Goal: Task Accomplishment & Management: Use online tool/utility

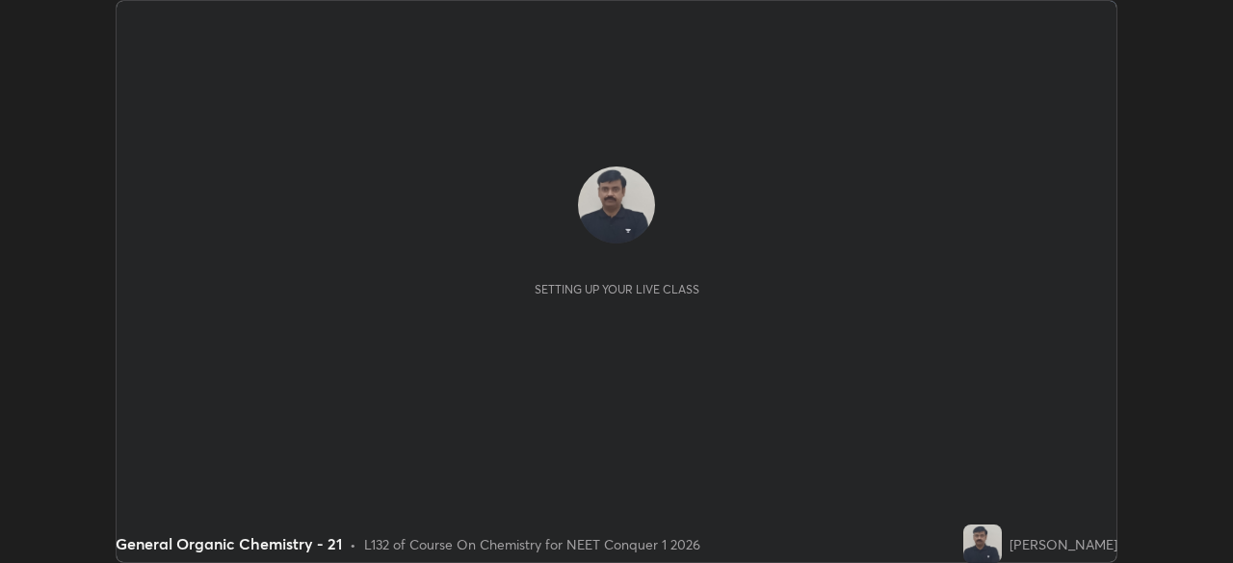
scroll to position [563, 1232]
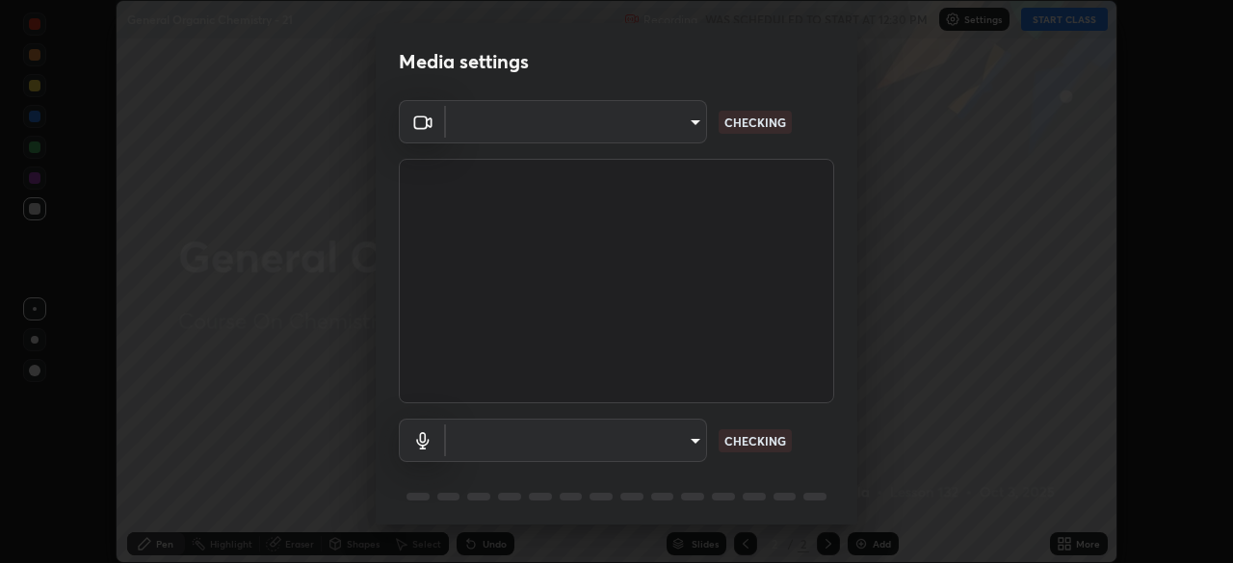
type input "6c2cbd707de14d6f22ad6aa38dcece7be3c4addb00b53b9d4bb55d2e14cdbb5a"
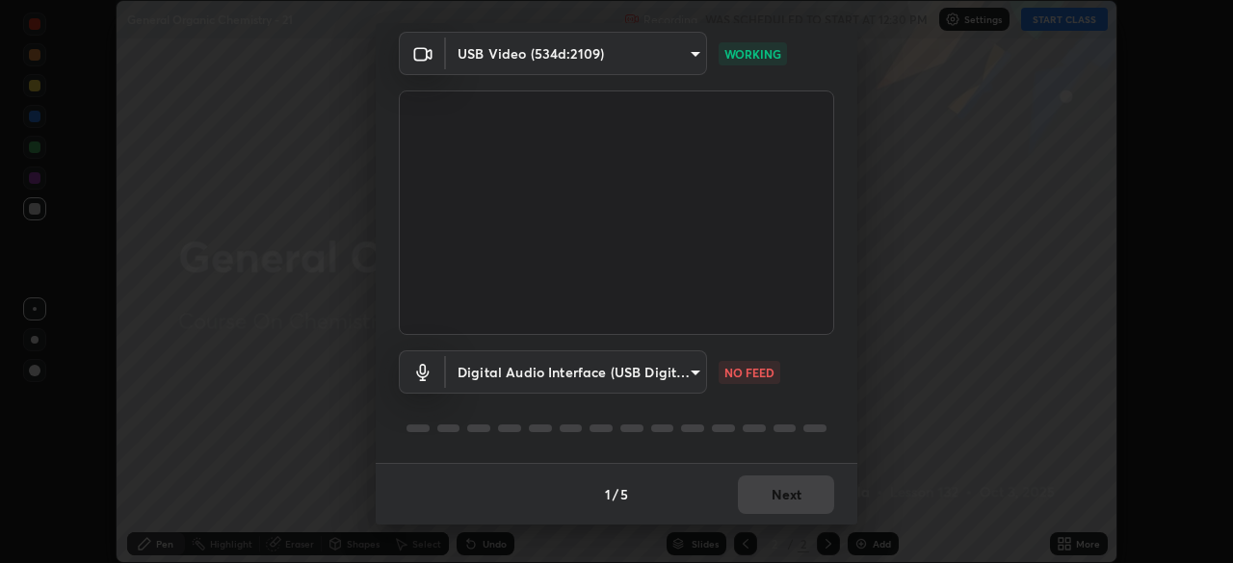
click at [694, 373] on body "Erase all General Organic Chemistry - 21 Recording WAS SCHEDULED TO START AT 12…" at bounding box center [616, 281] width 1233 height 563
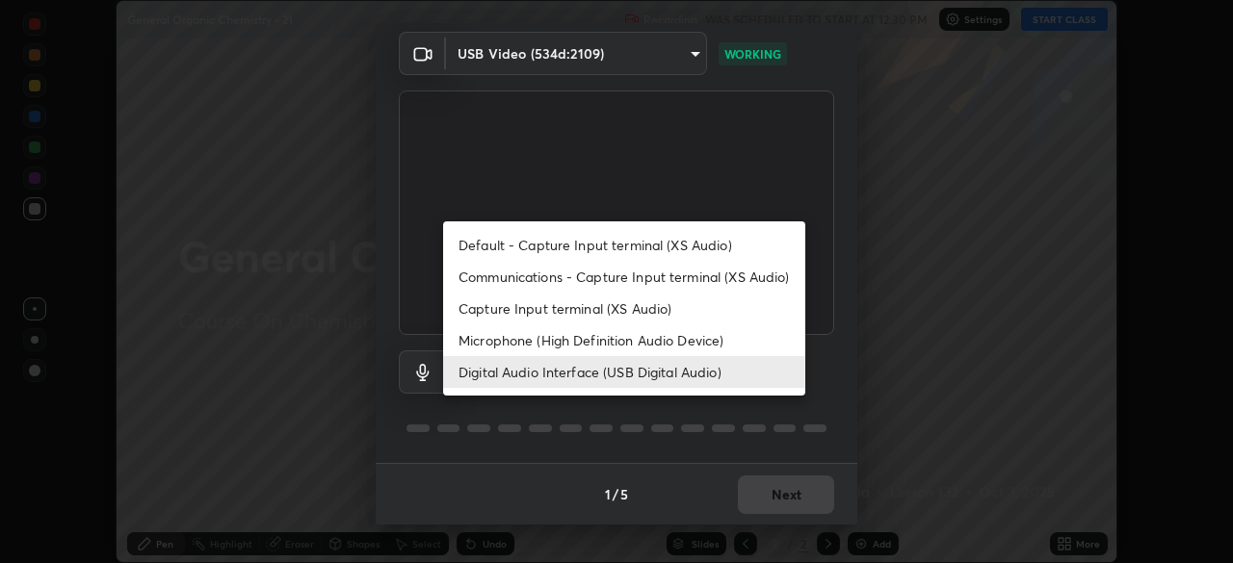
click at [497, 340] on li "Microphone (High Definition Audio Device)" at bounding box center [624, 341] width 362 height 32
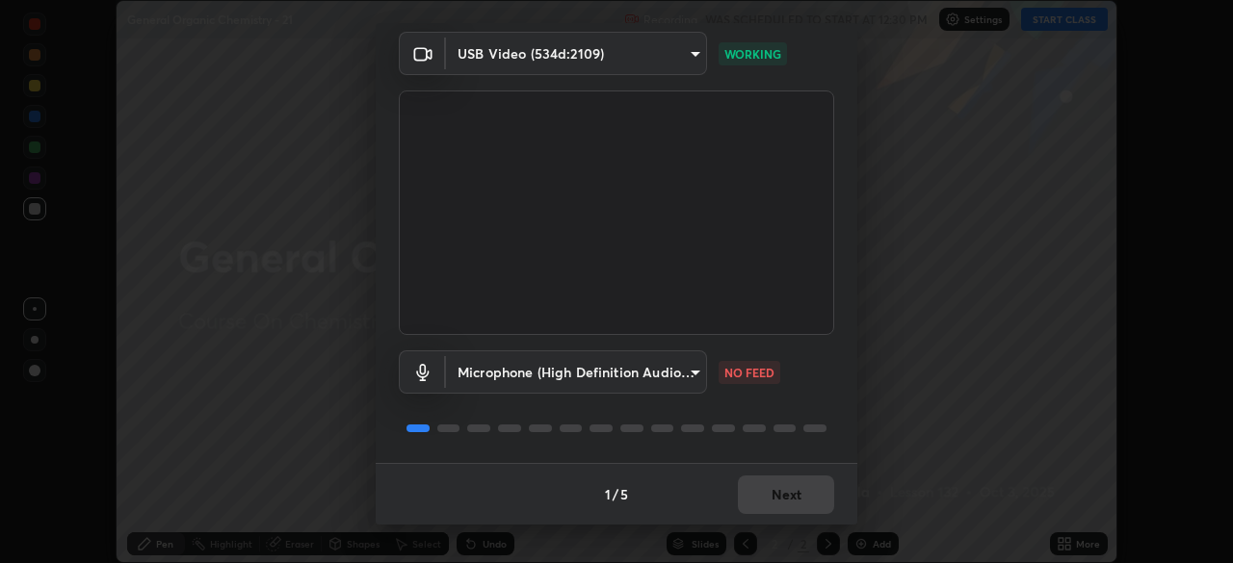
click at [690, 372] on body "Erase all General Organic Chemistry - 21 Recording WAS SCHEDULED TO START AT 12…" at bounding box center [616, 281] width 1233 height 563
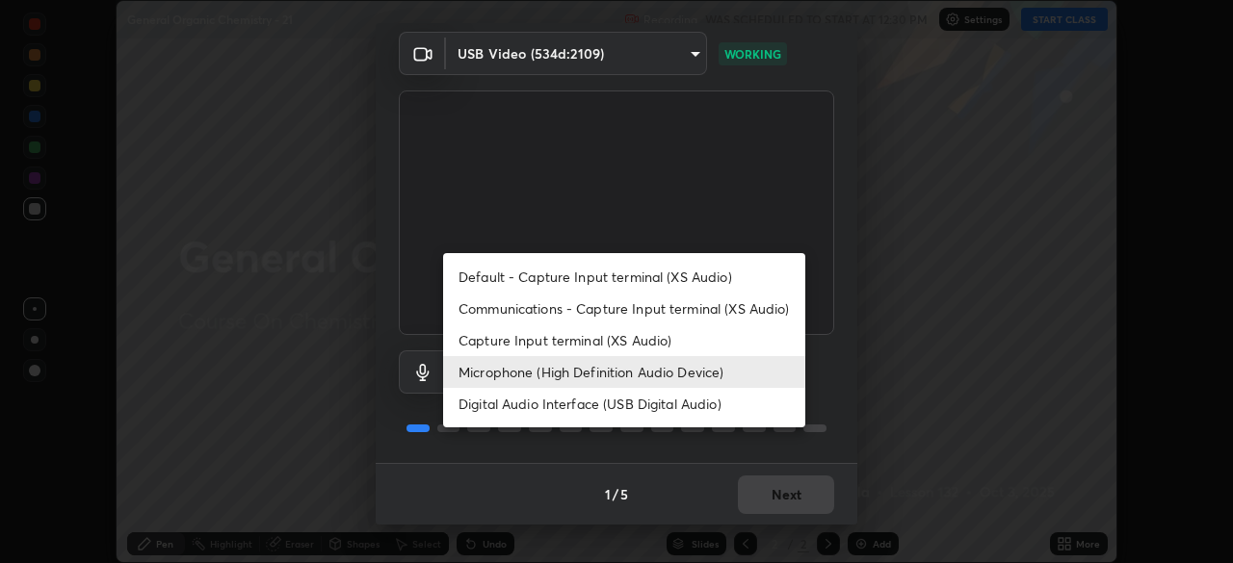
click at [499, 401] on li "Digital Audio Interface (USB Digital Audio)" at bounding box center [624, 404] width 362 height 32
type input "c108463416e0f654911d3f2d5d8dc70540b561df972e8d28c90434f423b2e045"
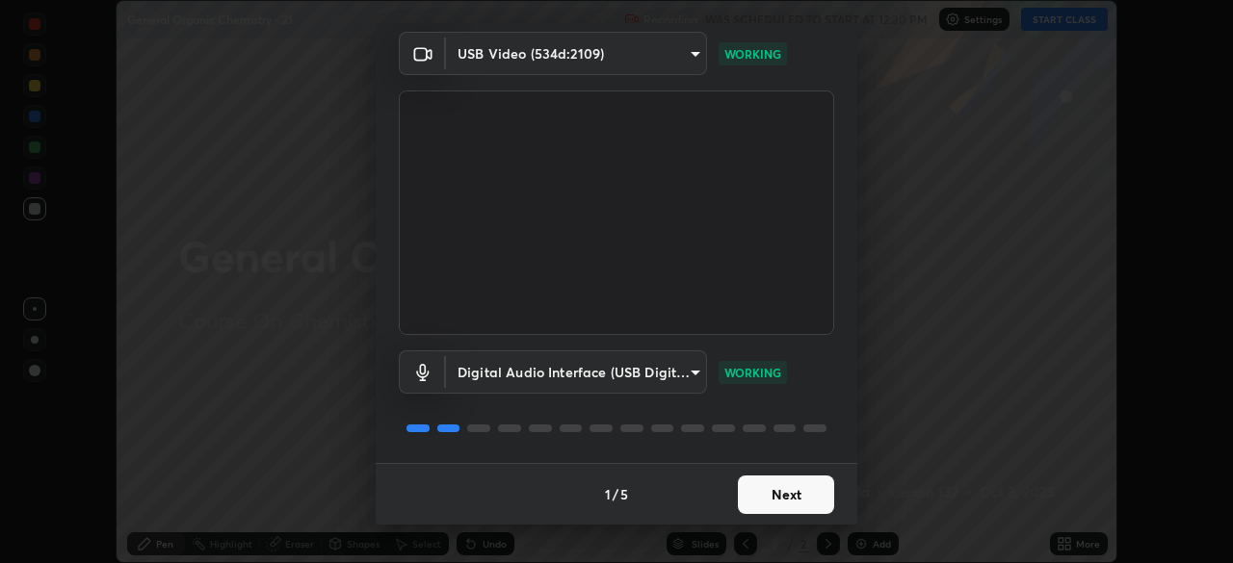
click at [765, 499] on button "Next" at bounding box center [786, 495] width 96 height 39
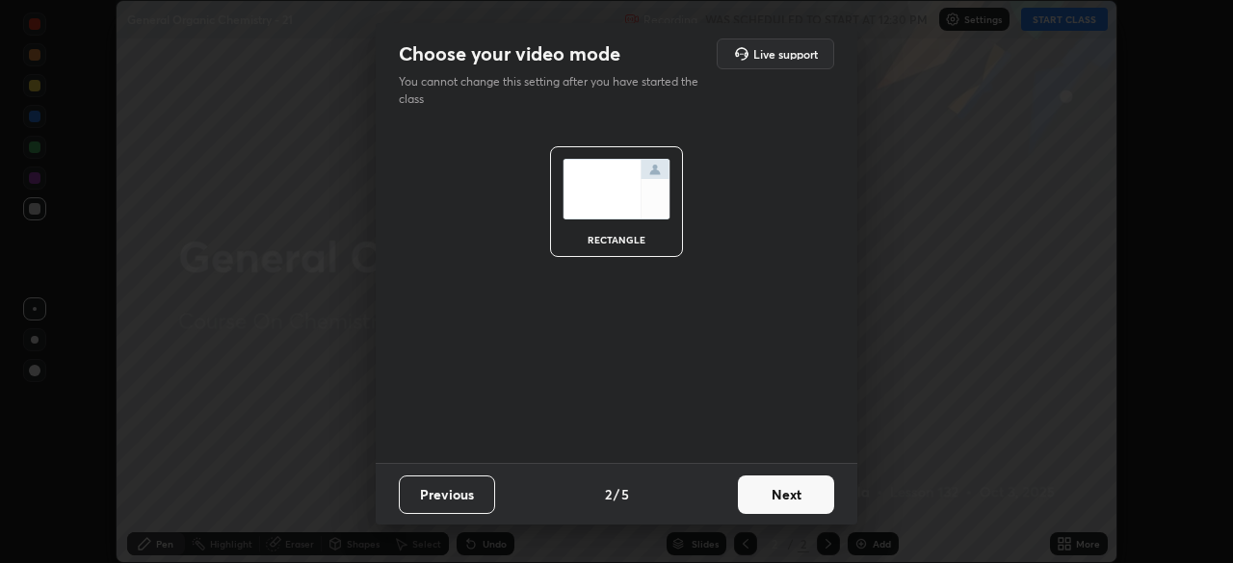
click at [785, 495] on button "Next" at bounding box center [786, 495] width 96 height 39
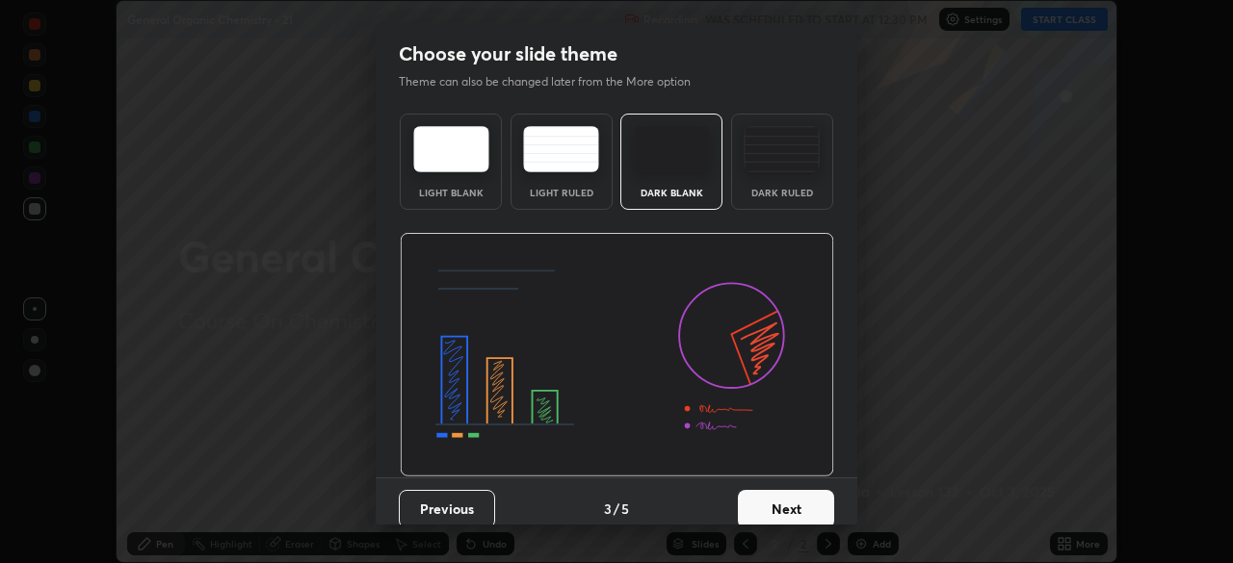
click at [802, 500] on button "Next" at bounding box center [786, 509] width 96 height 39
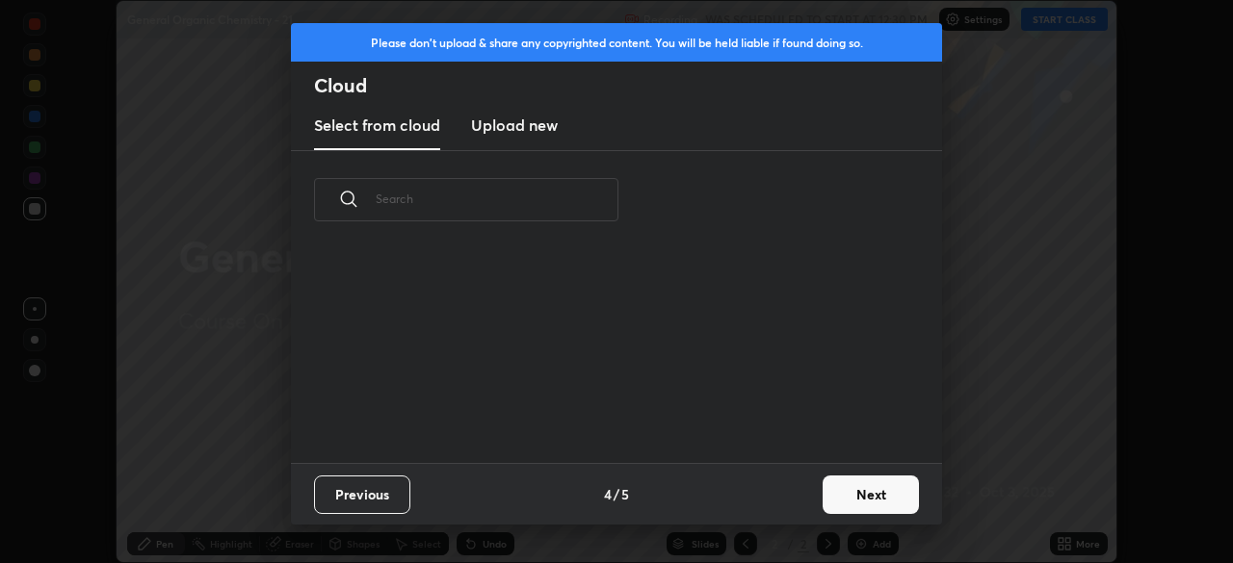
click at [853, 497] on button "Next" at bounding box center [870, 495] width 96 height 39
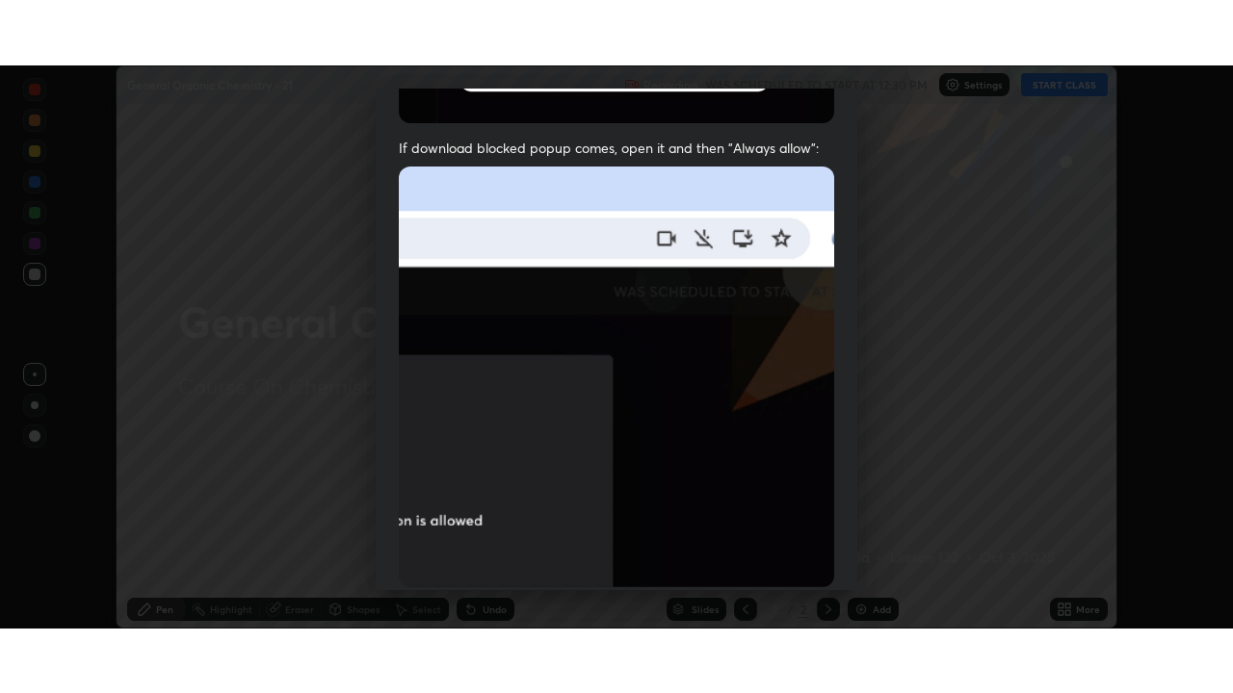
scroll to position [461, 0]
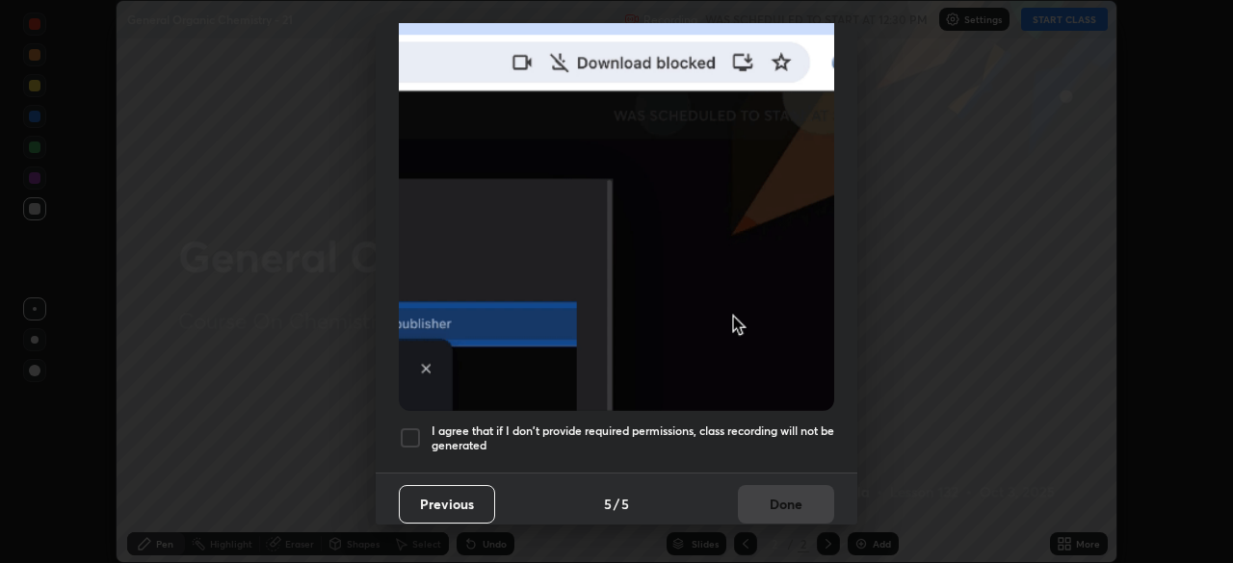
click at [407, 427] on div at bounding box center [410, 438] width 23 height 23
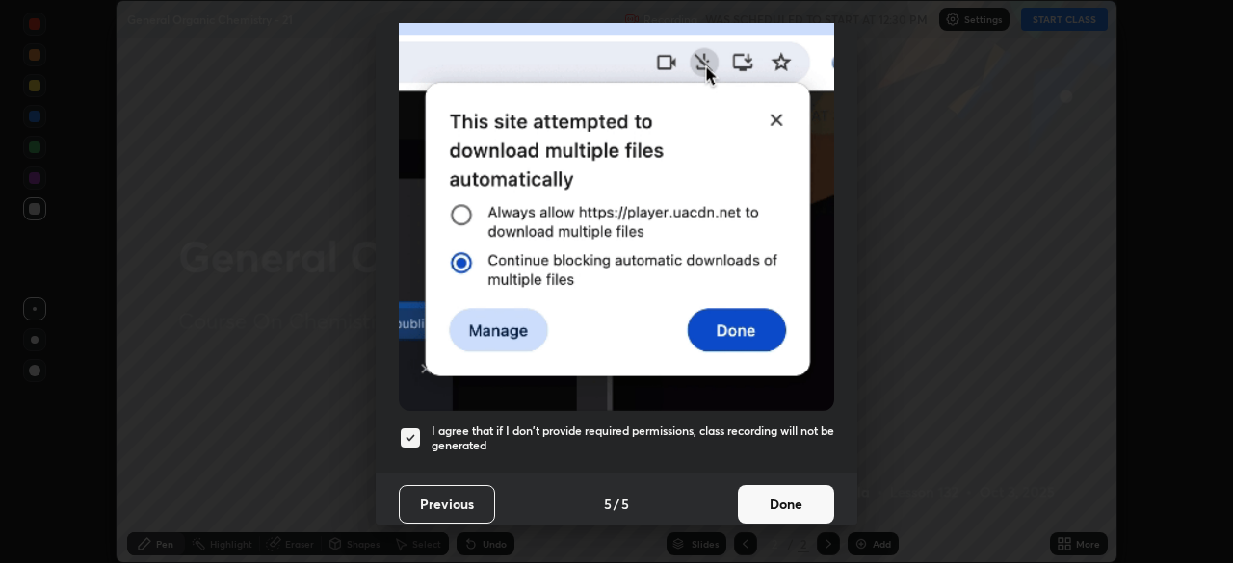
click at [766, 500] on button "Done" at bounding box center [786, 504] width 96 height 39
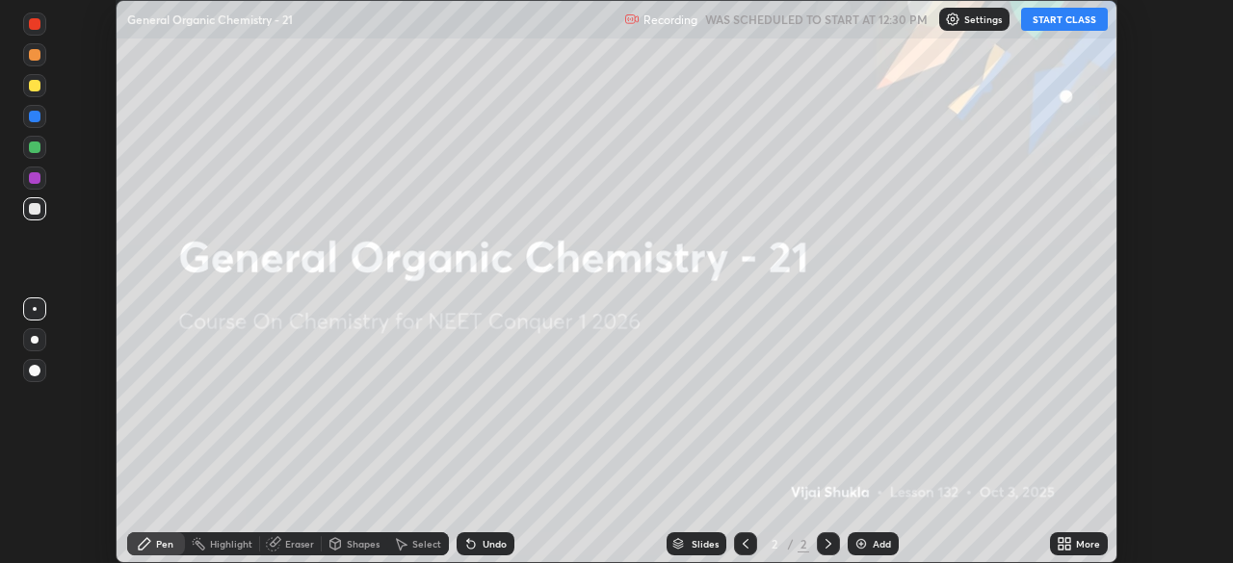
click at [1058, 545] on icon at bounding box center [1060, 547] width 5 height 5
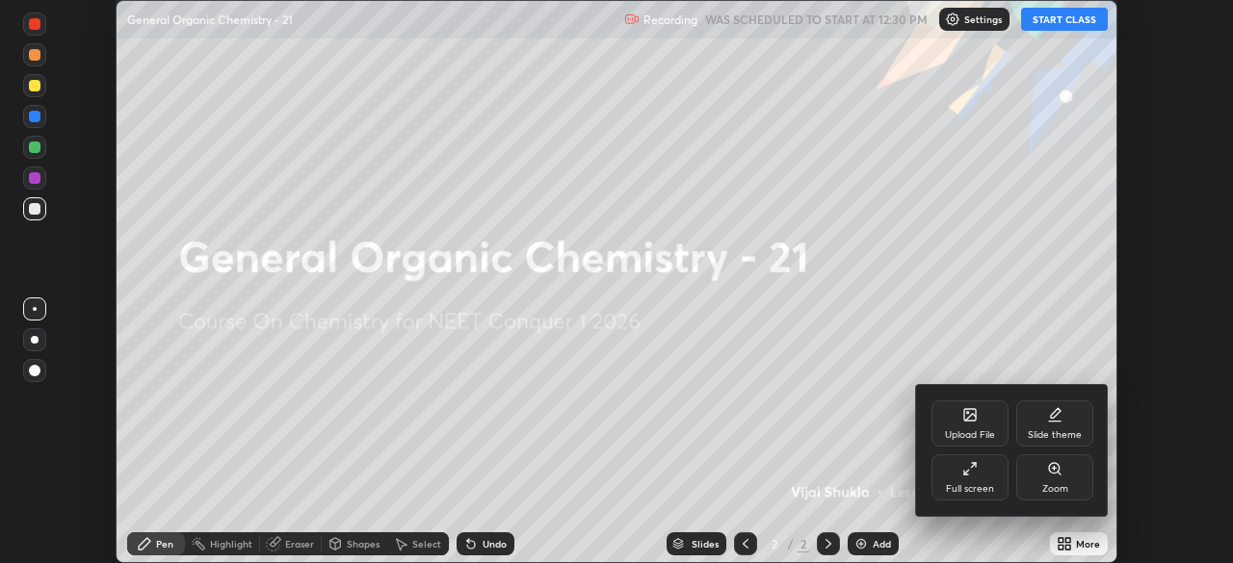
click at [962, 484] on div "Full screen" at bounding box center [970, 489] width 48 height 10
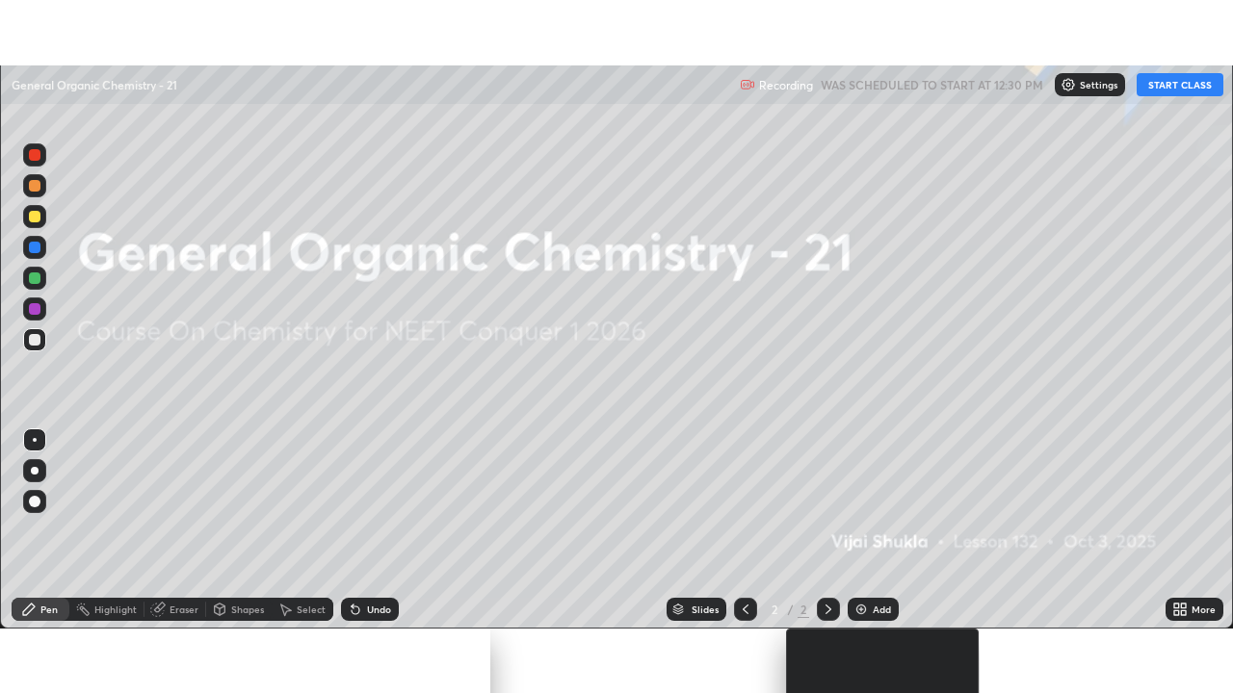
scroll to position [693, 1233]
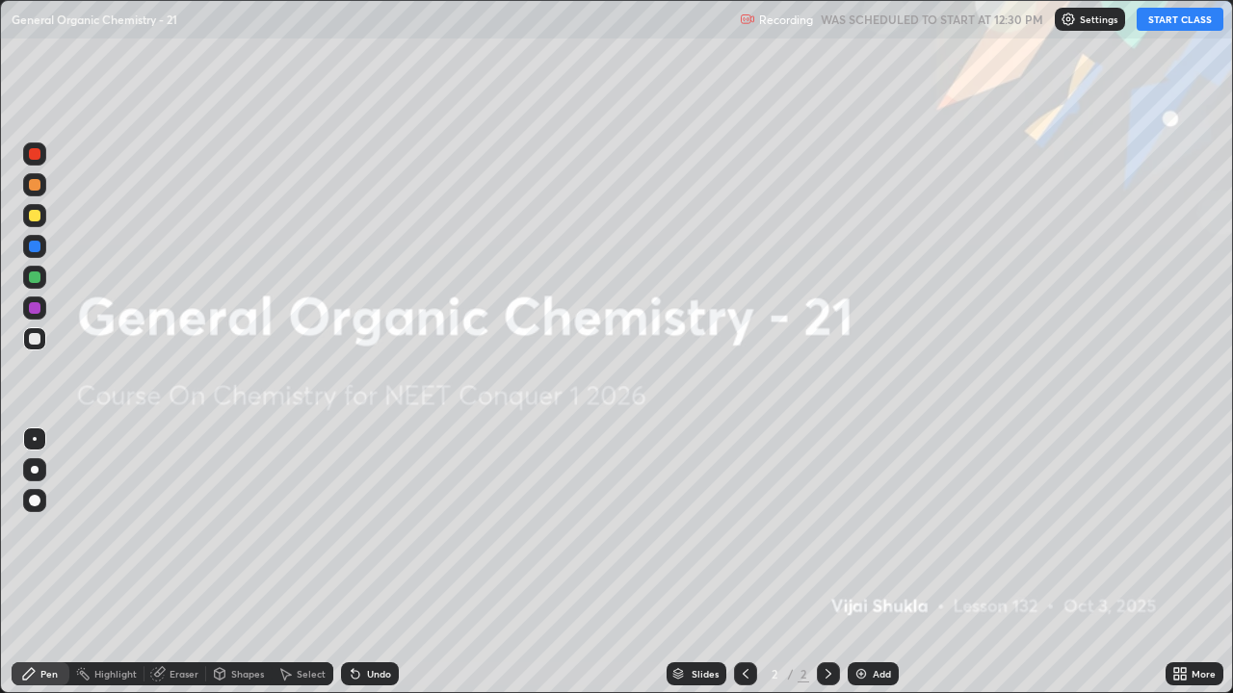
click at [1160, 13] on button "START CLASS" at bounding box center [1179, 19] width 87 height 23
click at [1167, 16] on button "START CLASS" at bounding box center [1179, 19] width 87 height 23
click at [872, 562] on div "Add" at bounding box center [881, 674] width 18 height 10
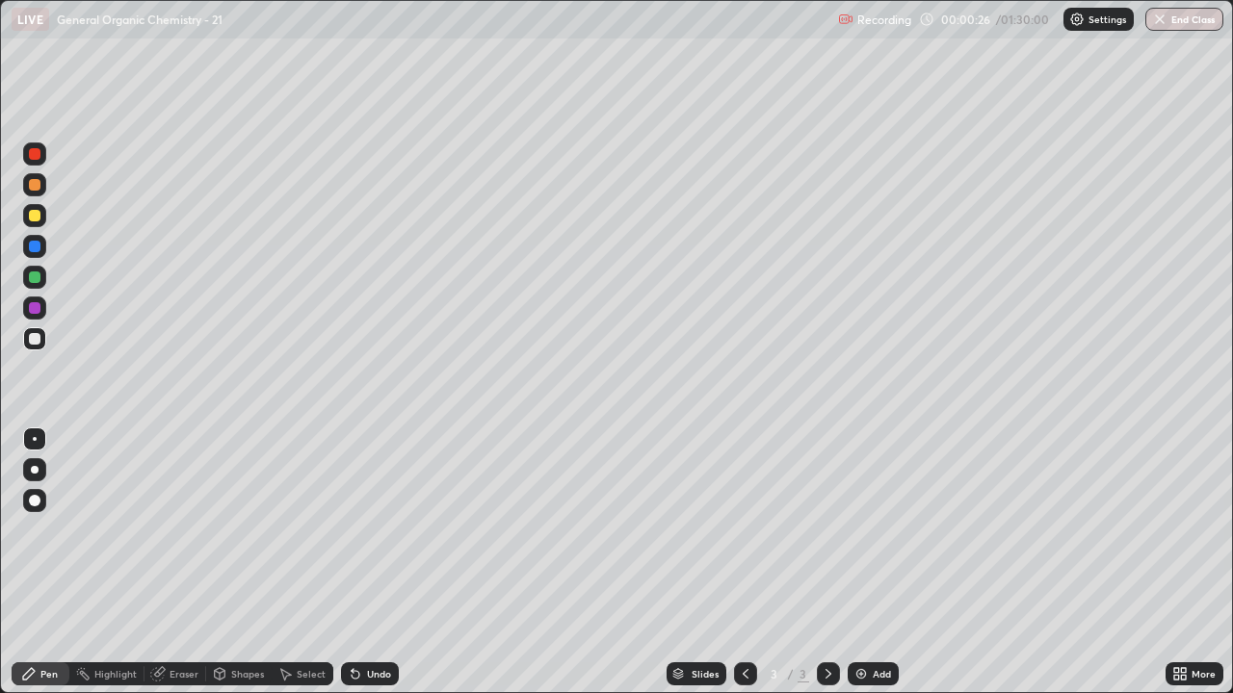
click at [32, 470] on div at bounding box center [35, 470] width 8 height 8
click at [34, 186] on div at bounding box center [35, 185] width 12 height 12
click at [39, 339] on div at bounding box center [35, 339] width 12 height 12
click at [39, 186] on div at bounding box center [35, 185] width 12 height 12
click at [38, 332] on div at bounding box center [34, 338] width 23 height 23
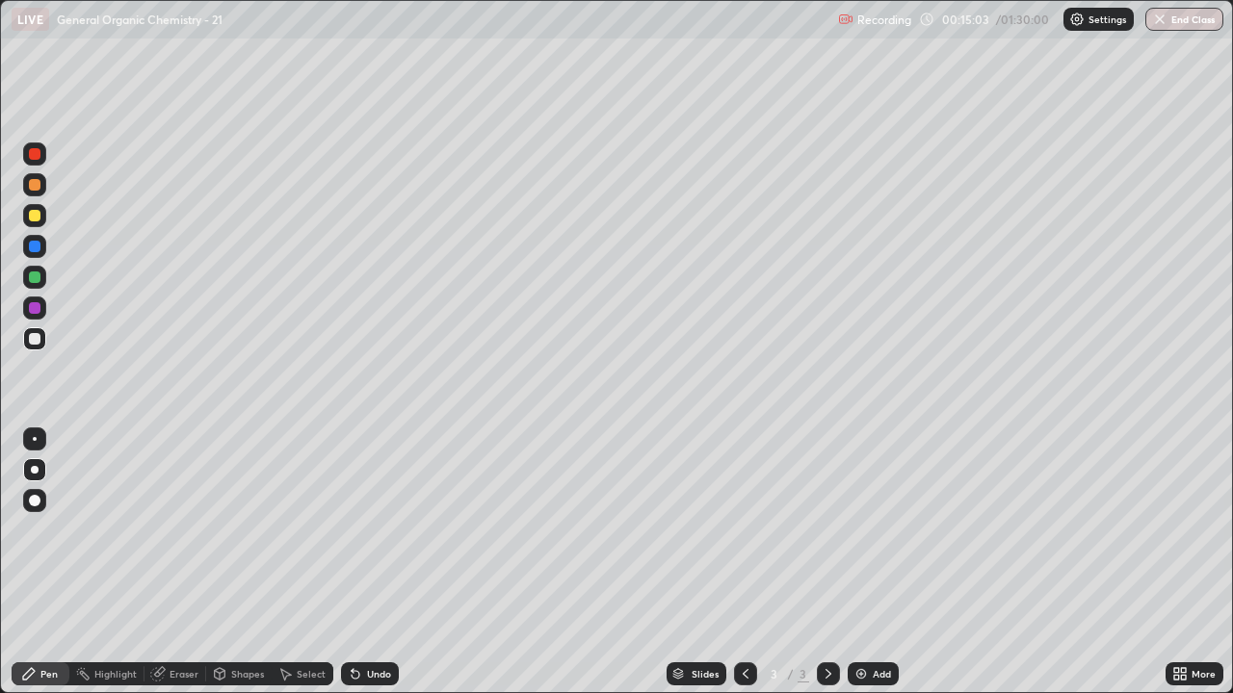
click at [174, 562] on div "Eraser" at bounding box center [175, 674] width 62 height 23
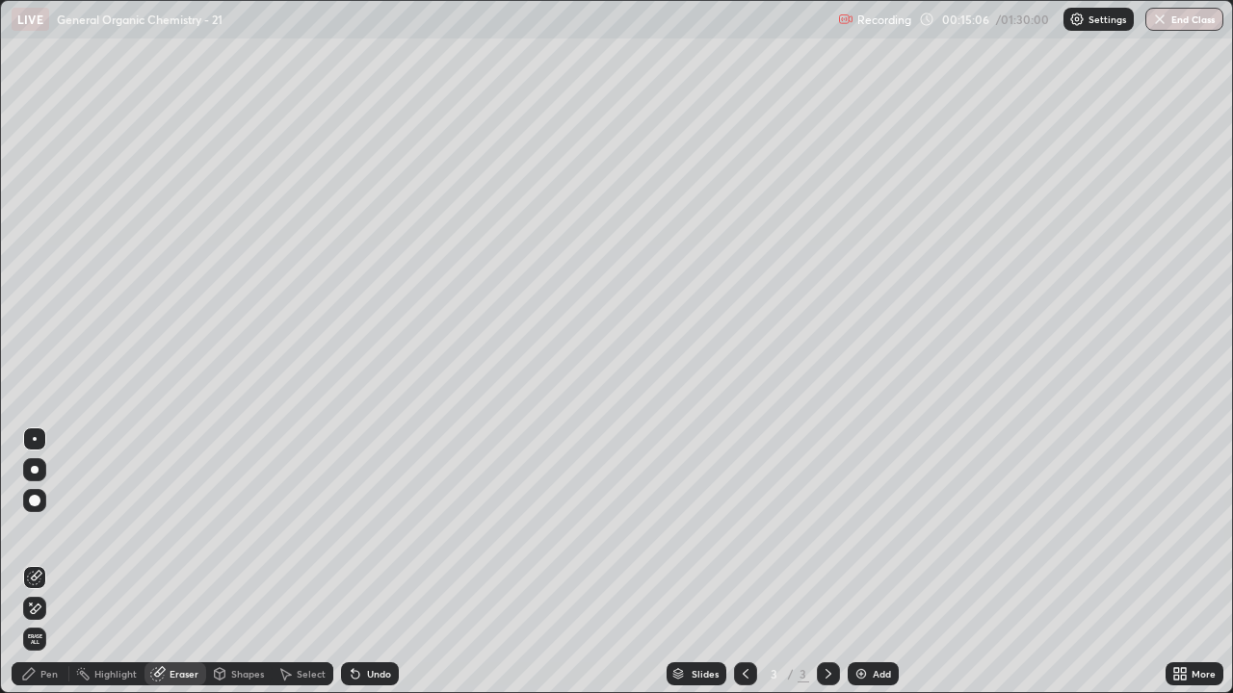
click at [49, 562] on div "Pen" at bounding box center [41, 674] width 58 height 23
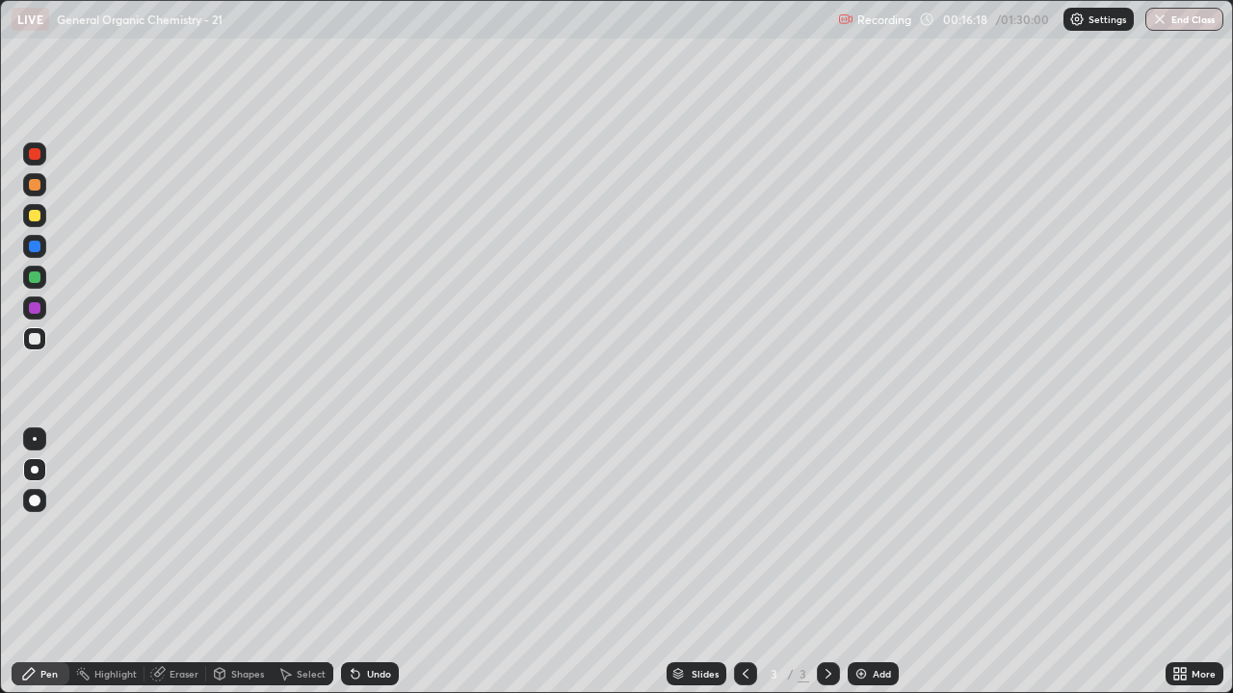
click at [36, 185] on div at bounding box center [35, 185] width 12 height 12
click at [194, 562] on div "Eraser" at bounding box center [175, 674] width 62 height 23
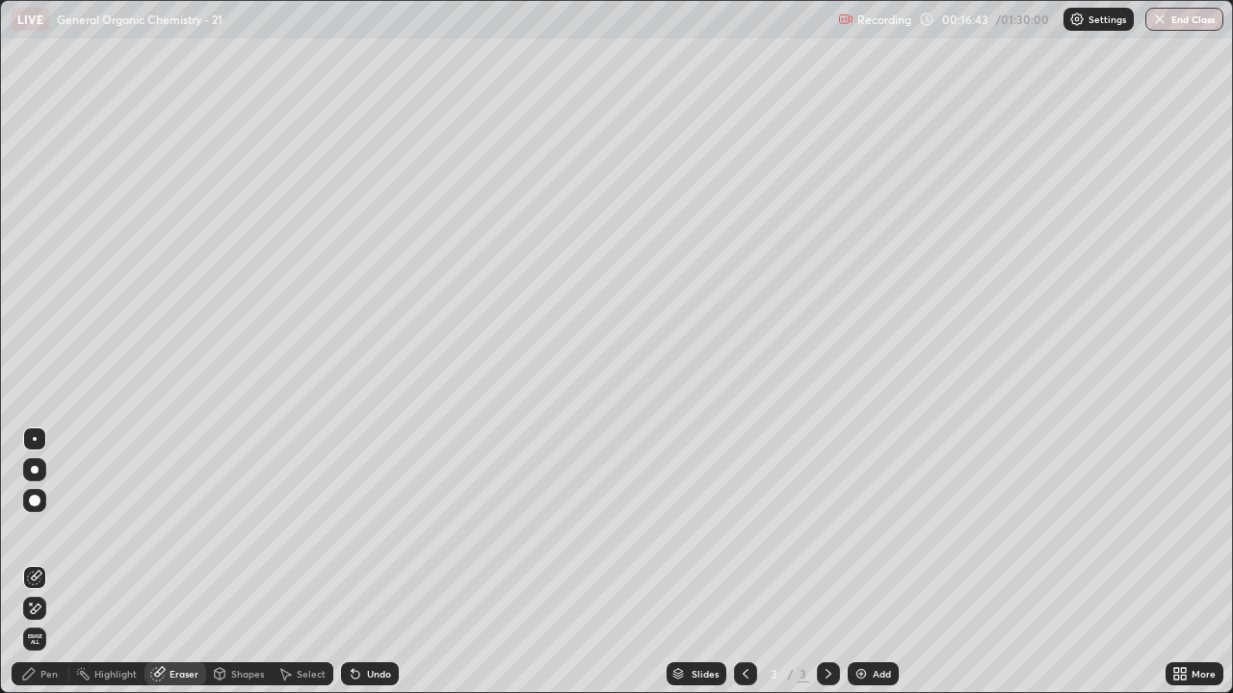
click at [42, 562] on div "Pen" at bounding box center [48, 674] width 17 height 10
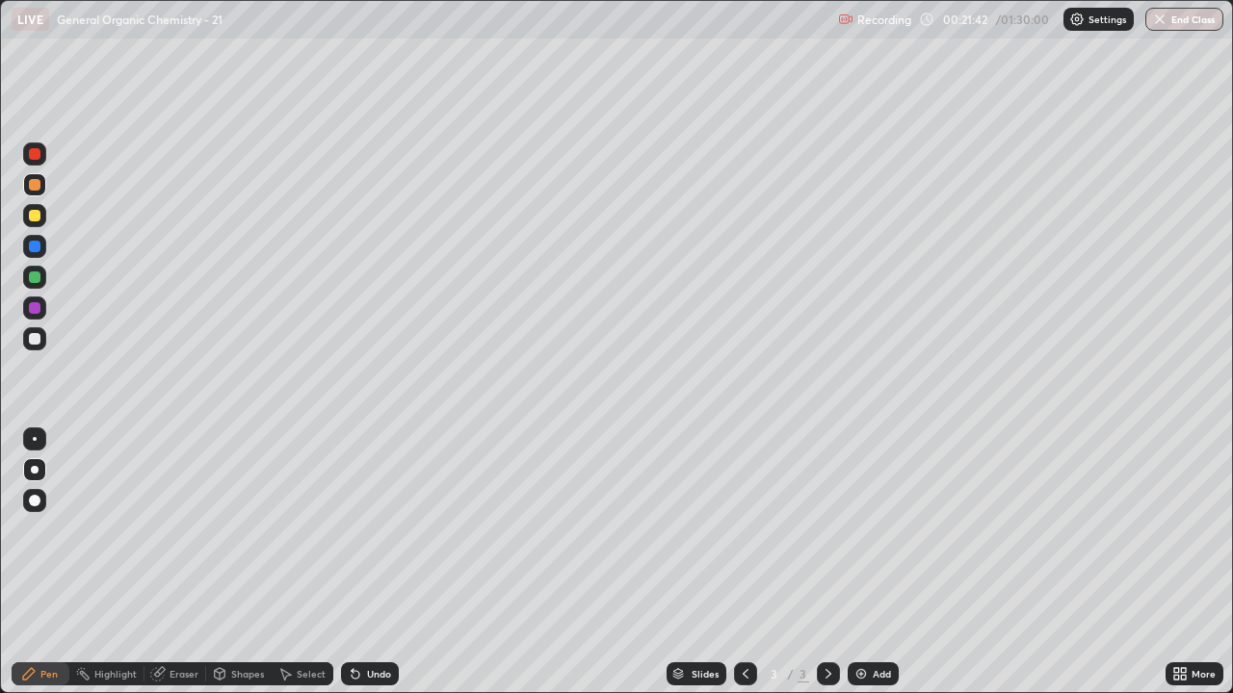
click at [36, 216] on div at bounding box center [35, 216] width 12 height 12
click at [35, 214] on div at bounding box center [35, 216] width 12 height 12
click at [873, 562] on div "Add" at bounding box center [881, 674] width 18 height 10
click at [28, 337] on div at bounding box center [34, 338] width 23 height 23
click at [39, 195] on div at bounding box center [34, 184] width 23 height 23
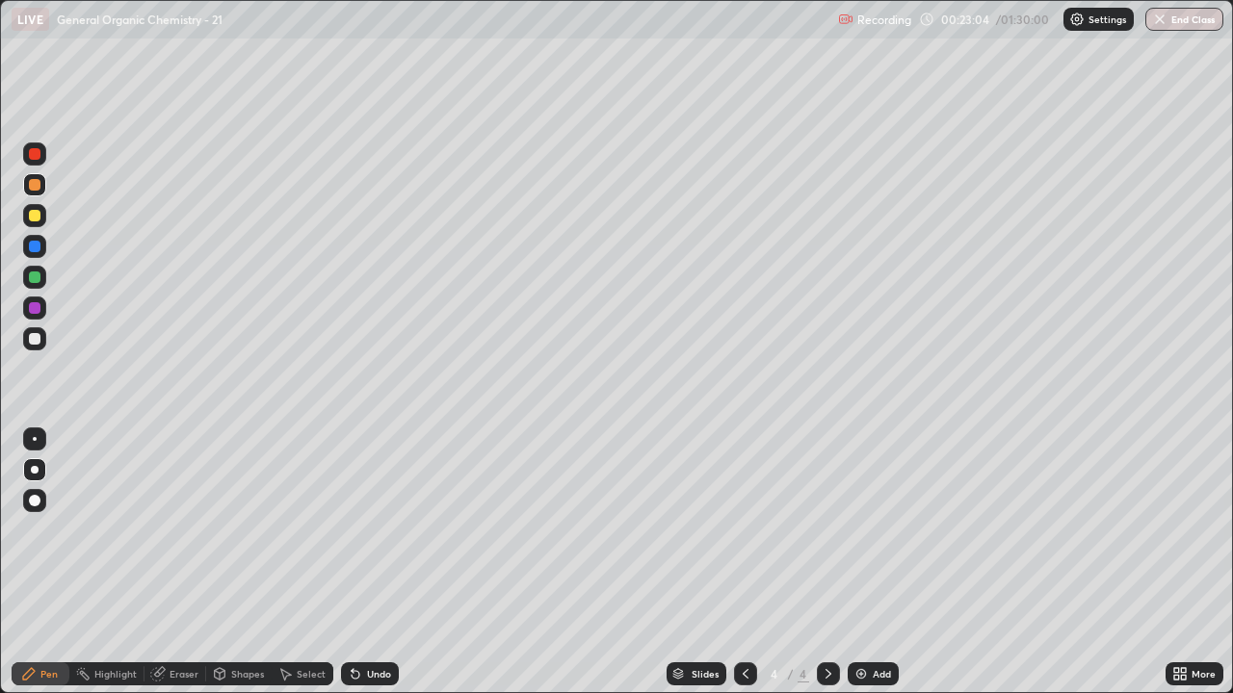
click at [39, 221] on div at bounding box center [34, 215] width 23 height 23
click at [51, 187] on div "Erase all" at bounding box center [35, 347] width 46 height 616
click at [43, 186] on div at bounding box center [34, 184] width 23 height 23
click at [39, 216] on div at bounding box center [35, 216] width 12 height 12
click at [43, 186] on div at bounding box center [34, 184] width 23 height 23
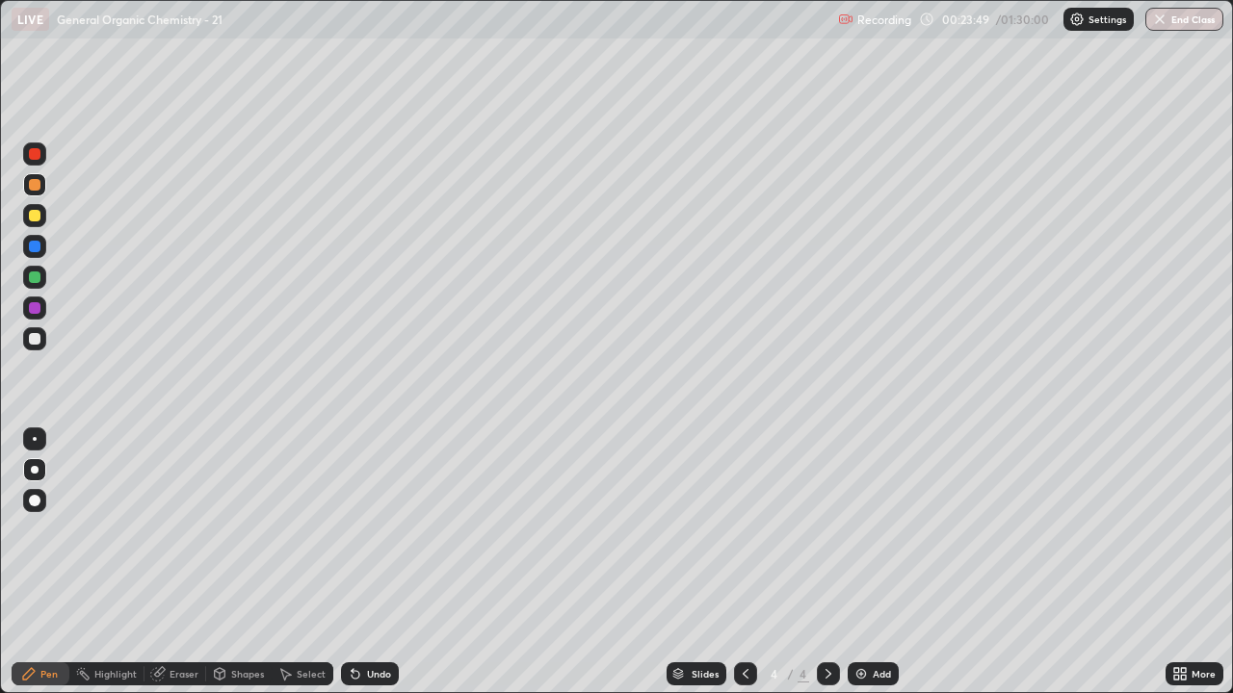
click at [36, 220] on div at bounding box center [35, 216] width 12 height 12
click at [172, 562] on div "Eraser" at bounding box center [175, 674] width 62 height 23
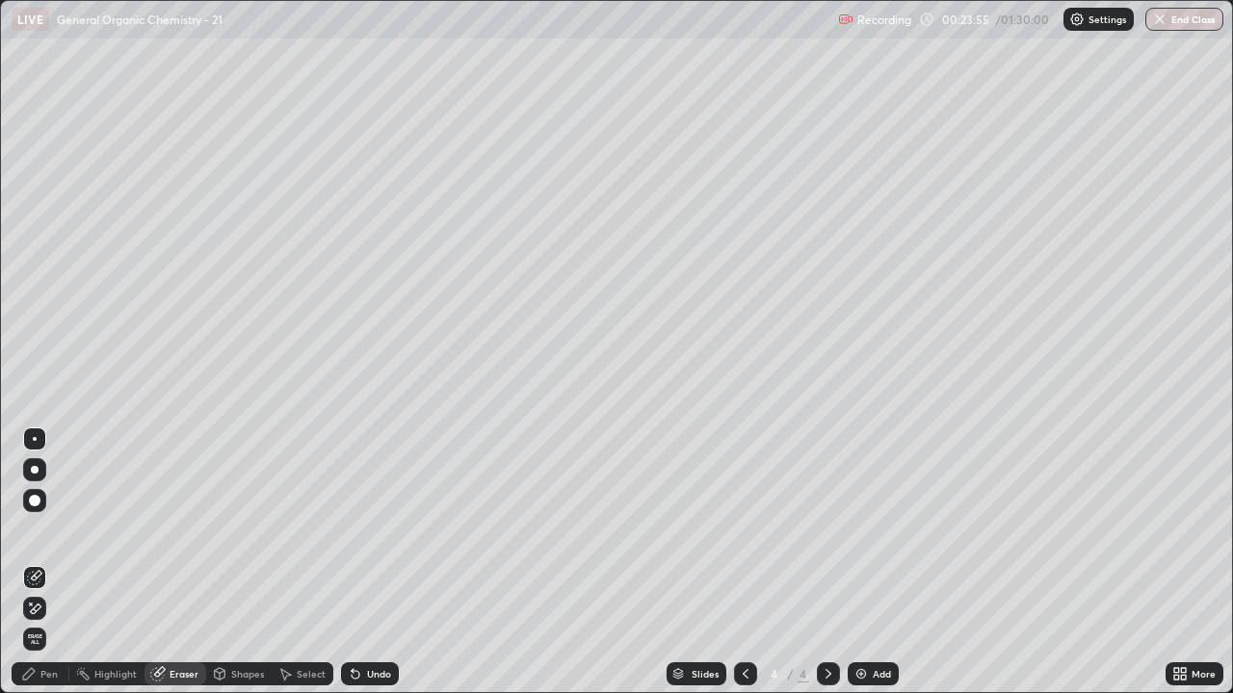
click at [50, 562] on div "Pen" at bounding box center [48, 674] width 17 height 10
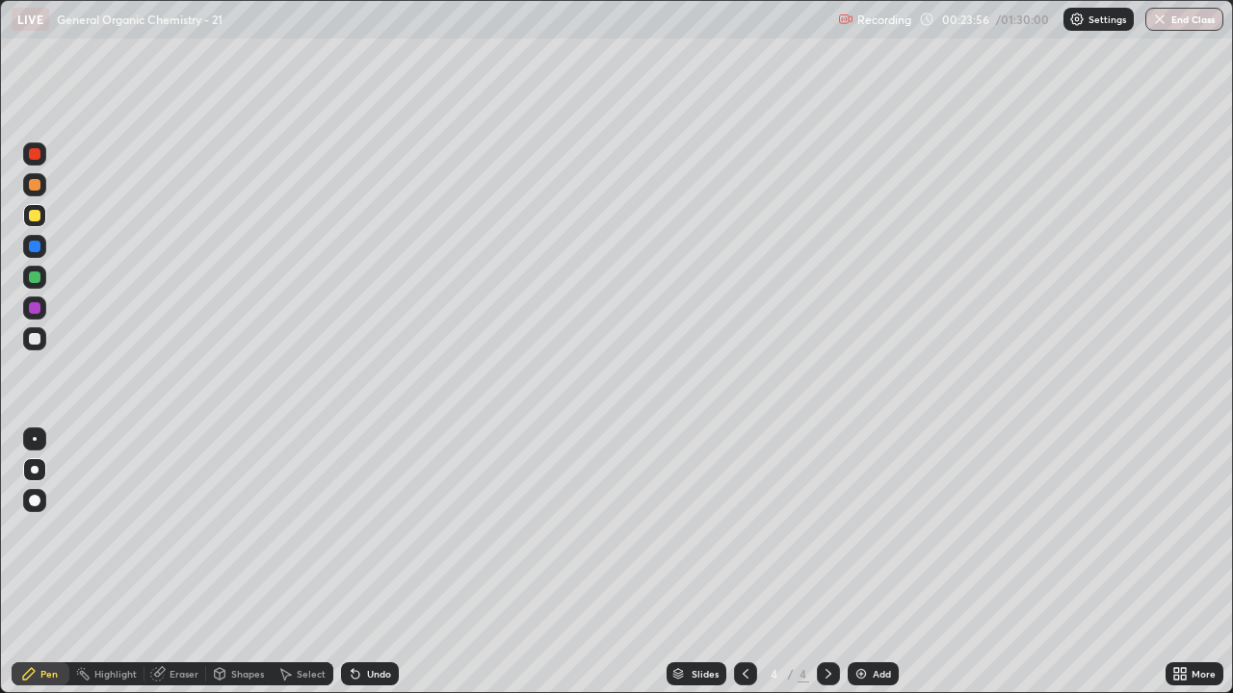
click at [39, 186] on div at bounding box center [35, 185] width 12 height 12
click at [39, 217] on div at bounding box center [35, 216] width 12 height 12
click at [44, 183] on div at bounding box center [34, 184] width 23 height 23
click at [37, 193] on div at bounding box center [34, 184] width 23 height 23
click at [39, 190] on div at bounding box center [34, 184] width 23 height 23
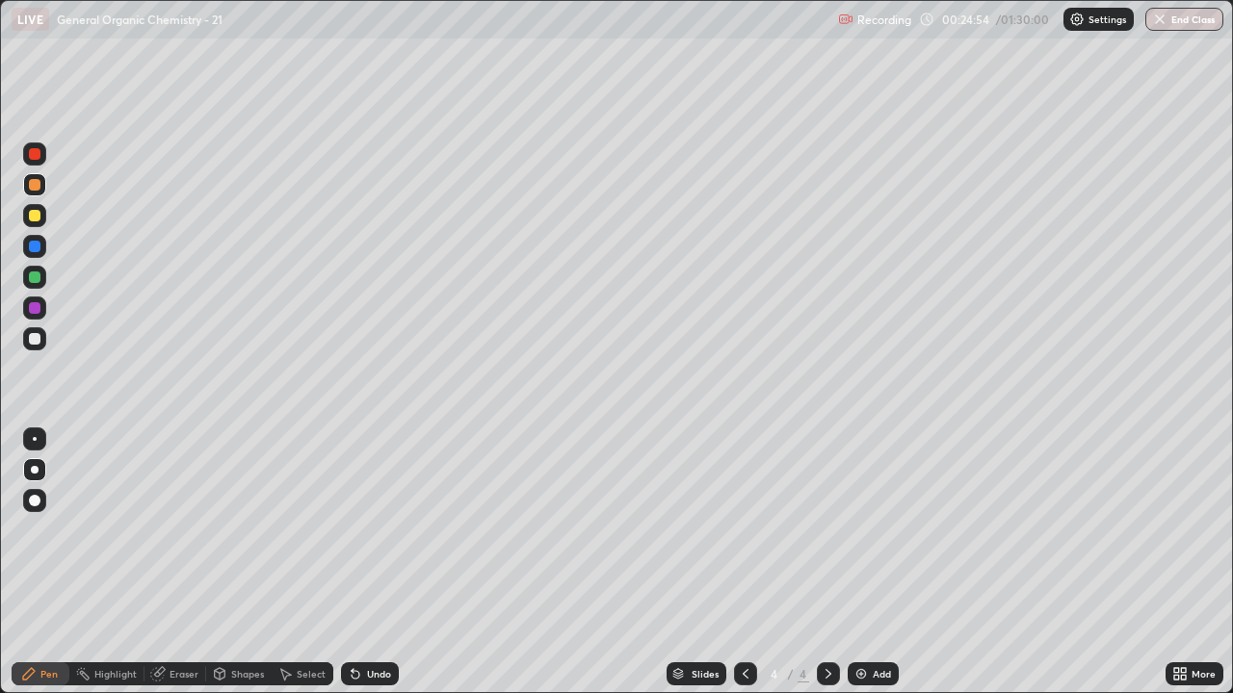
click at [865, 562] on div "Add" at bounding box center [872, 674] width 51 height 23
click at [43, 344] on div at bounding box center [34, 338] width 23 height 23
click at [41, 187] on div at bounding box center [34, 184] width 23 height 23
click at [32, 343] on div at bounding box center [35, 339] width 12 height 12
click at [43, 190] on div at bounding box center [34, 184] width 23 height 23
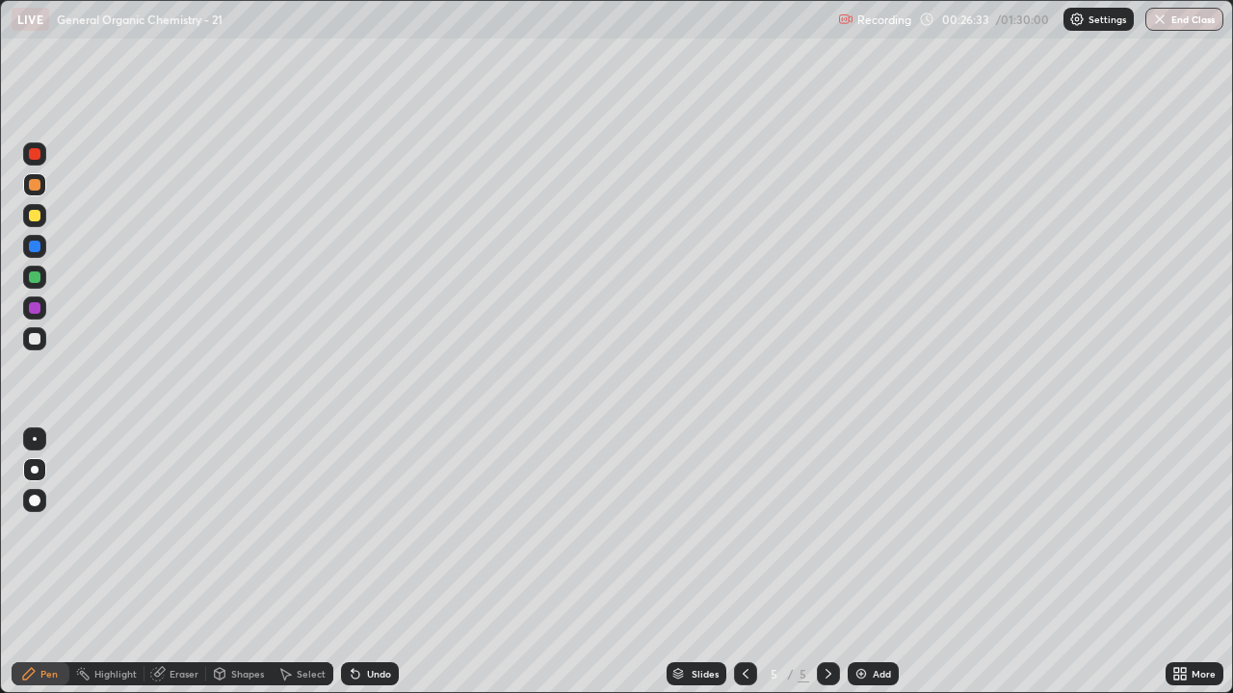
click at [37, 343] on div at bounding box center [35, 339] width 12 height 12
click at [188, 562] on div "Eraser" at bounding box center [175, 674] width 62 height 23
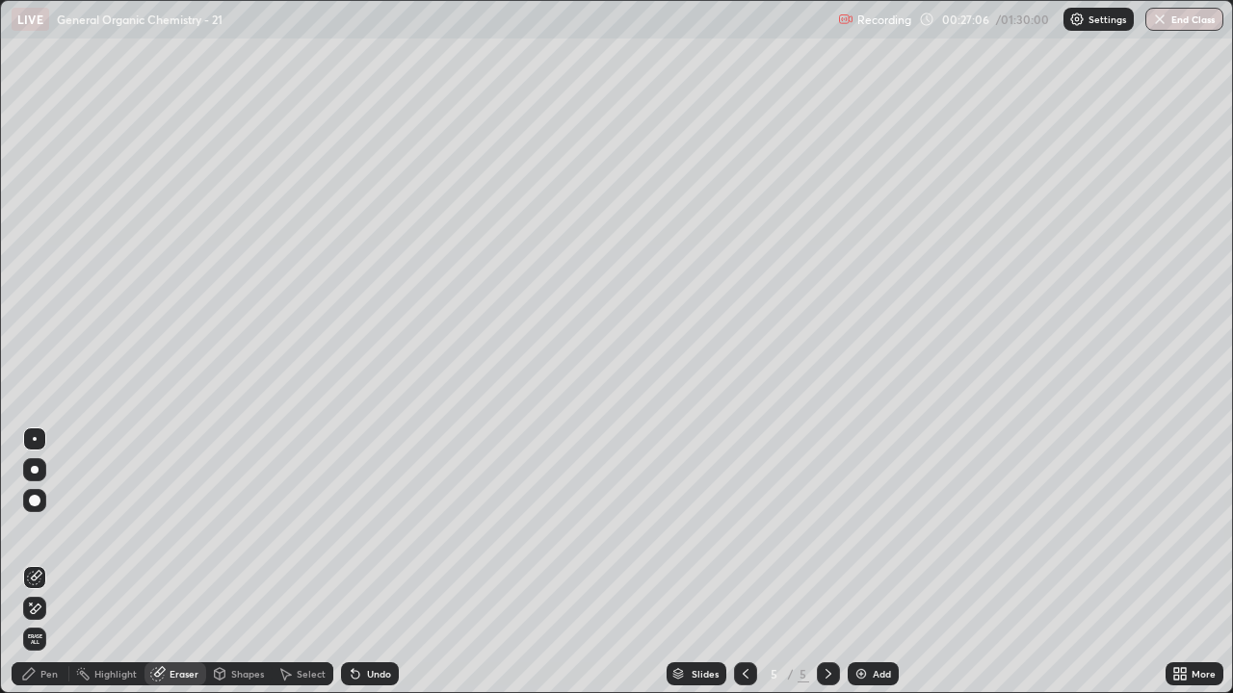
click at [55, 562] on div "Pen" at bounding box center [48, 674] width 17 height 10
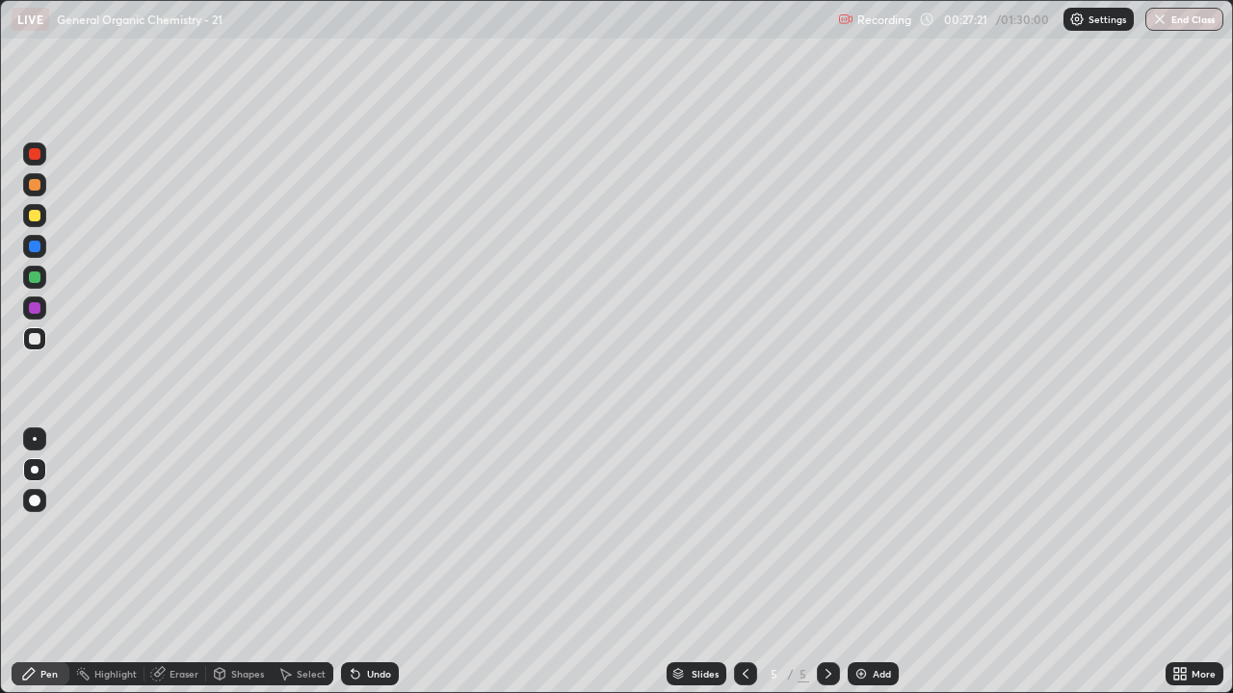
click at [184, 562] on div "Eraser" at bounding box center [175, 674] width 62 height 23
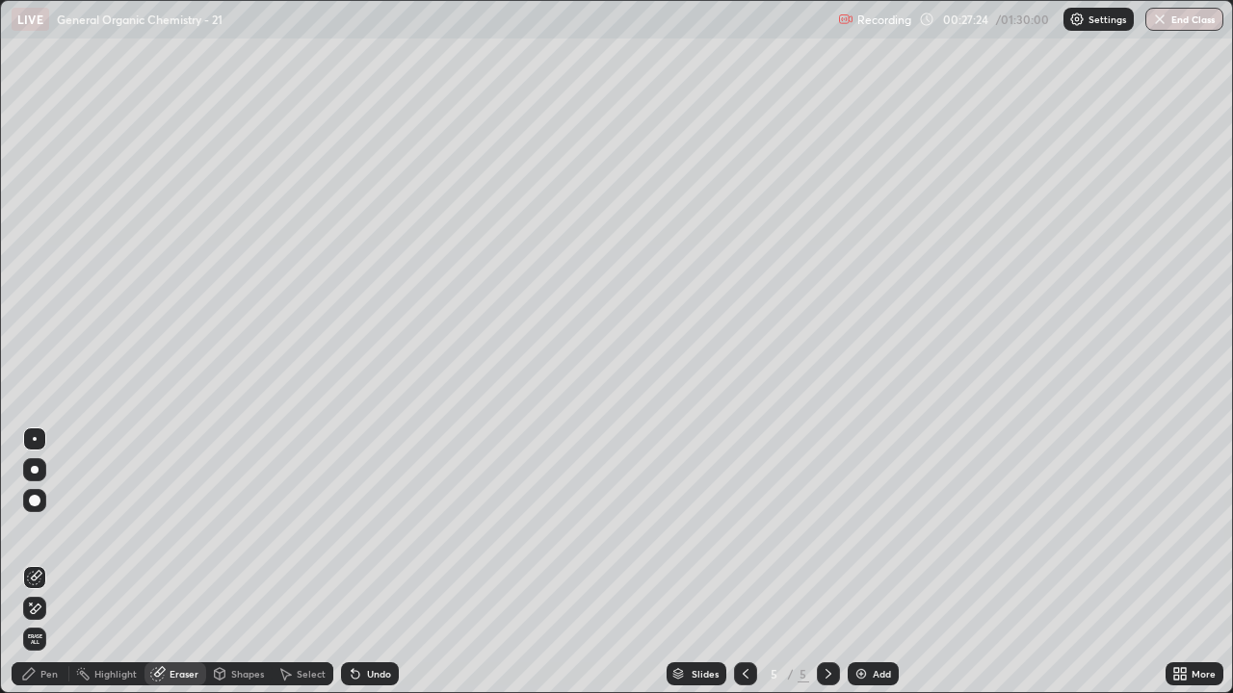
click at [50, 562] on div "Pen" at bounding box center [41, 674] width 58 height 23
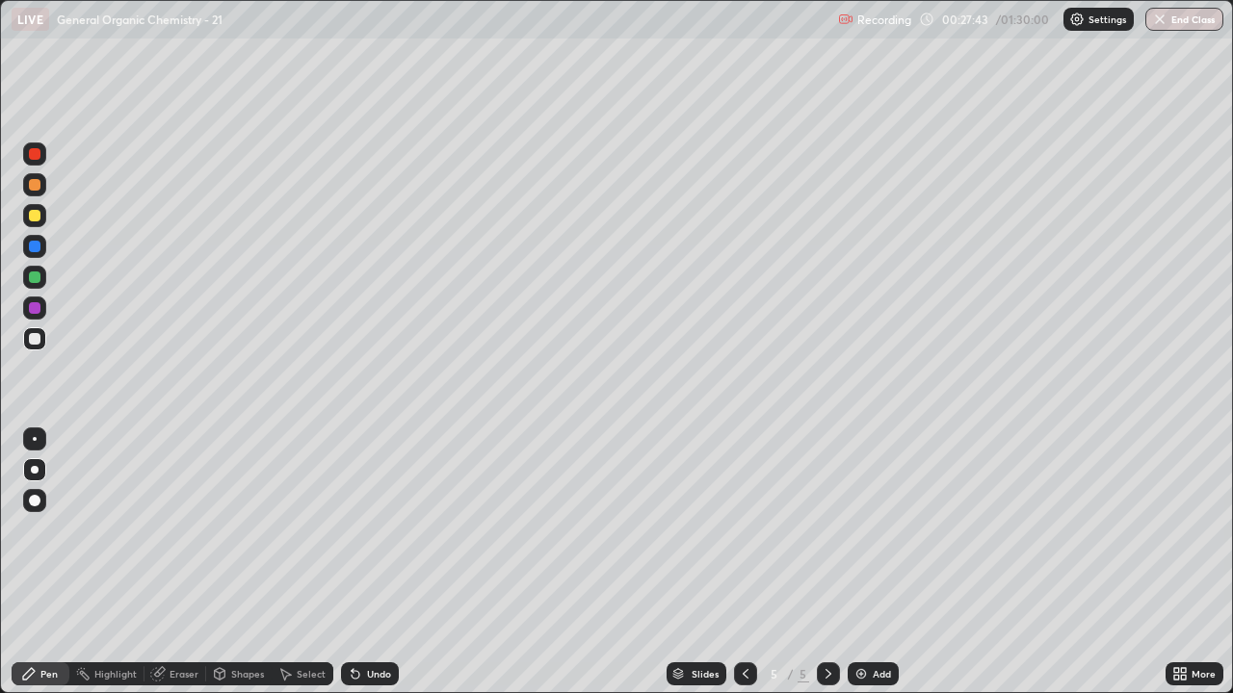
click at [36, 184] on div at bounding box center [35, 185] width 12 height 12
click at [35, 186] on div at bounding box center [35, 185] width 12 height 12
click at [179, 562] on div "Eraser" at bounding box center [183, 674] width 29 height 10
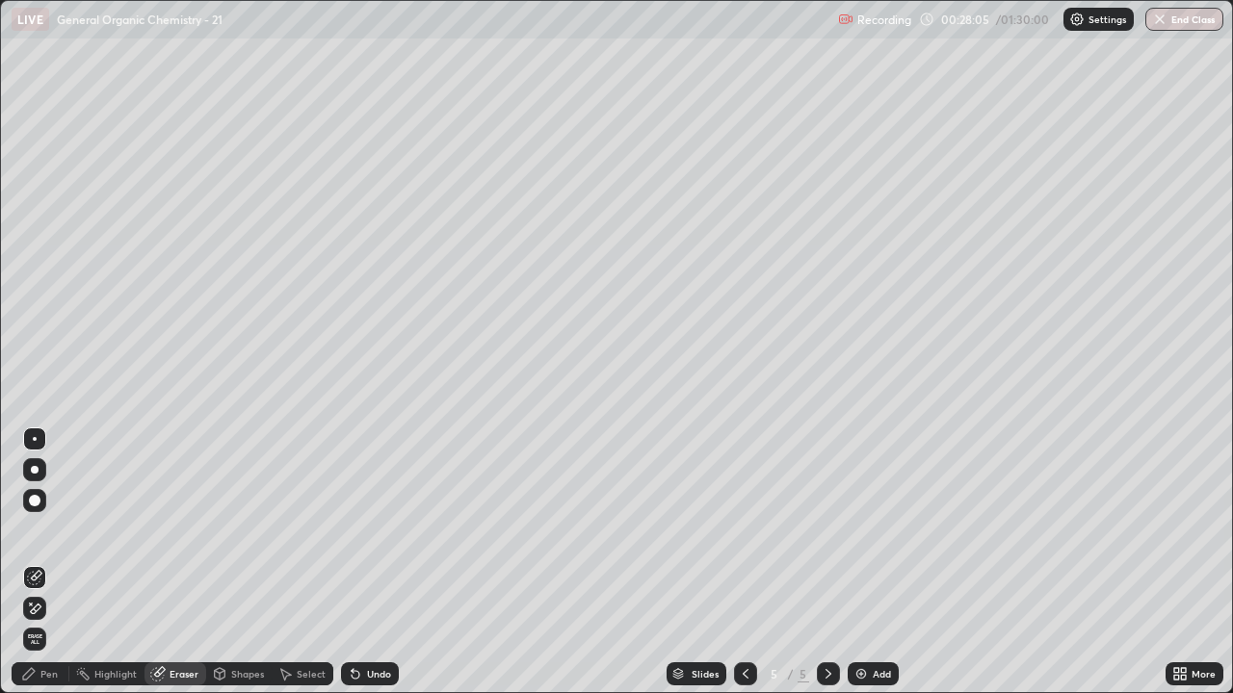
click at [40, 562] on div "Pen" at bounding box center [41, 674] width 58 height 23
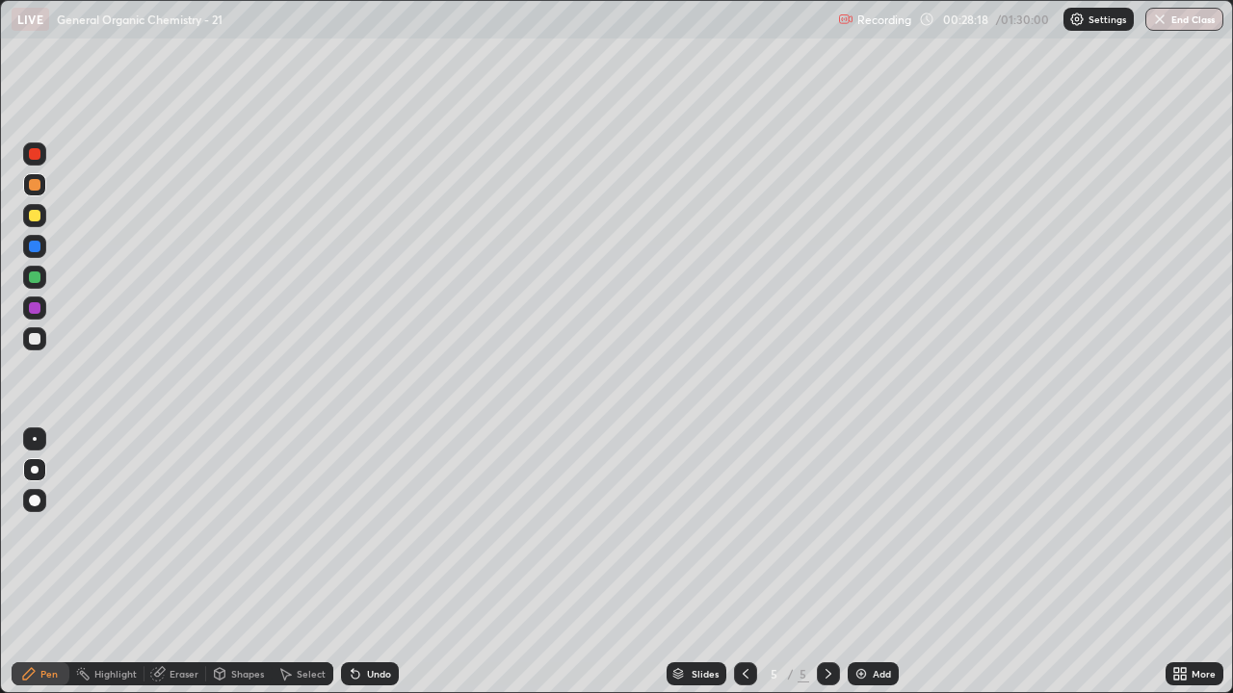
click at [33, 345] on div at bounding box center [34, 338] width 23 height 23
click at [36, 186] on div at bounding box center [35, 185] width 12 height 12
click at [34, 340] on div at bounding box center [35, 339] width 12 height 12
click at [36, 185] on div at bounding box center [35, 185] width 12 height 12
click at [39, 341] on div at bounding box center [35, 339] width 12 height 12
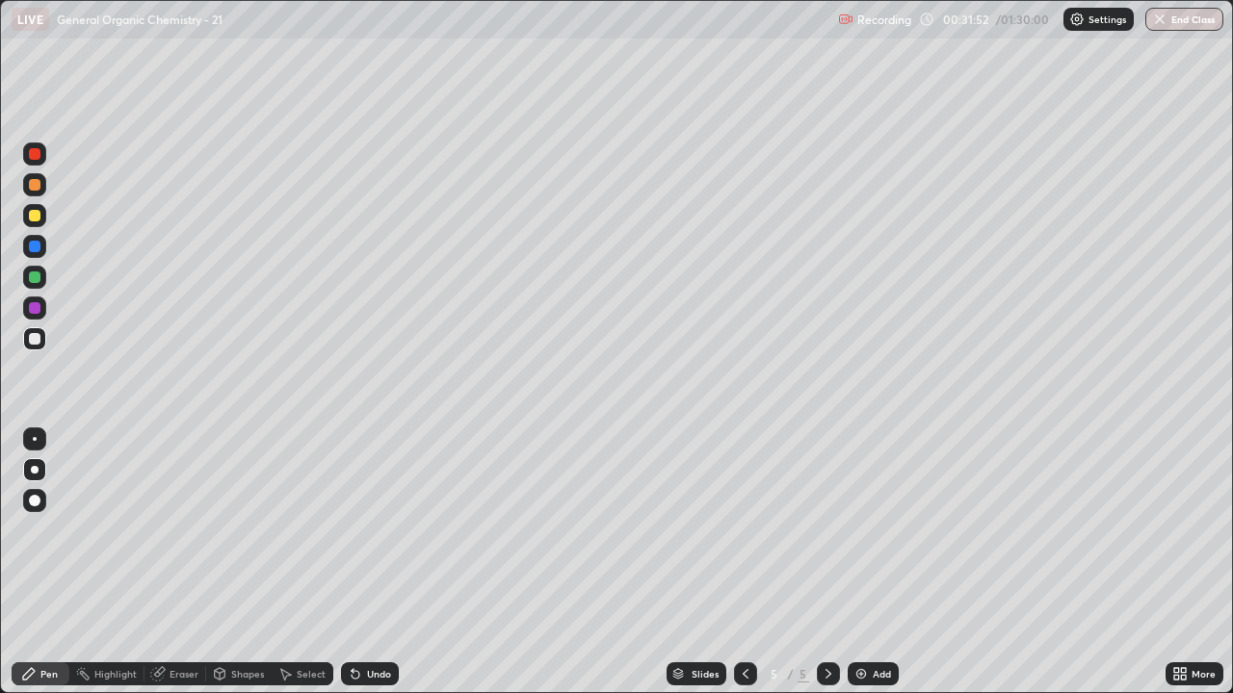
click at [188, 562] on div "Eraser" at bounding box center [183, 674] width 29 height 10
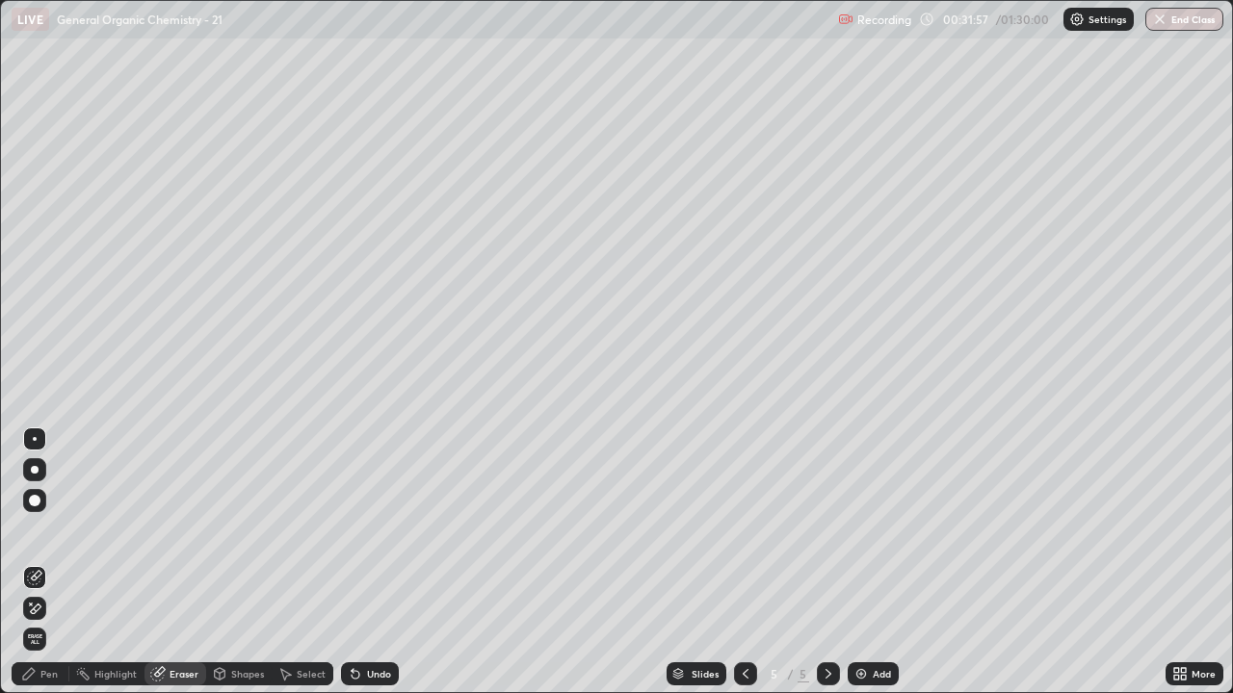
click at [49, 562] on div "Pen" at bounding box center [48, 674] width 17 height 10
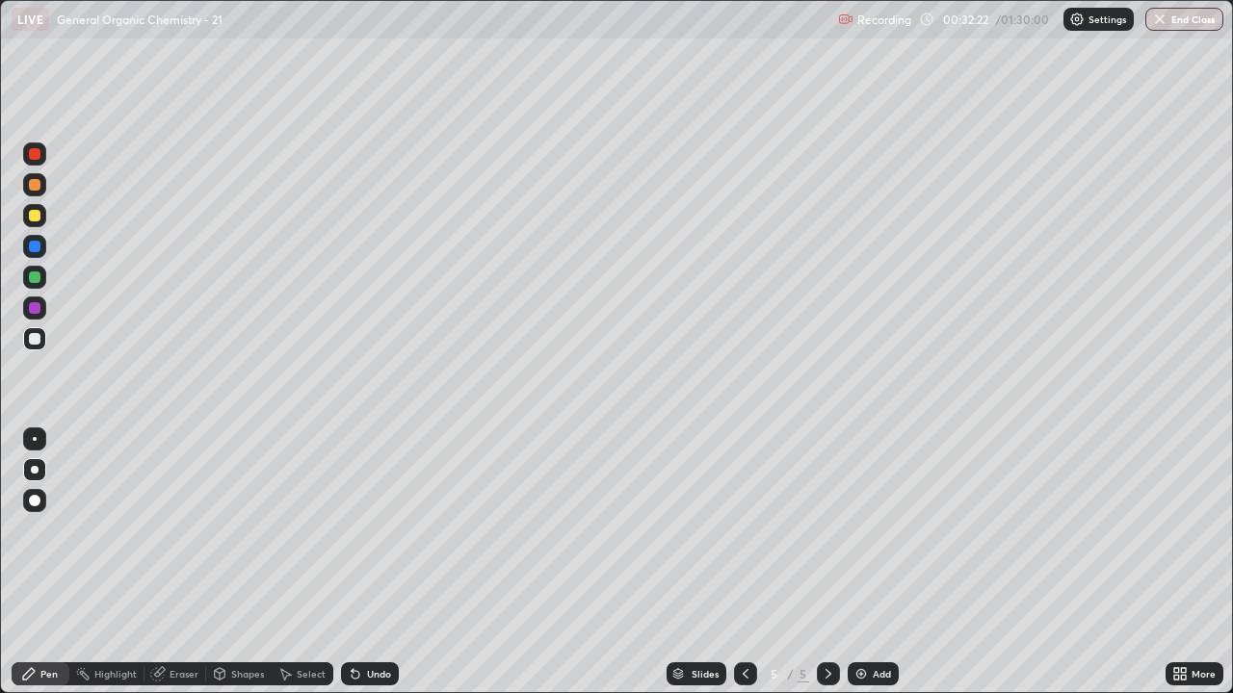
click at [32, 188] on div at bounding box center [35, 185] width 12 height 12
click at [868, 562] on div "Add" at bounding box center [872, 674] width 51 height 23
click at [39, 350] on div at bounding box center [34, 338] width 23 height 23
click at [39, 188] on div at bounding box center [35, 185] width 12 height 12
click at [36, 345] on div at bounding box center [34, 338] width 23 height 23
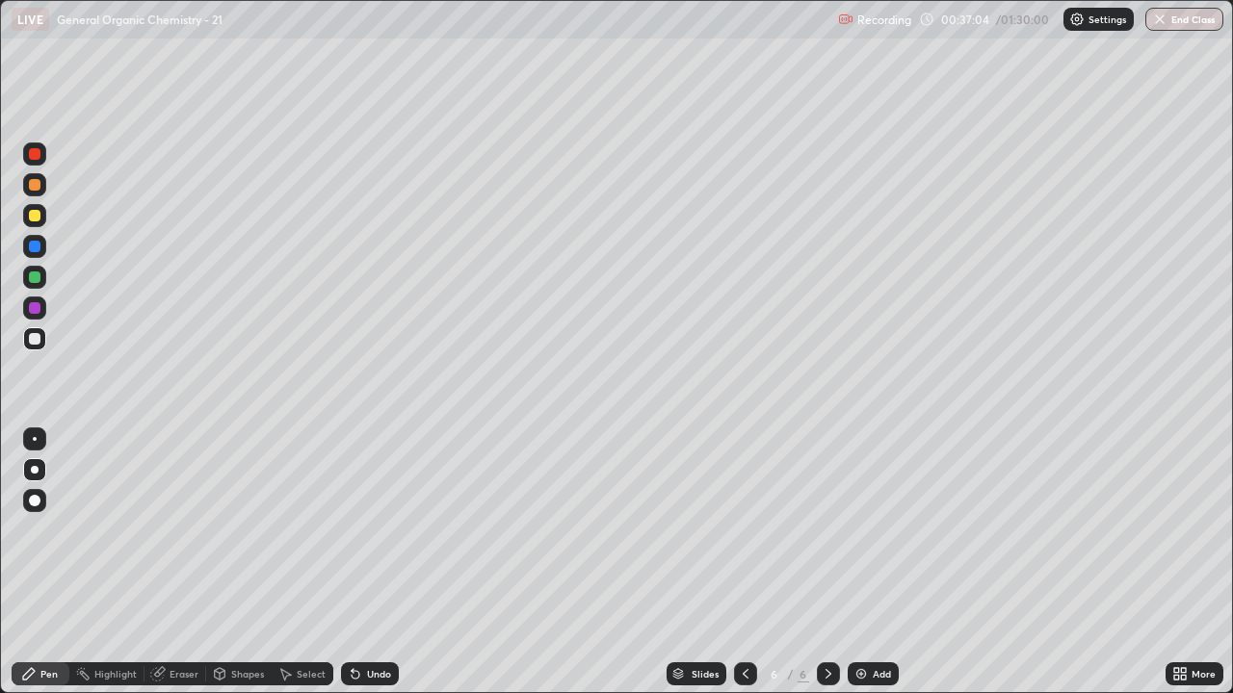
click at [193, 562] on div "Eraser" at bounding box center [175, 674] width 62 height 23
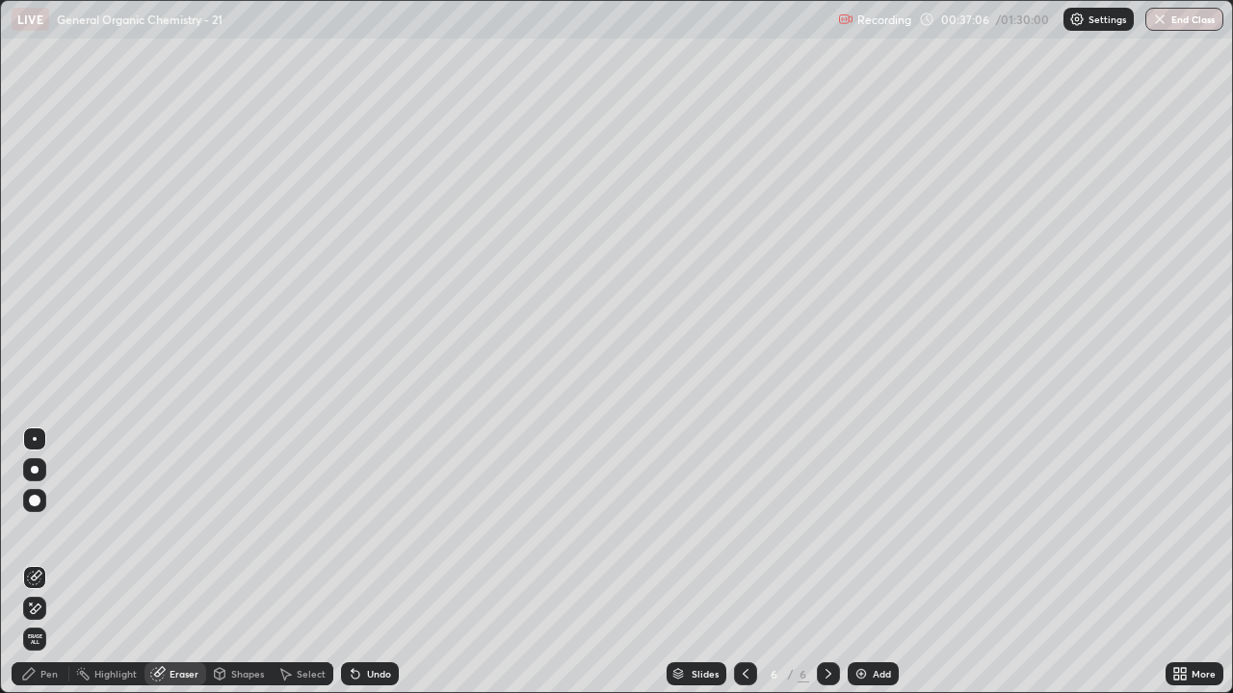
click at [51, 562] on div "Pen" at bounding box center [48, 674] width 17 height 10
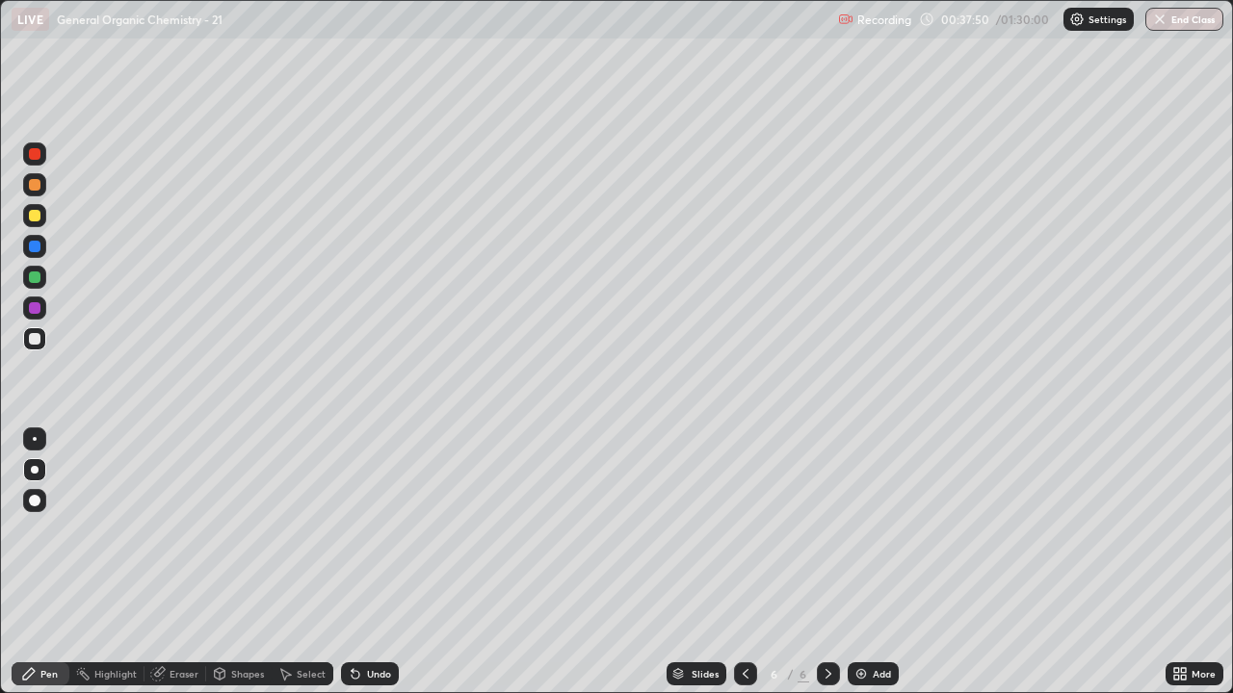
click at [193, 562] on div "Eraser" at bounding box center [183, 674] width 29 height 10
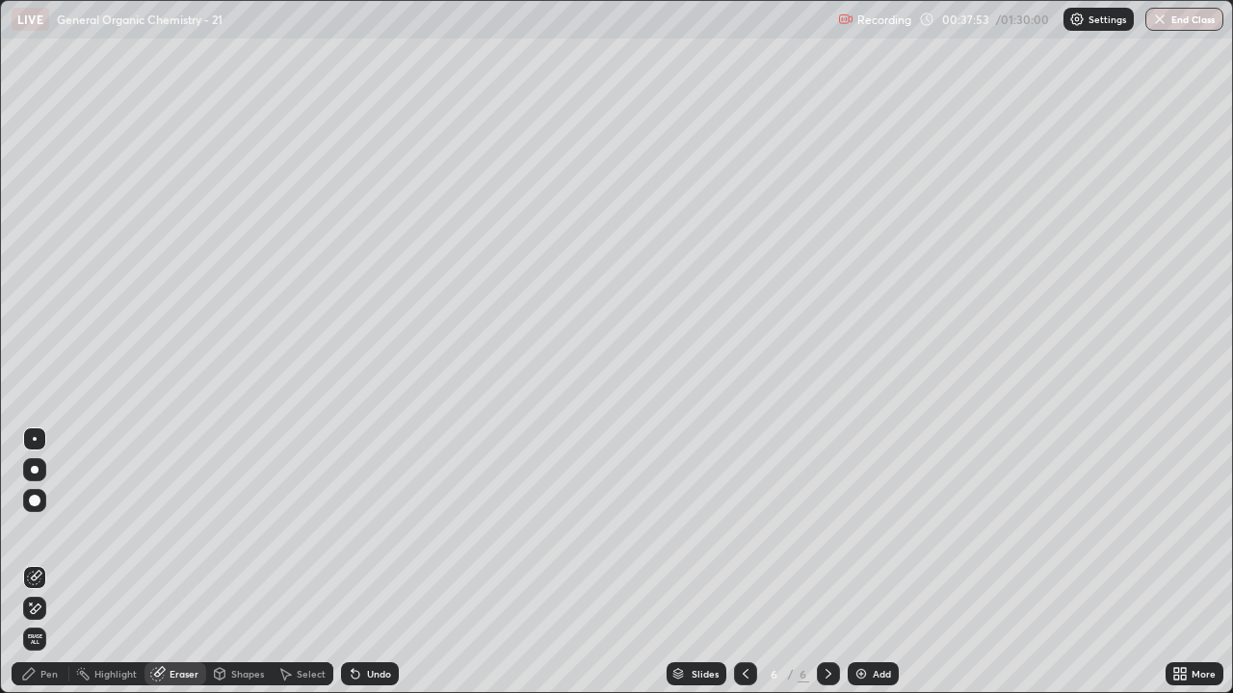
click at [50, 562] on div "Pen" at bounding box center [48, 674] width 17 height 10
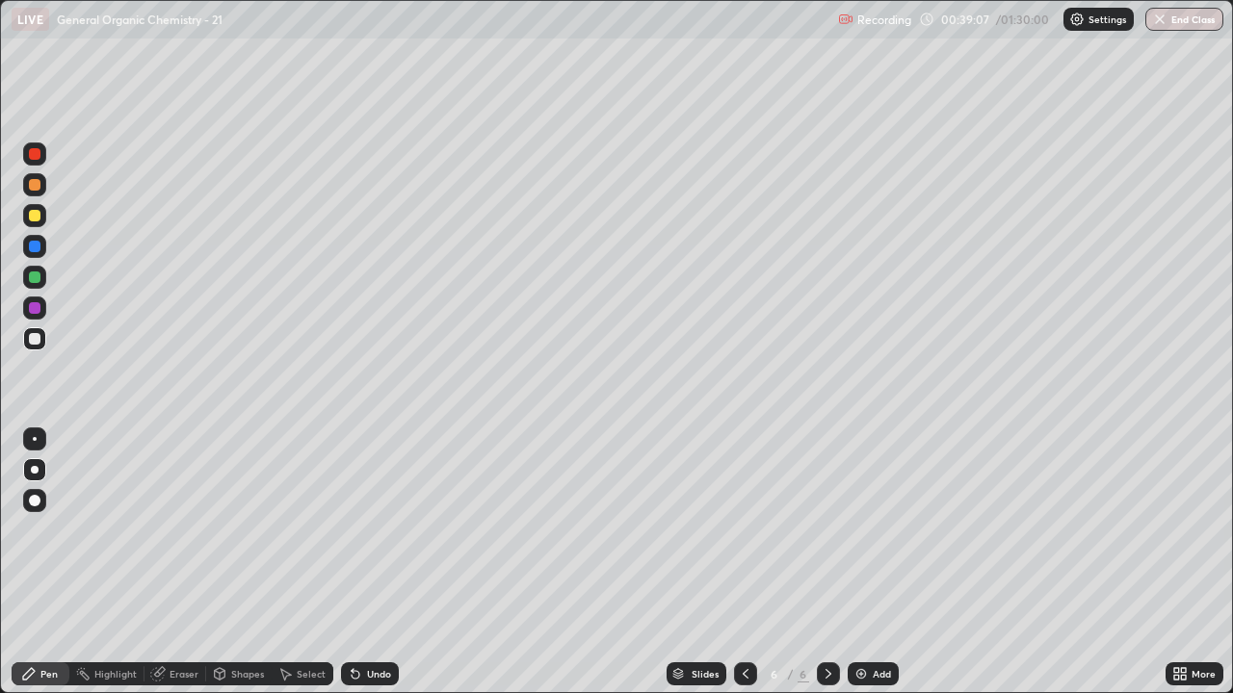
click at [181, 562] on div "Eraser" at bounding box center [183, 674] width 29 height 10
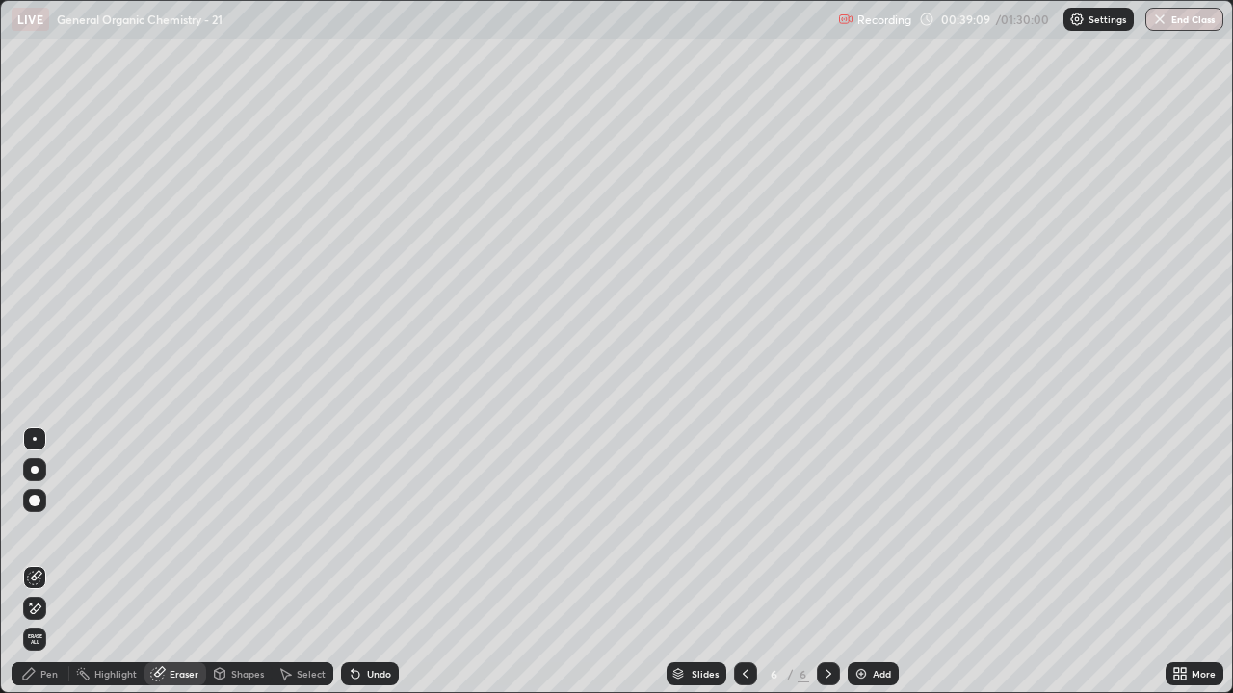
click at [57, 562] on div "Pen" at bounding box center [48, 674] width 17 height 10
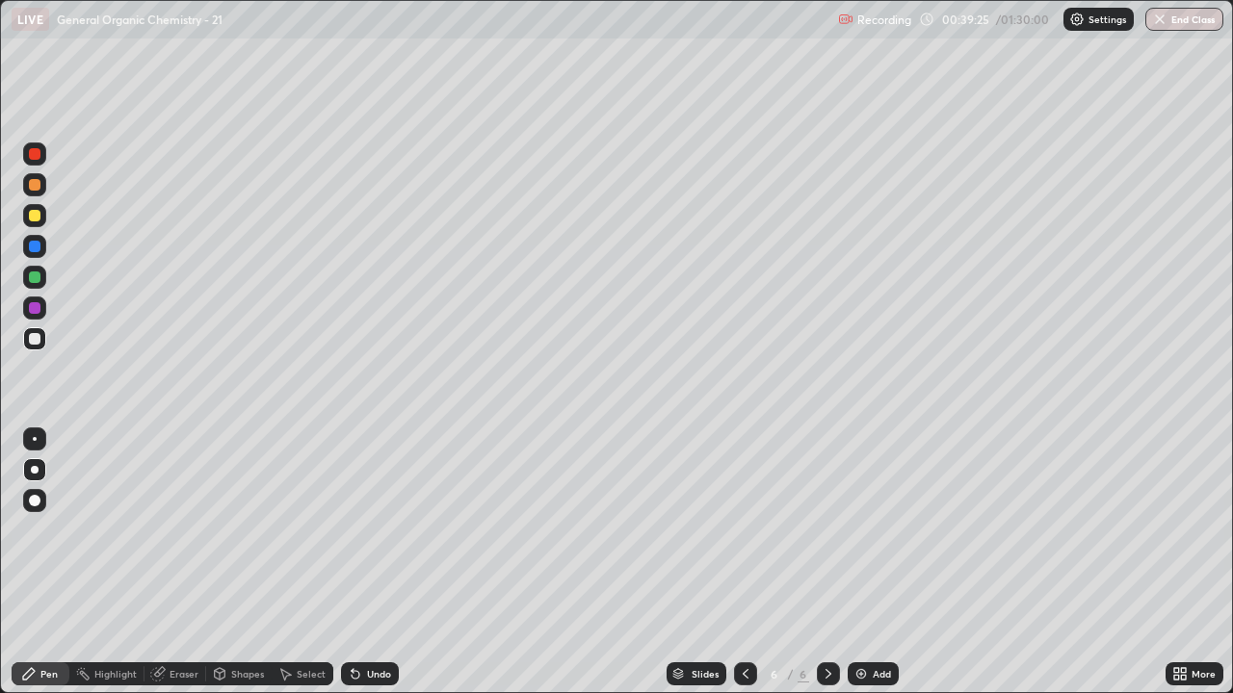
click at [36, 189] on div at bounding box center [35, 185] width 12 height 12
click at [169, 562] on div "Eraser" at bounding box center [183, 674] width 29 height 10
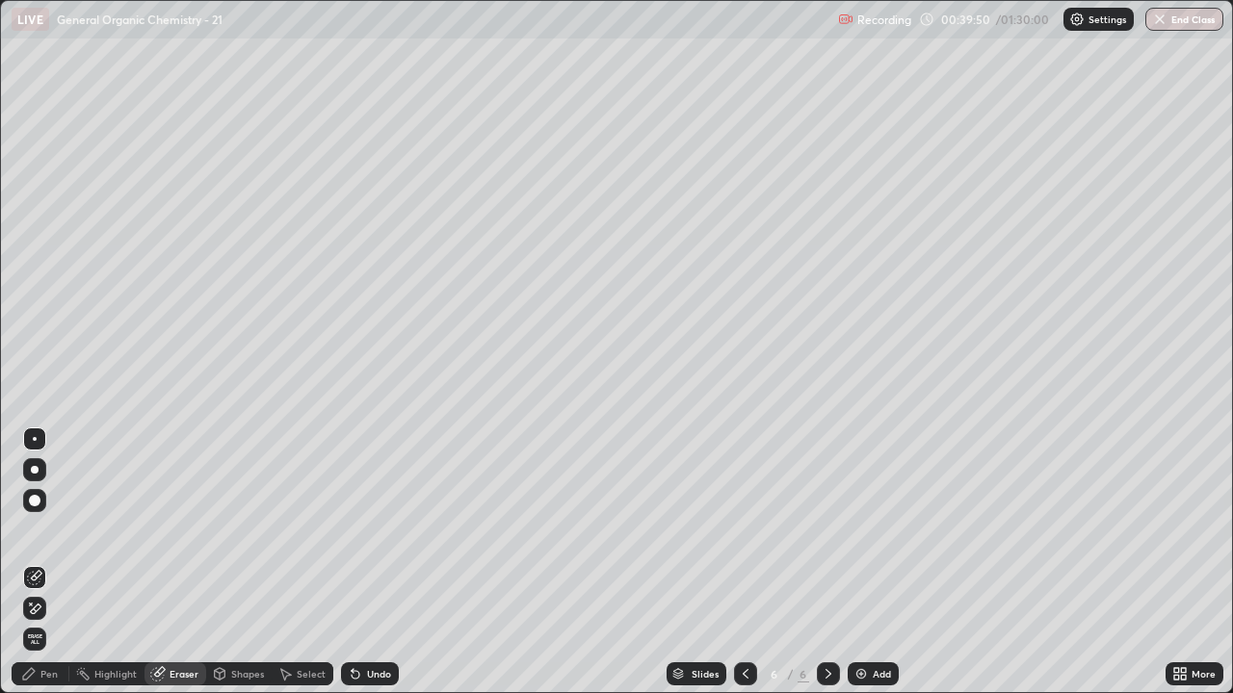
click at [50, 562] on div "Pen" at bounding box center [48, 674] width 17 height 10
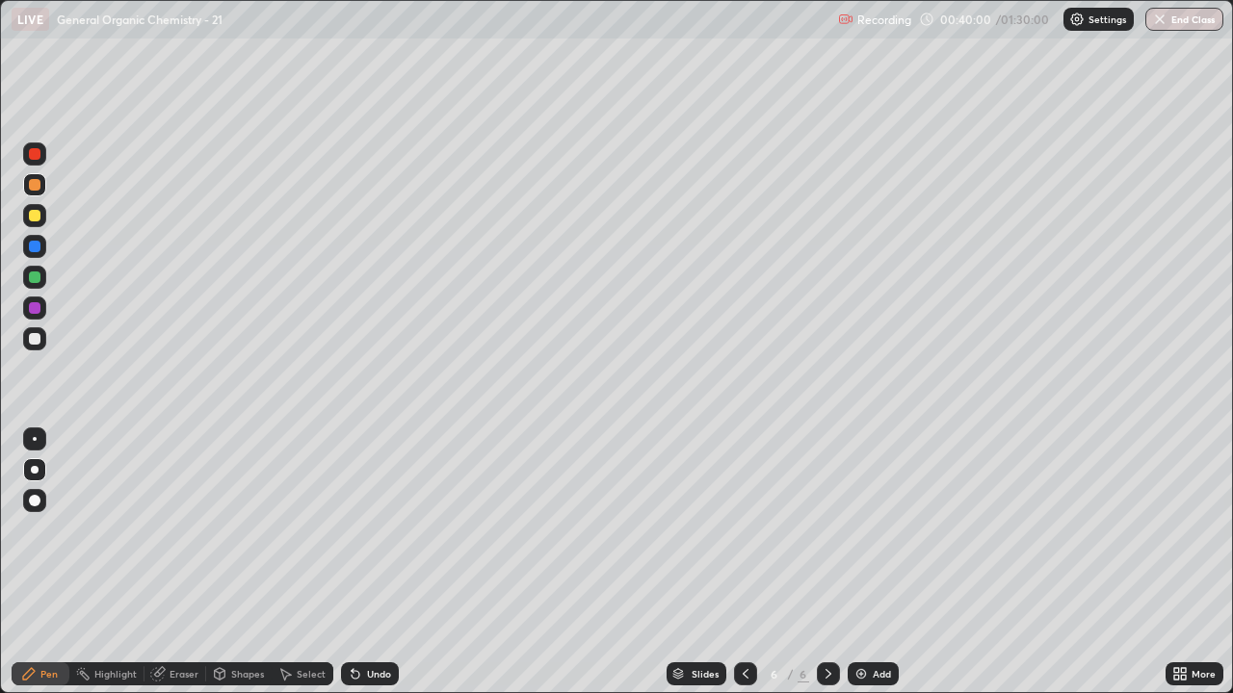
click at [36, 339] on div at bounding box center [35, 339] width 12 height 12
click at [184, 562] on div "Eraser" at bounding box center [183, 674] width 29 height 10
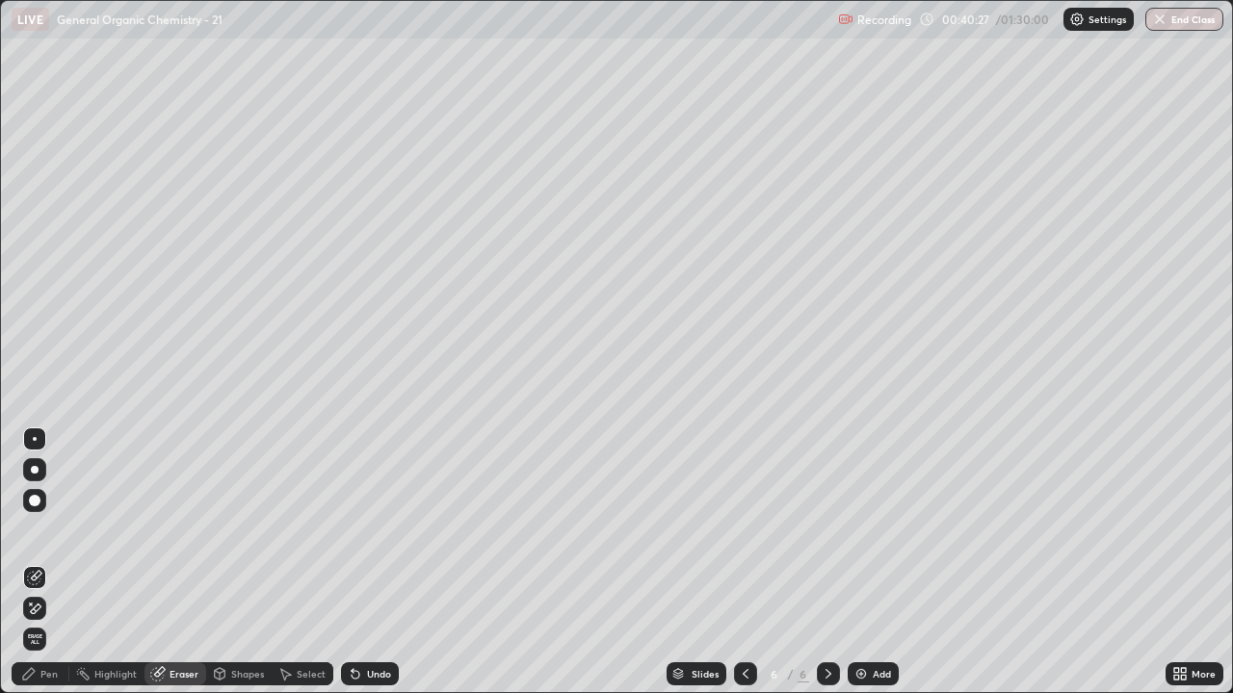
click at [51, 562] on div "Pen" at bounding box center [48, 674] width 17 height 10
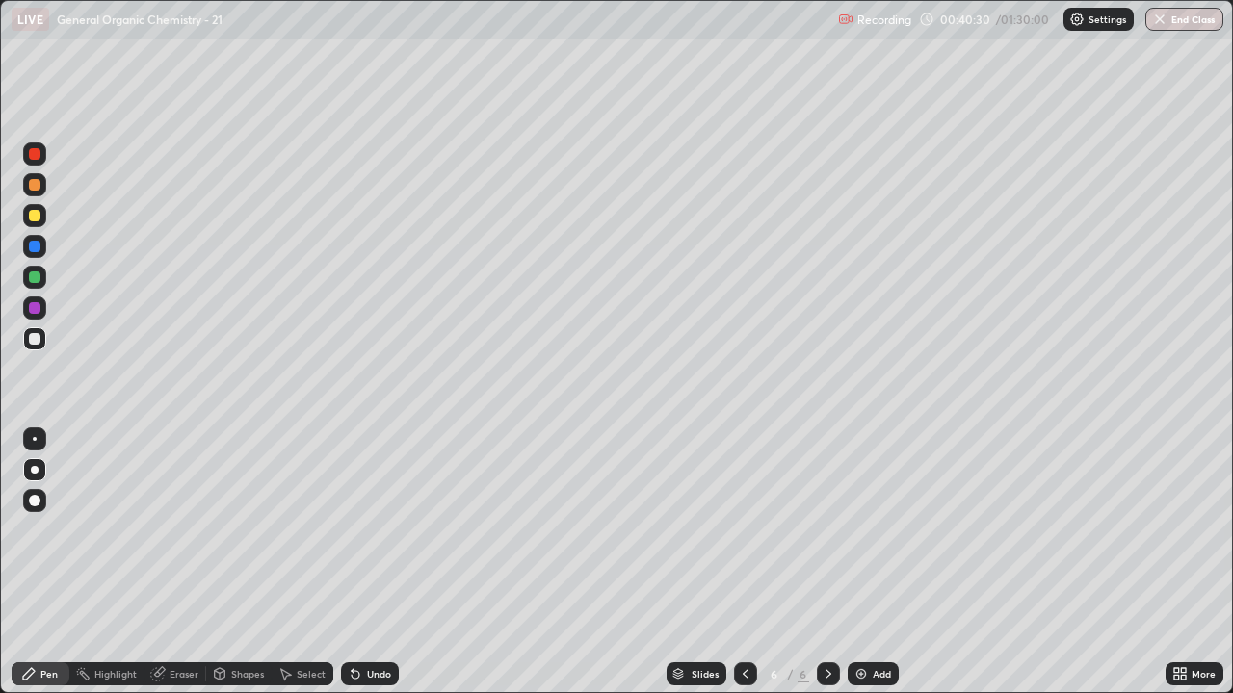
click at [41, 187] on div at bounding box center [34, 184] width 23 height 23
click at [173, 562] on div "Eraser" at bounding box center [183, 674] width 29 height 10
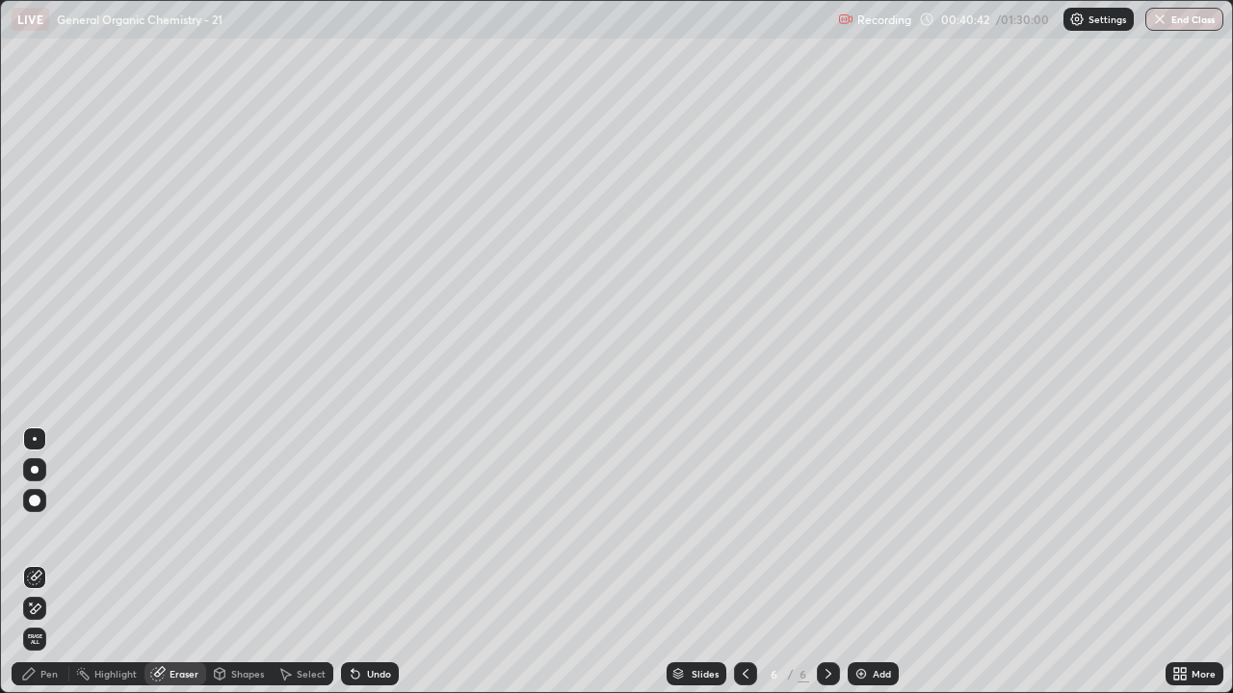
click at [44, 562] on div "Pen" at bounding box center [48, 674] width 17 height 10
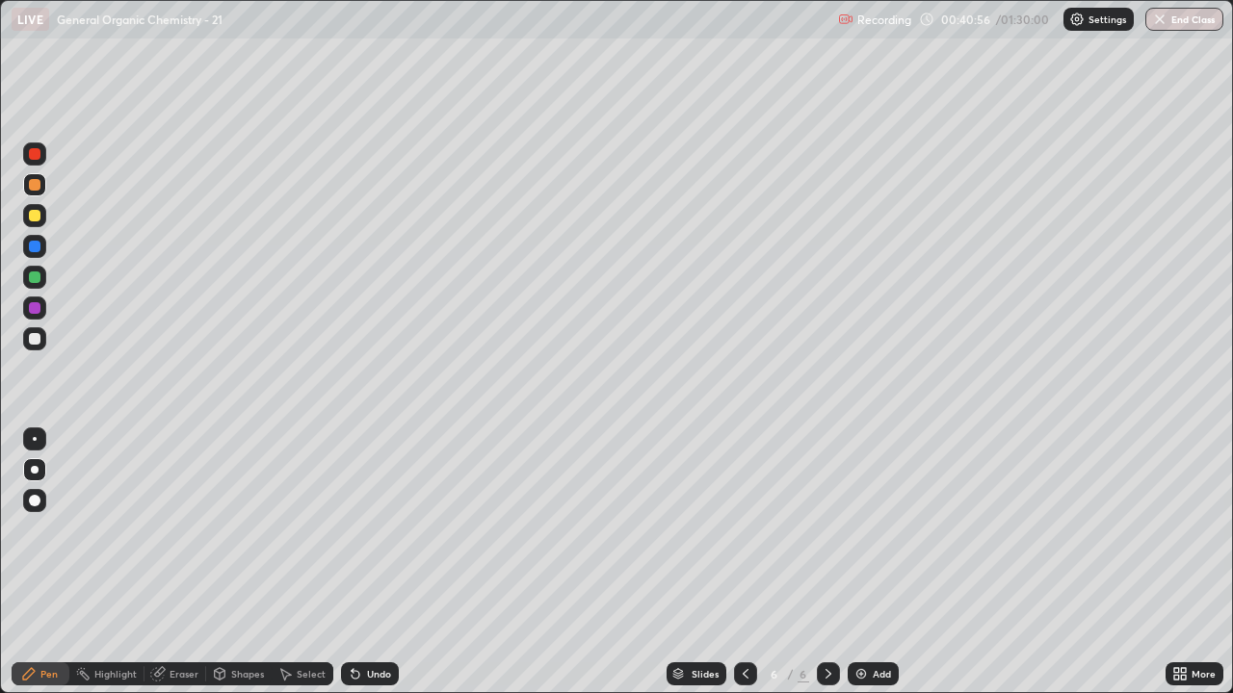
click at [36, 345] on div at bounding box center [34, 338] width 23 height 23
click at [34, 187] on div at bounding box center [35, 185] width 12 height 12
click at [34, 341] on div at bounding box center [35, 339] width 12 height 12
click at [858, 562] on img at bounding box center [860, 673] width 15 height 15
click at [41, 187] on div at bounding box center [34, 184] width 23 height 23
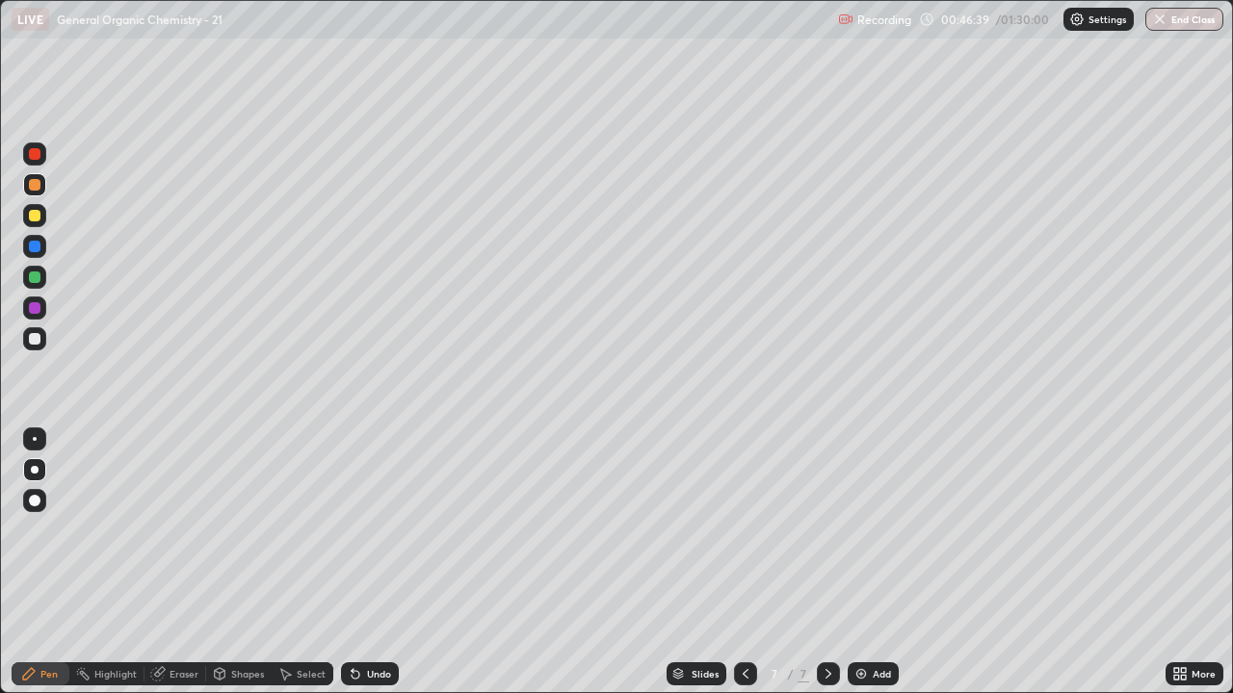
click at [172, 562] on div "Eraser" at bounding box center [175, 674] width 62 height 23
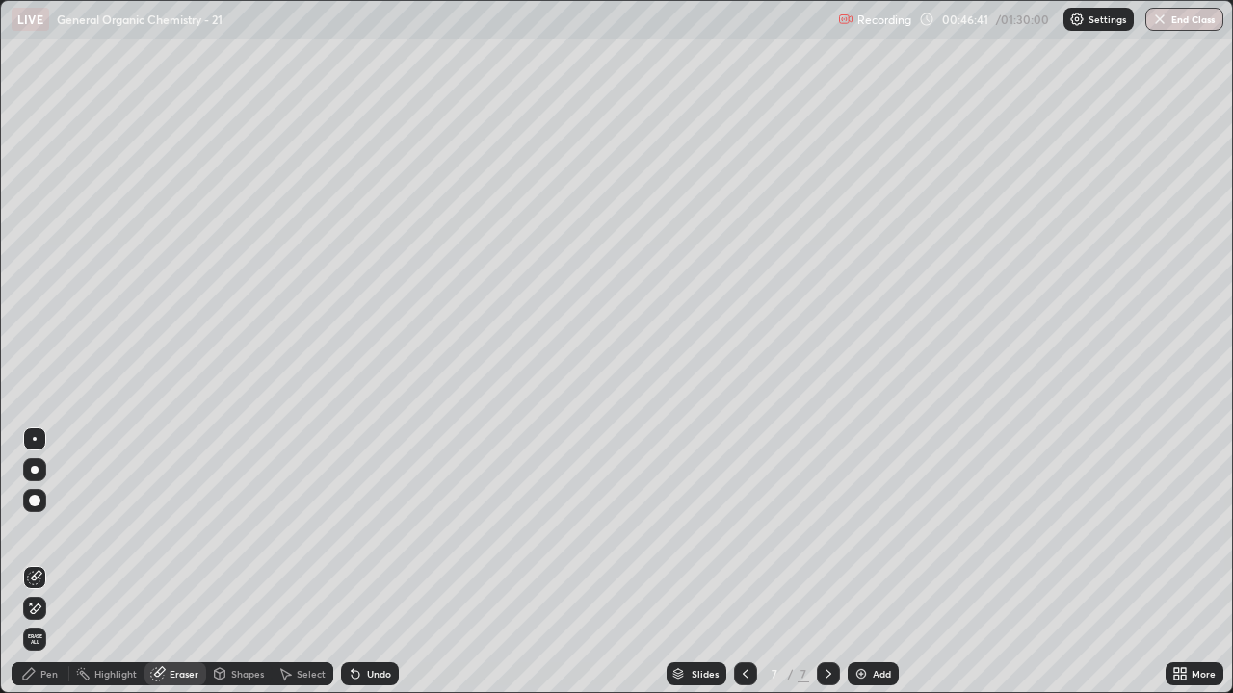
click at [50, 562] on div "Pen" at bounding box center [41, 674] width 58 height 23
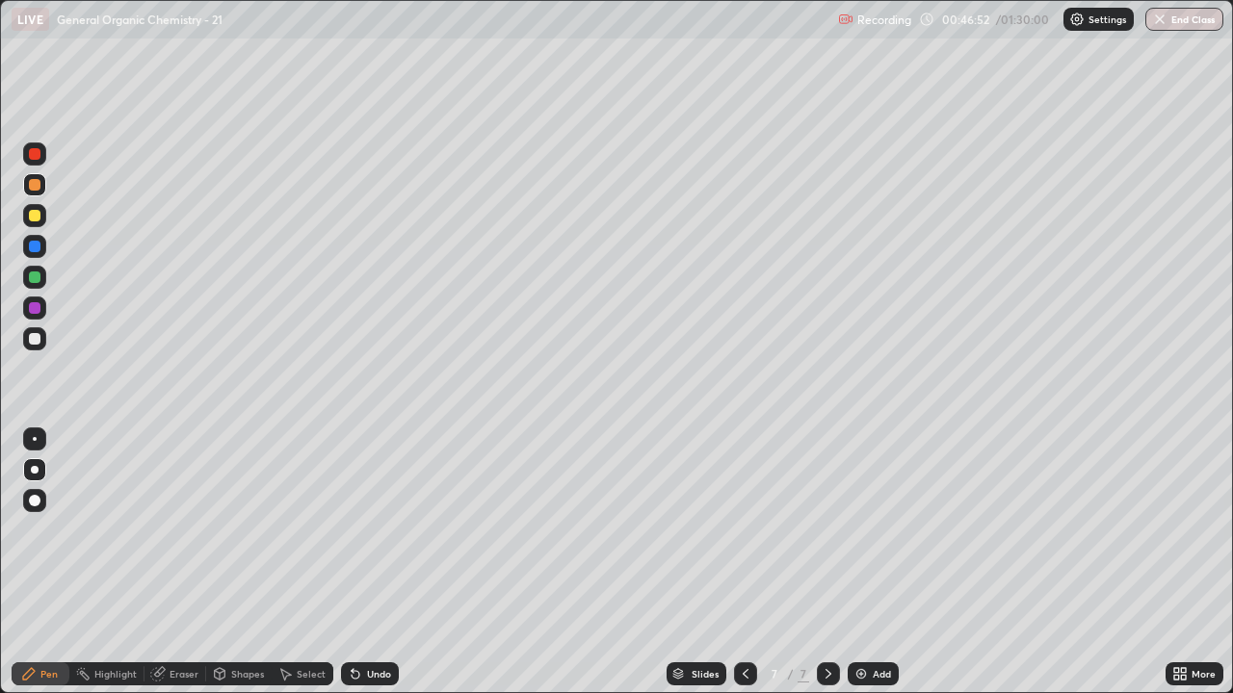
click at [38, 338] on div at bounding box center [35, 339] width 12 height 12
click at [36, 342] on div at bounding box center [35, 339] width 12 height 12
click at [37, 195] on div at bounding box center [34, 184] width 23 height 23
click at [187, 562] on div "Eraser" at bounding box center [183, 674] width 29 height 10
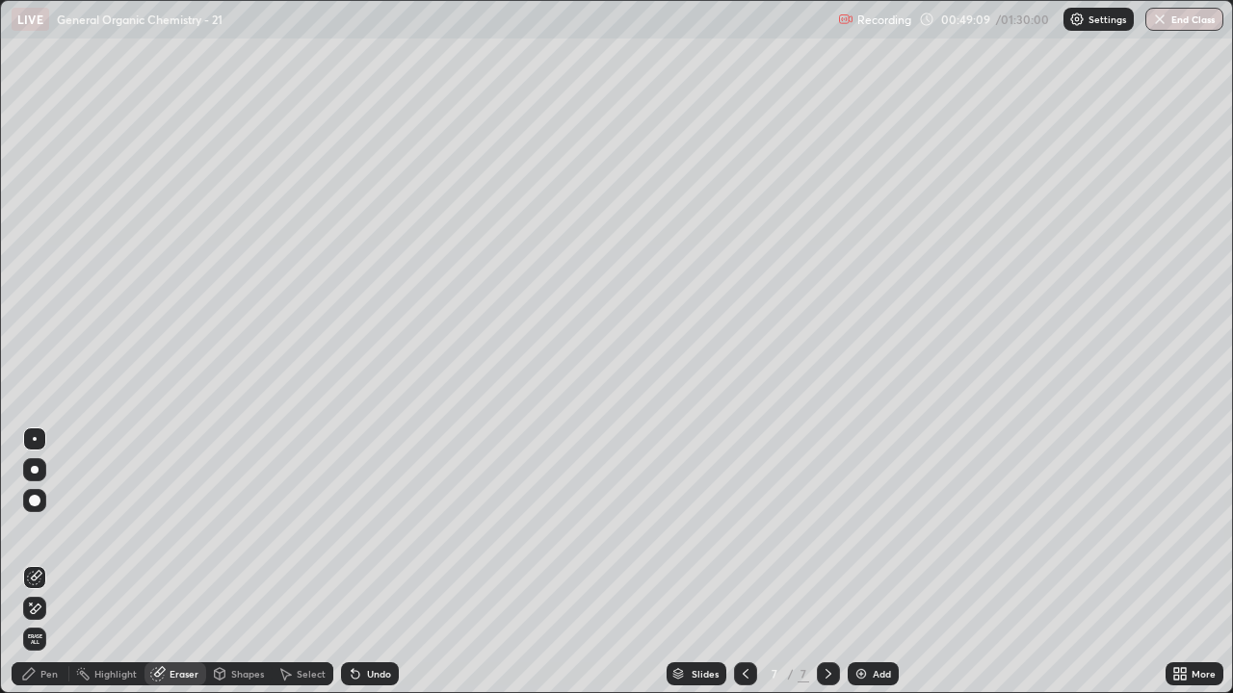
click at [48, 562] on div "Pen" at bounding box center [41, 674] width 58 height 23
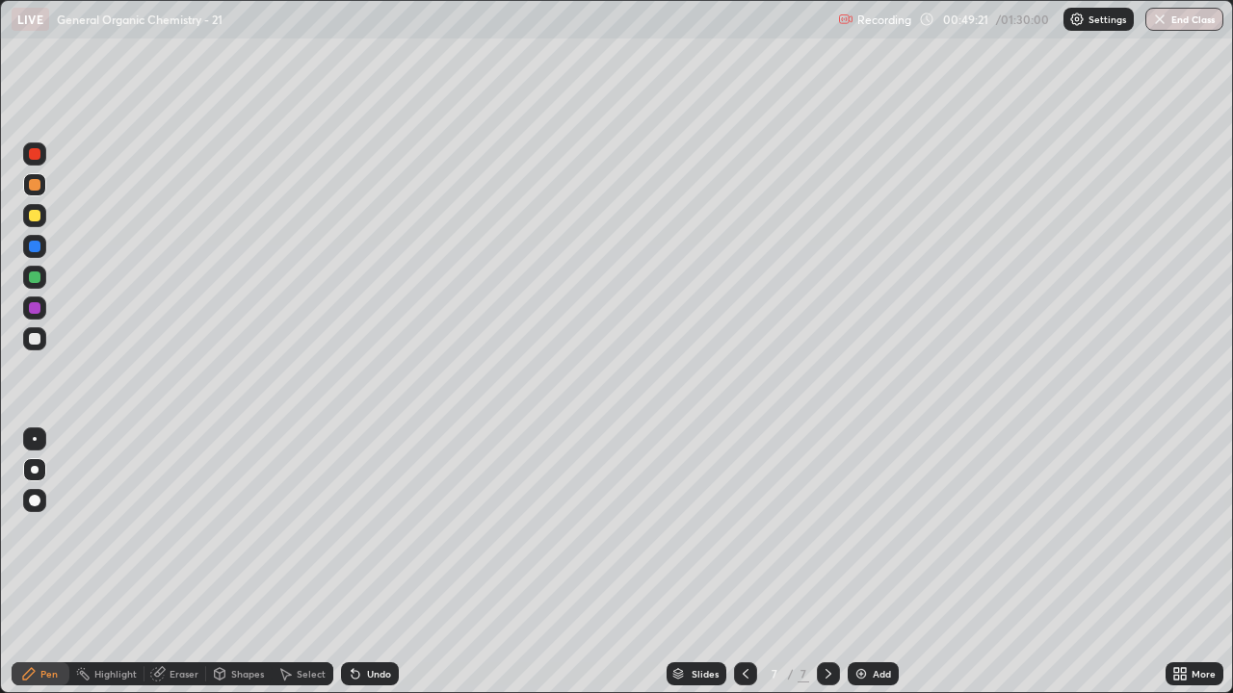
click at [169, 562] on div "Eraser" at bounding box center [175, 674] width 62 height 23
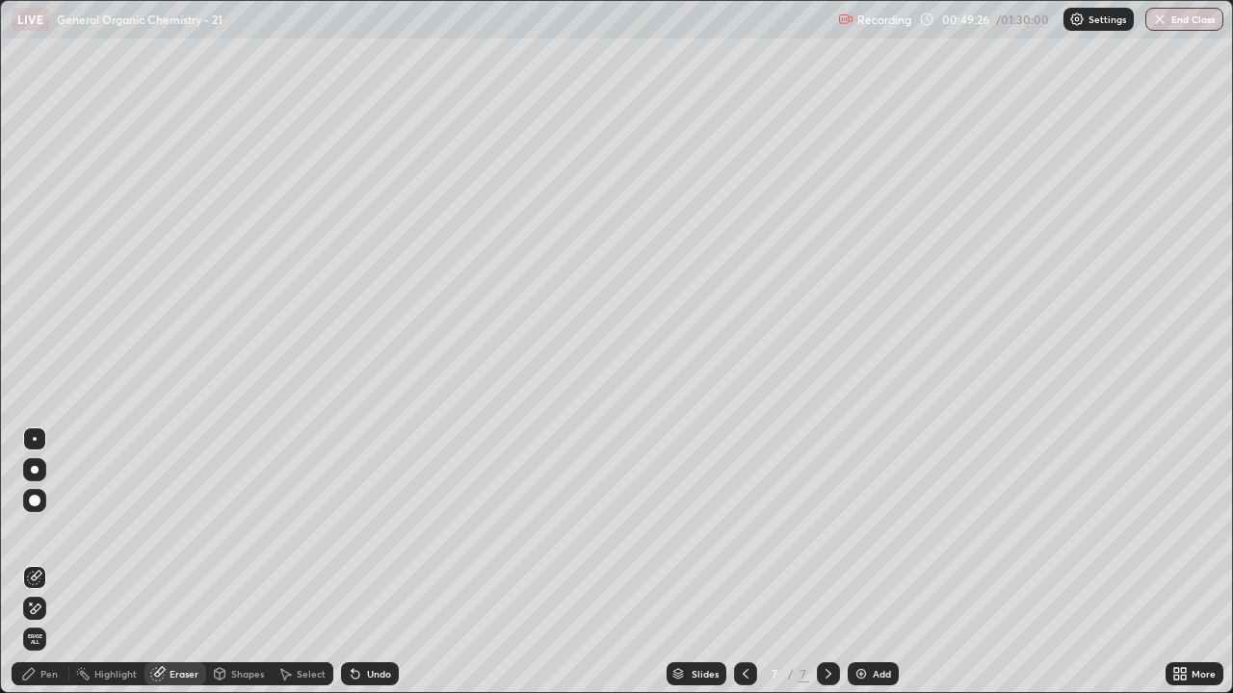
click at [50, 562] on div "Pen" at bounding box center [48, 674] width 17 height 10
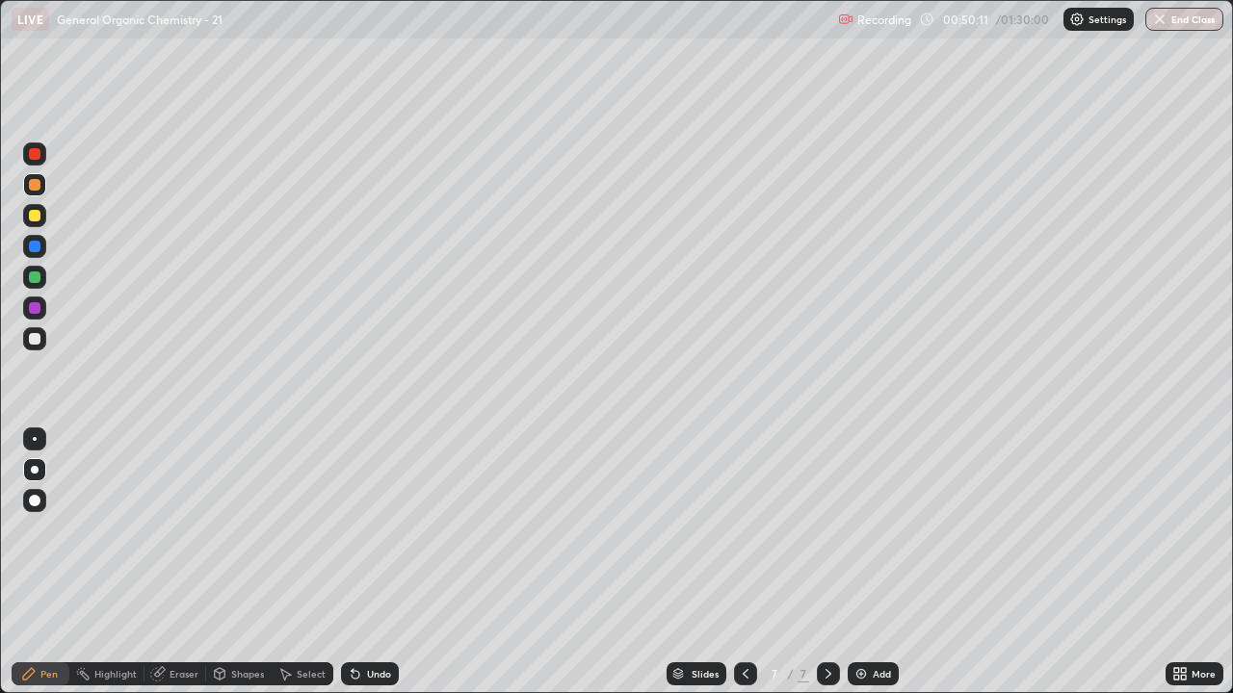
click at [33, 343] on div at bounding box center [35, 339] width 12 height 12
click at [826, 562] on icon at bounding box center [827, 673] width 15 height 15
click at [865, 562] on img at bounding box center [860, 673] width 15 height 15
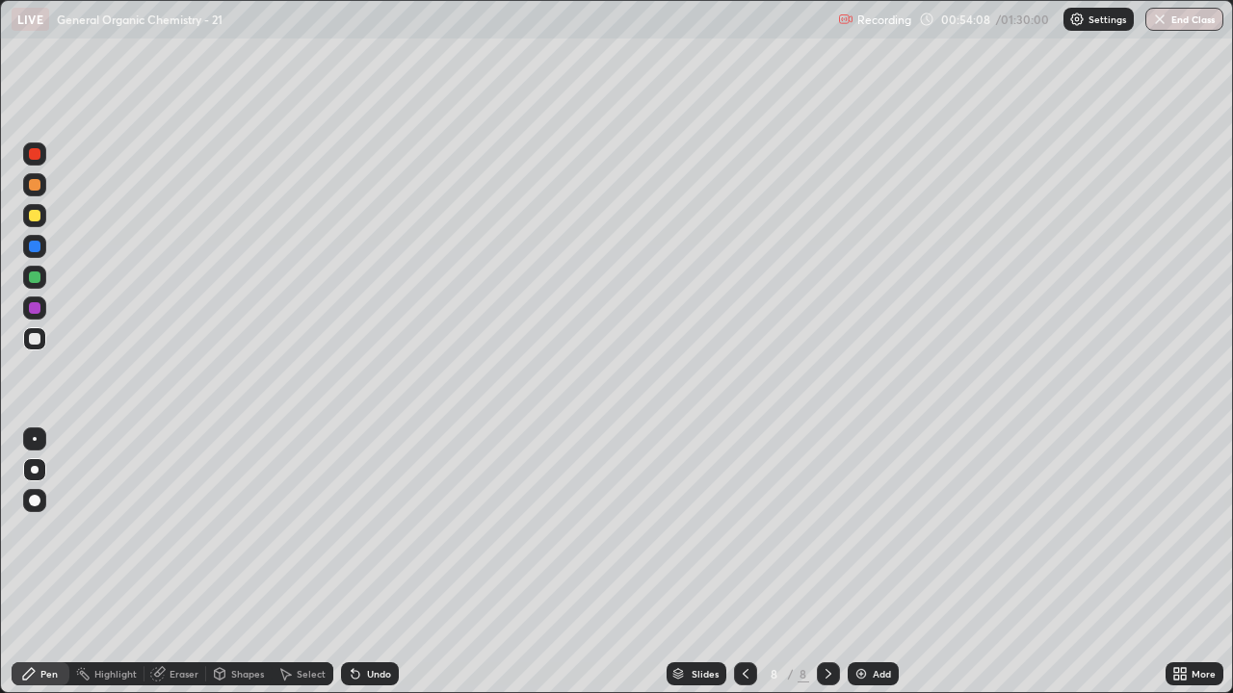
click at [37, 343] on div at bounding box center [35, 339] width 12 height 12
click at [41, 187] on div at bounding box center [34, 184] width 23 height 23
click at [32, 341] on div at bounding box center [35, 339] width 12 height 12
click at [38, 188] on div at bounding box center [35, 185] width 12 height 12
click at [31, 340] on div at bounding box center [35, 339] width 12 height 12
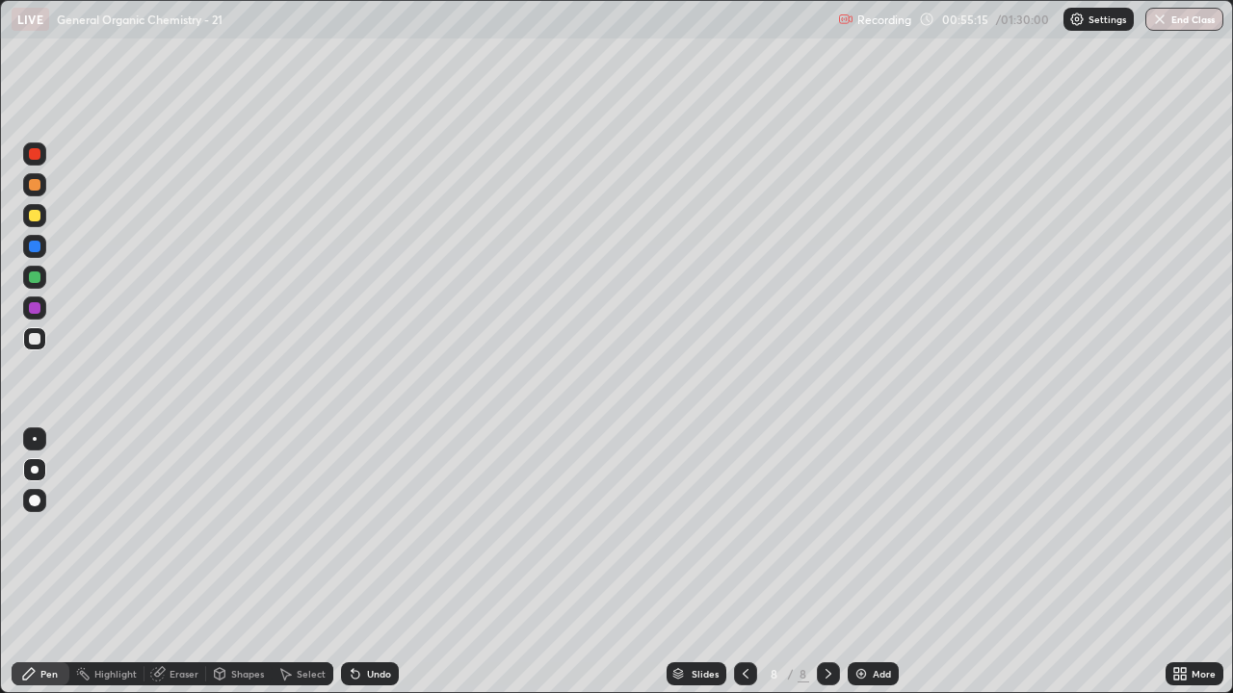
click at [176, 562] on div "Eraser" at bounding box center [183, 674] width 29 height 10
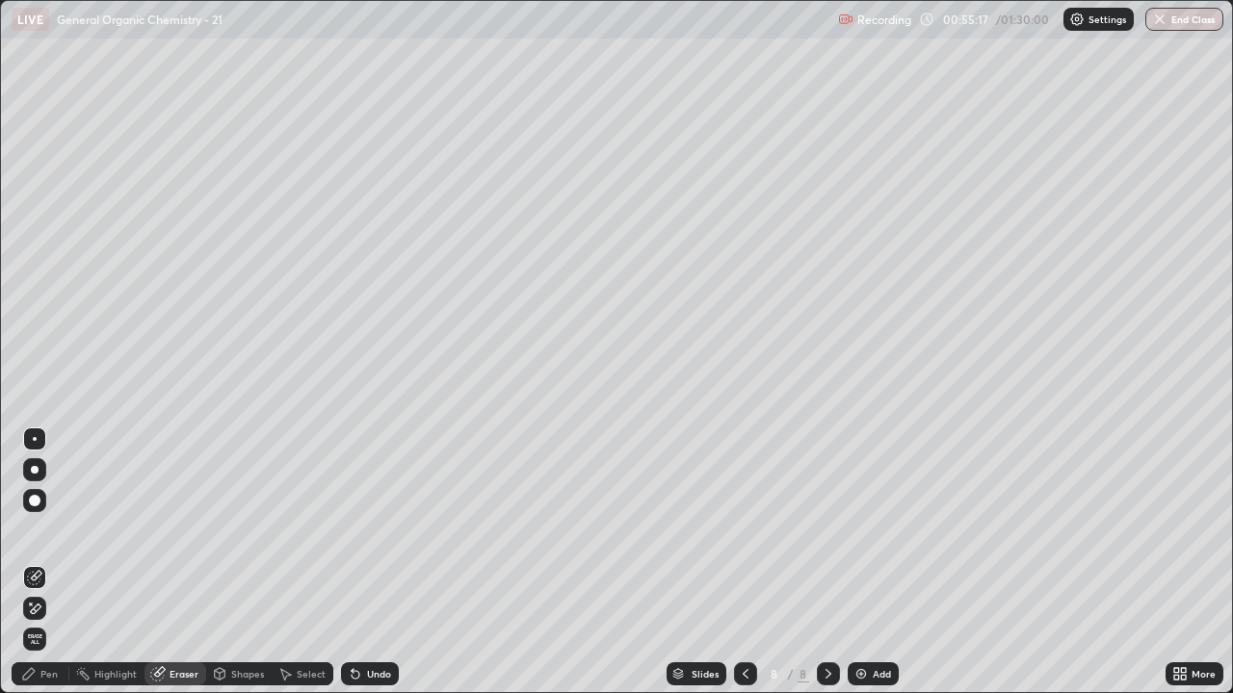
click at [52, 562] on div "Pen" at bounding box center [41, 674] width 58 height 23
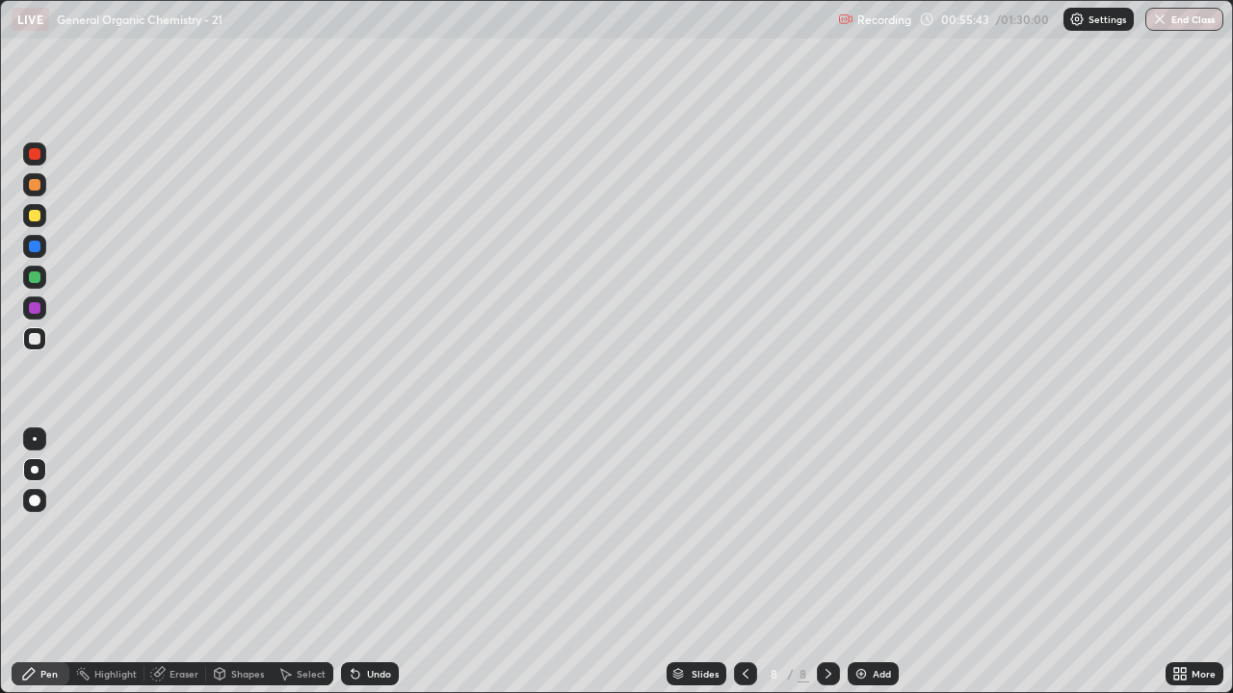
click at [34, 186] on div at bounding box center [35, 185] width 12 height 12
click at [35, 339] on div at bounding box center [35, 339] width 12 height 12
click at [43, 187] on div at bounding box center [34, 184] width 23 height 23
click at [34, 342] on div at bounding box center [35, 339] width 12 height 12
click at [34, 187] on div at bounding box center [35, 185] width 12 height 12
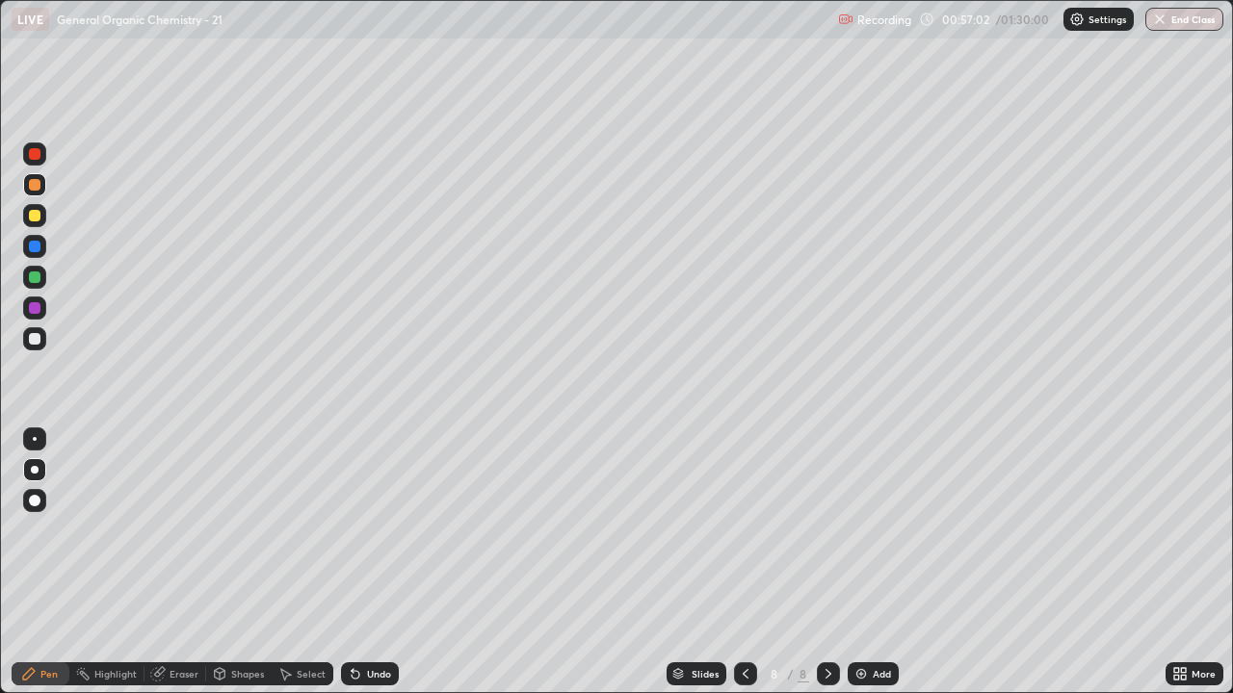
click at [39, 338] on div at bounding box center [35, 339] width 12 height 12
click at [35, 214] on div at bounding box center [35, 216] width 12 height 12
click at [36, 340] on div at bounding box center [35, 339] width 12 height 12
click at [37, 184] on div at bounding box center [35, 185] width 12 height 12
click at [34, 339] on div at bounding box center [35, 339] width 12 height 12
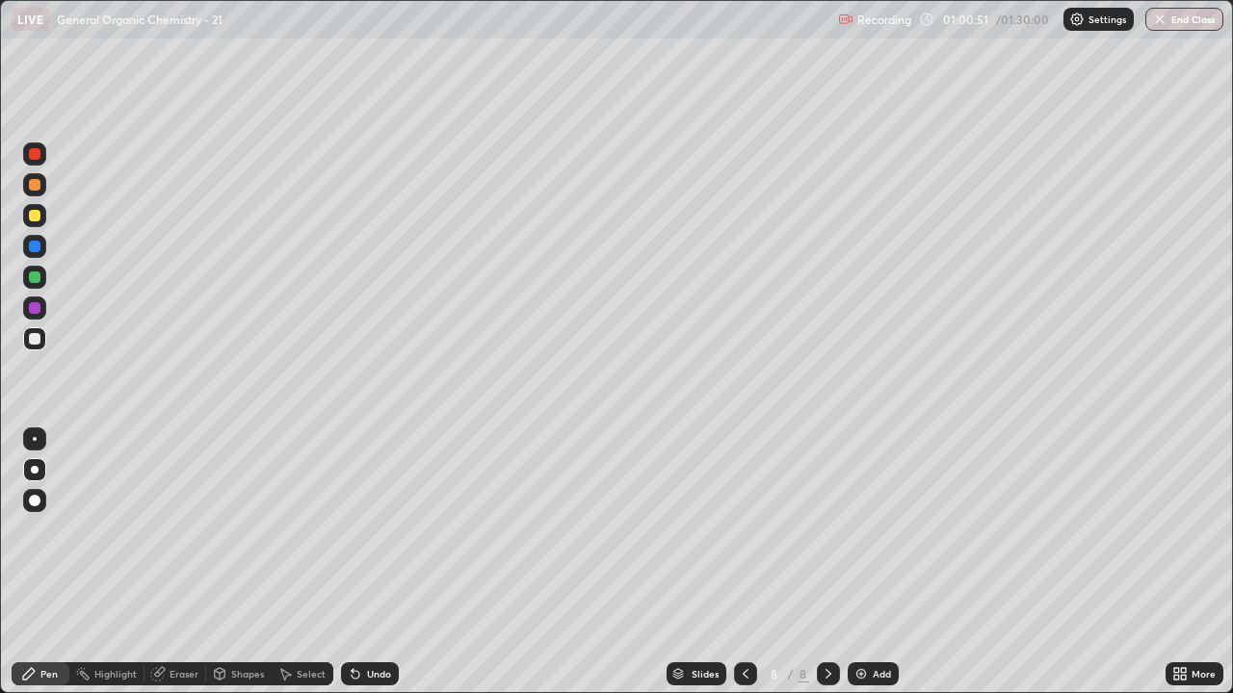
click at [38, 216] on div at bounding box center [35, 216] width 12 height 12
click at [826, 562] on icon at bounding box center [827, 673] width 15 height 15
click at [859, 562] on img at bounding box center [860, 673] width 15 height 15
click at [41, 215] on div at bounding box center [34, 215] width 23 height 23
click at [34, 338] on div at bounding box center [35, 339] width 12 height 12
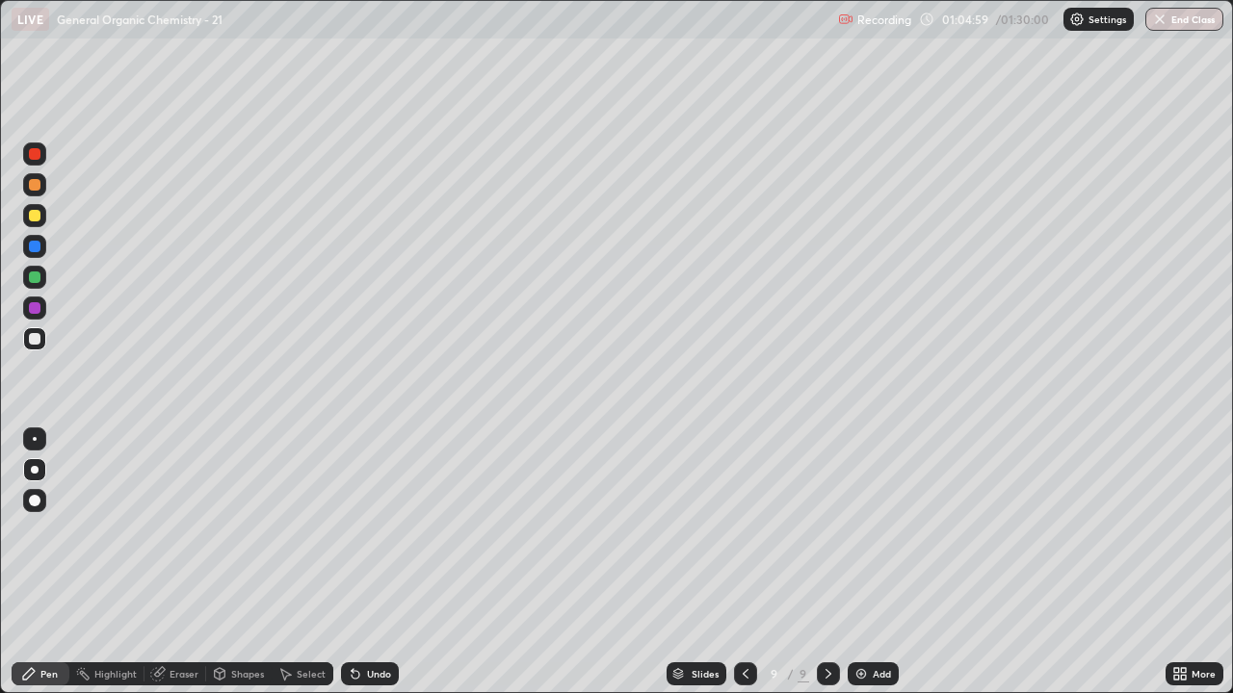
click at [37, 189] on div at bounding box center [35, 185] width 12 height 12
click at [42, 344] on div at bounding box center [34, 338] width 23 height 23
click at [40, 195] on div at bounding box center [34, 184] width 23 height 31
click at [37, 341] on div at bounding box center [35, 339] width 12 height 12
click at [41, 194] on div at bounding box center [34, 184] width 23 height 23
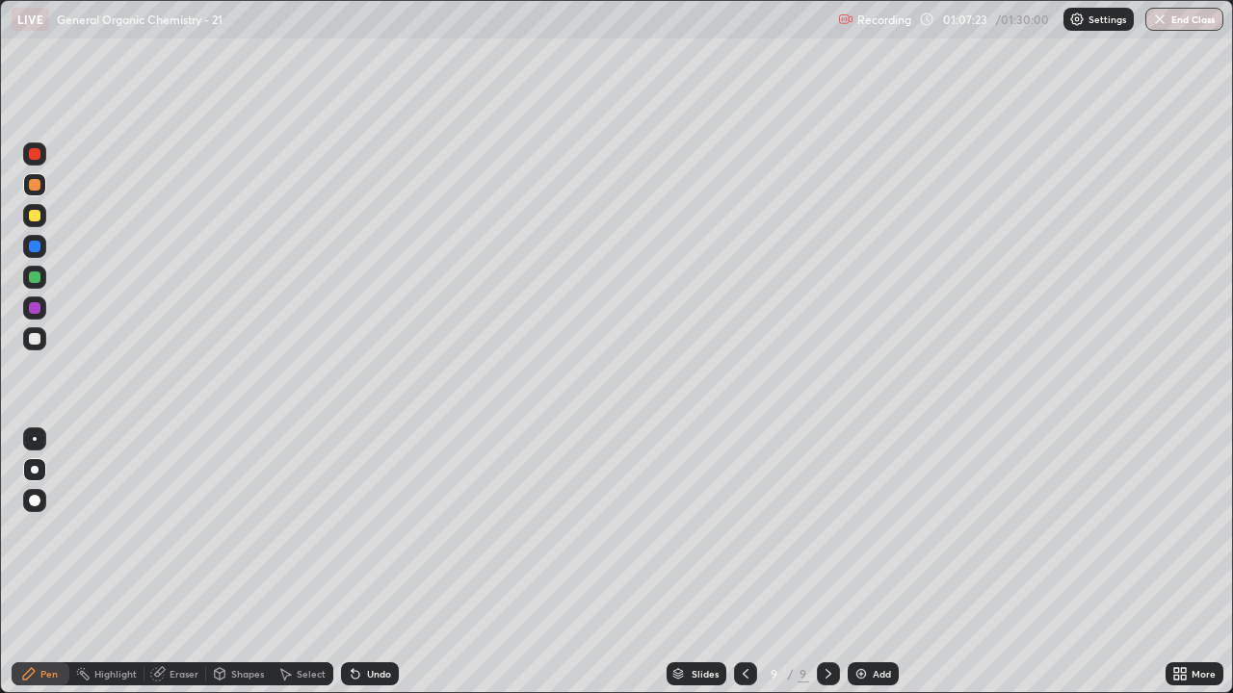
click at [30, 342] on div at bounding box center [35, 339] width 12 height 12
click at [34, 188] on div at bounding box center [35, 185] width 12 height 12
click at [33, 339] on div at bounding box center [35, 339] width 12 height 12
click at [43, 189] on div at bounding box center [34, 184] width 23 height 23
click at [38, 336] on div at bounding box center [35, 339] width 12 height 12
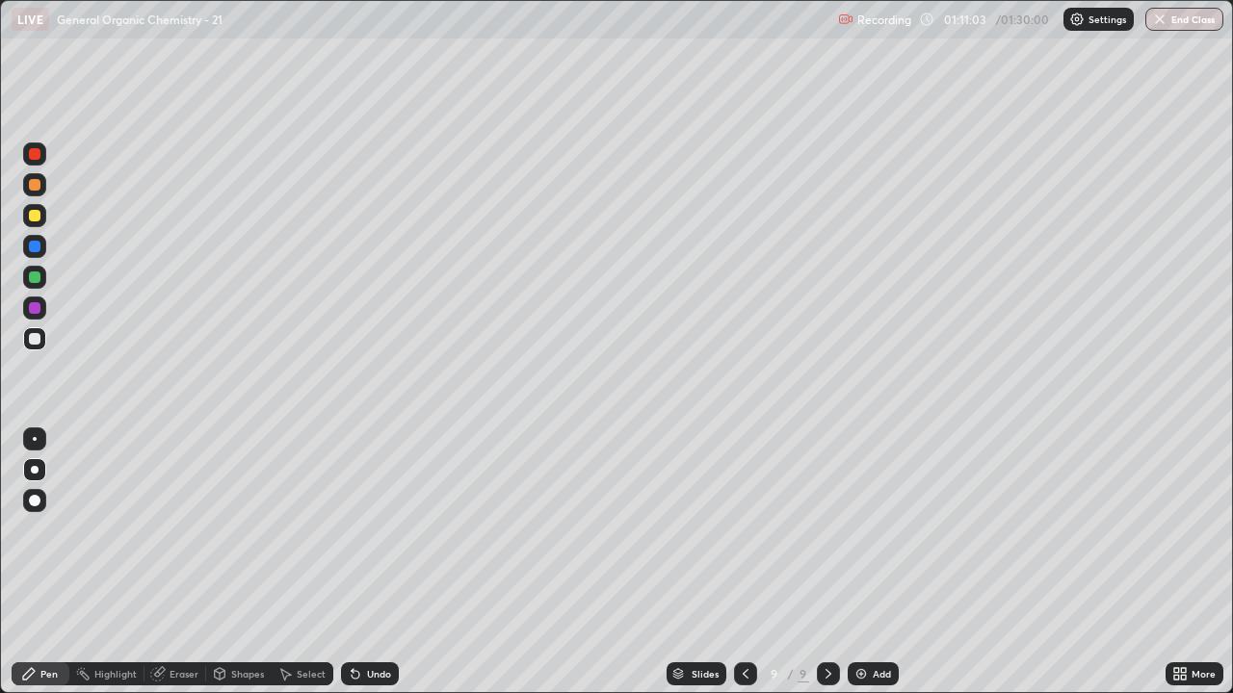
click at [38, 190] on div at bounding box center [35, 185] width 12 height 12
click at [827, 562] on icon at bounding box center [827, 673] width 15 height 15
click at [863, 562] on img at bounding box center [860, 673] width 15 height 15
click at [36, 343] on div at bounding box center [35, 339] width 12 height 12
click at [38, 180] on div at bounding box center [35, 185] width 12 height 12
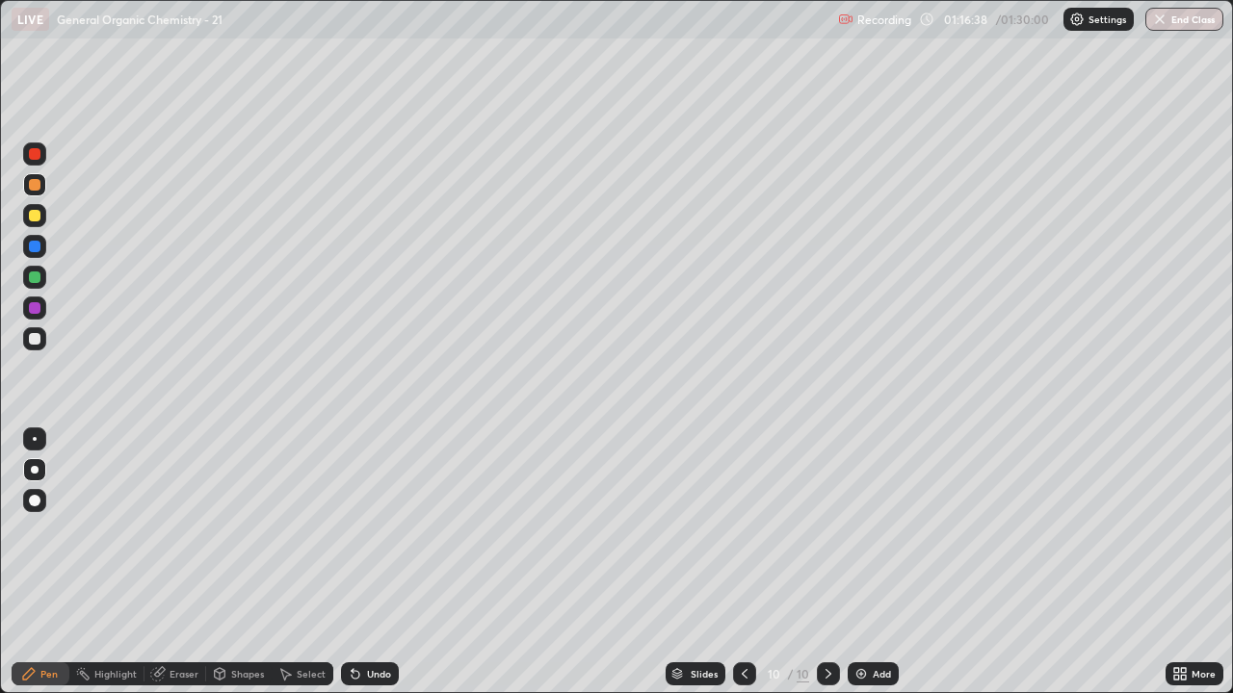
click at [32, 336] on div at bounding box center [35, 339] width 12 height 12
click at [32, 190] on div at bounding box center [35, 185] width 12 height 12
click at [41, 339] on div at bounding box center [34, 338] width 23 height 23
click at [31, 185] on div at bounding box center [35, 185] width 12 height 12
click at [33, 338] on div at bounding box center [35, 339] width 12 height 12
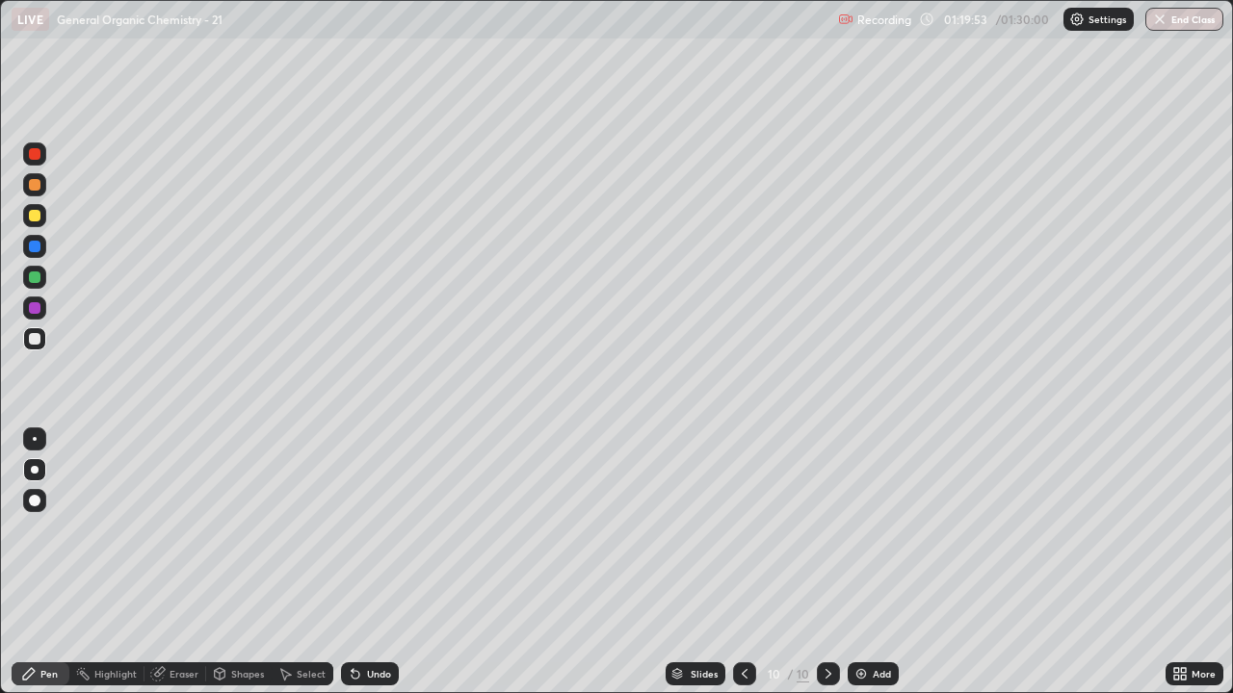
click at [181, 562] on div "Eraser" at bounding box center [183, 674] width 29 height 10
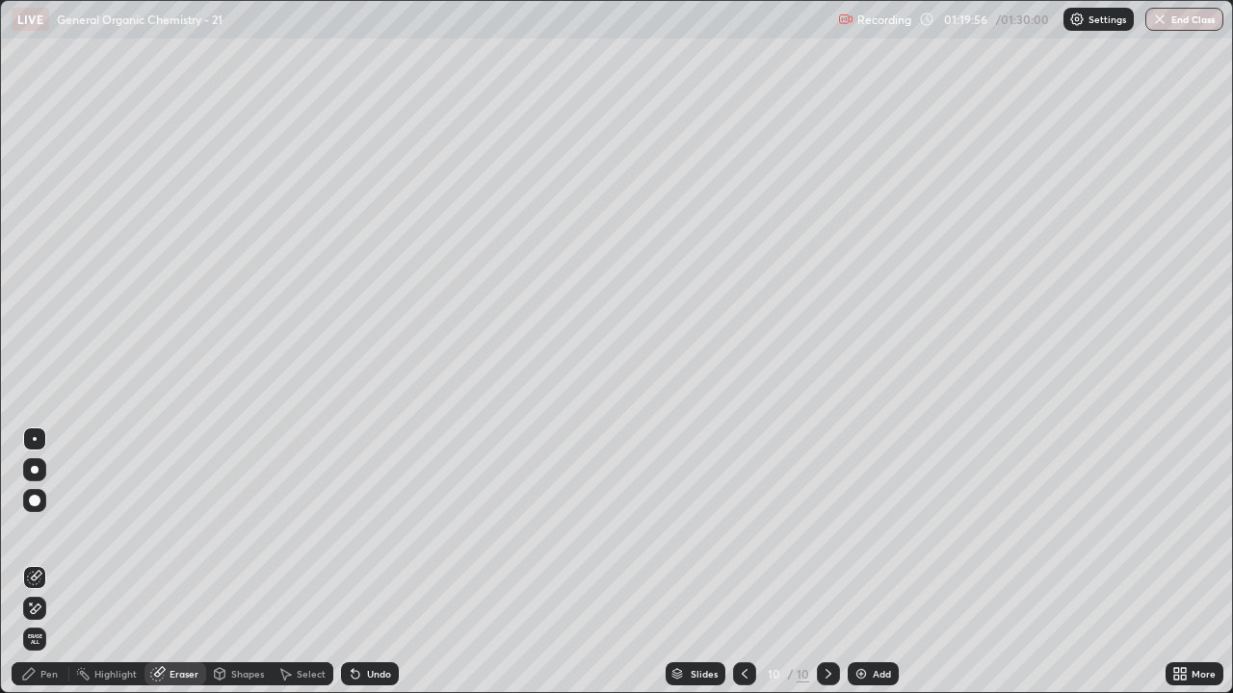
click at [60, 562] on div "Pen" at bounding box center [41, 674] width 58 height 23
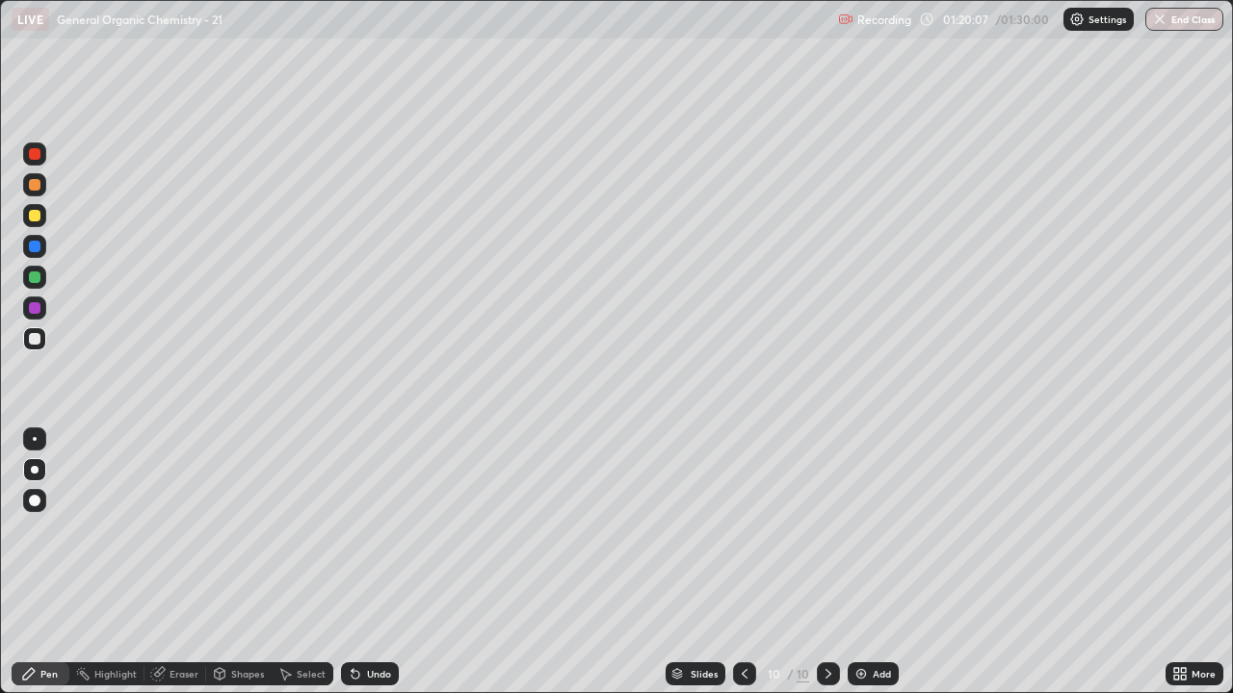
click at [37, 187] on div at bounding box center [35, 185] width 12 height 12
click at [40, 344] on div at bounding box center [34, 338] width 23 height 23
click at [871, 562] on div "Add" at bounding box center [872, 674] width 51 height 23
click at [40, 340] on div at bounding box center [34, 338] width 23 height 23
click at [741, 562] on icon at bounding box center [745, 673] width 15 height 15
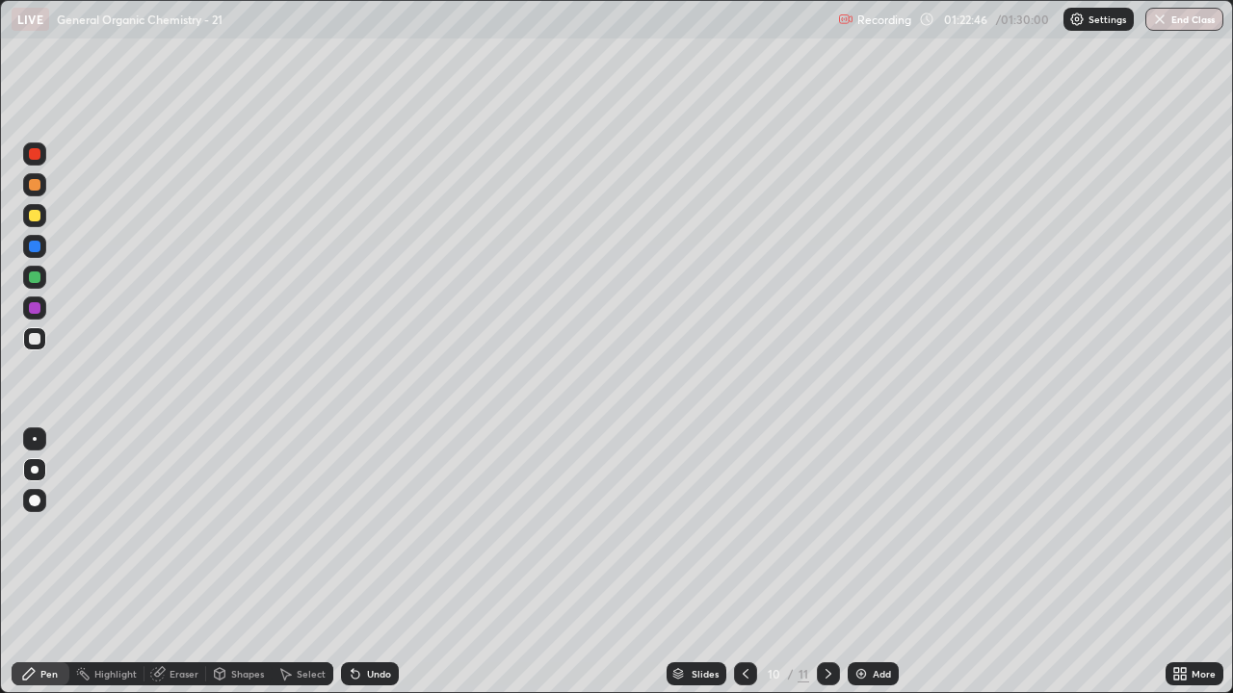
click at [39, 216] on div at bounding box center [35, 216] width 12 height 12
click at [826, 562] on icon at bounding box center [827, 673] width 15 height 15
click at [36, 344] on div at bounding box center [35, 339] width 12 height 12
click at [36, 215] on div at bounding box center [35, 216] width 12 height 12
click at [877, 562] on div "Add" at bounding box center [881, 674] width 18 height 10
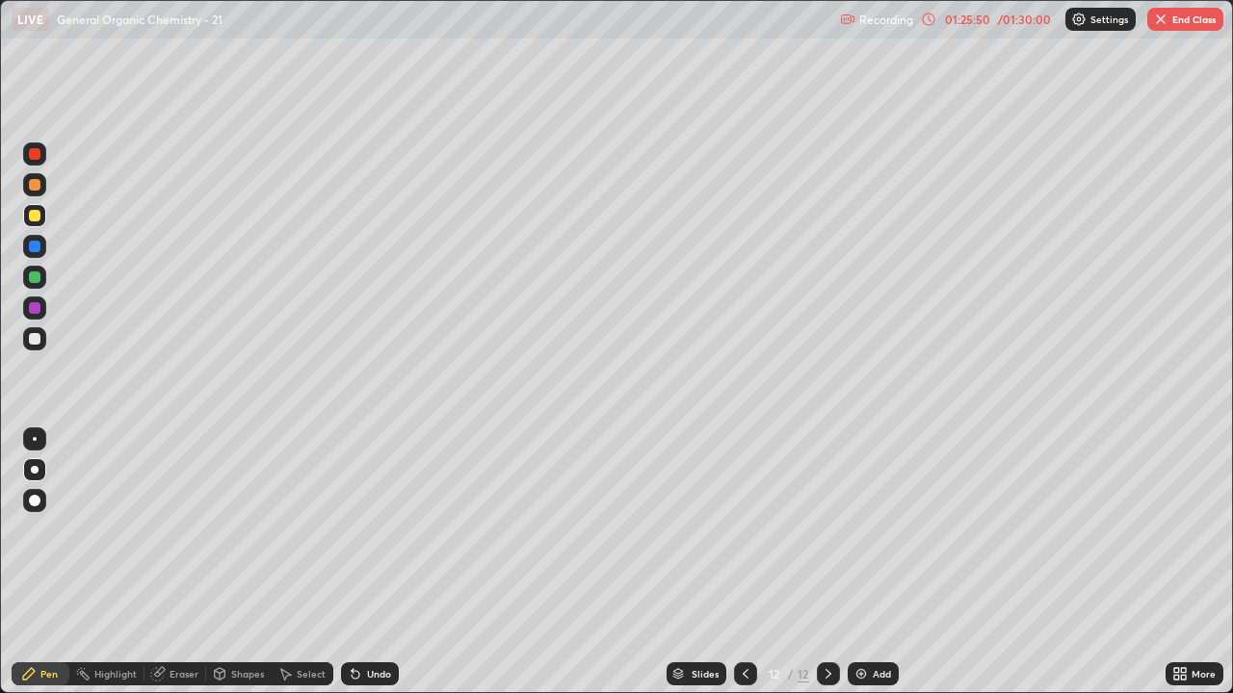
click at [743, 562] on icon at bounding box center [745, 673] width 15 height 15
click at [826, 562] on icon at bounding box center [827, 673] width 15 height 15
click at [35, 339] on div at bounding box center [35, 339] width 12 height 12
click at [43, 184] on div at bounding box center [34, 184] width 23 height 23
click at [39, 343] on div at bounding box center [34, 338] width 23 height 23
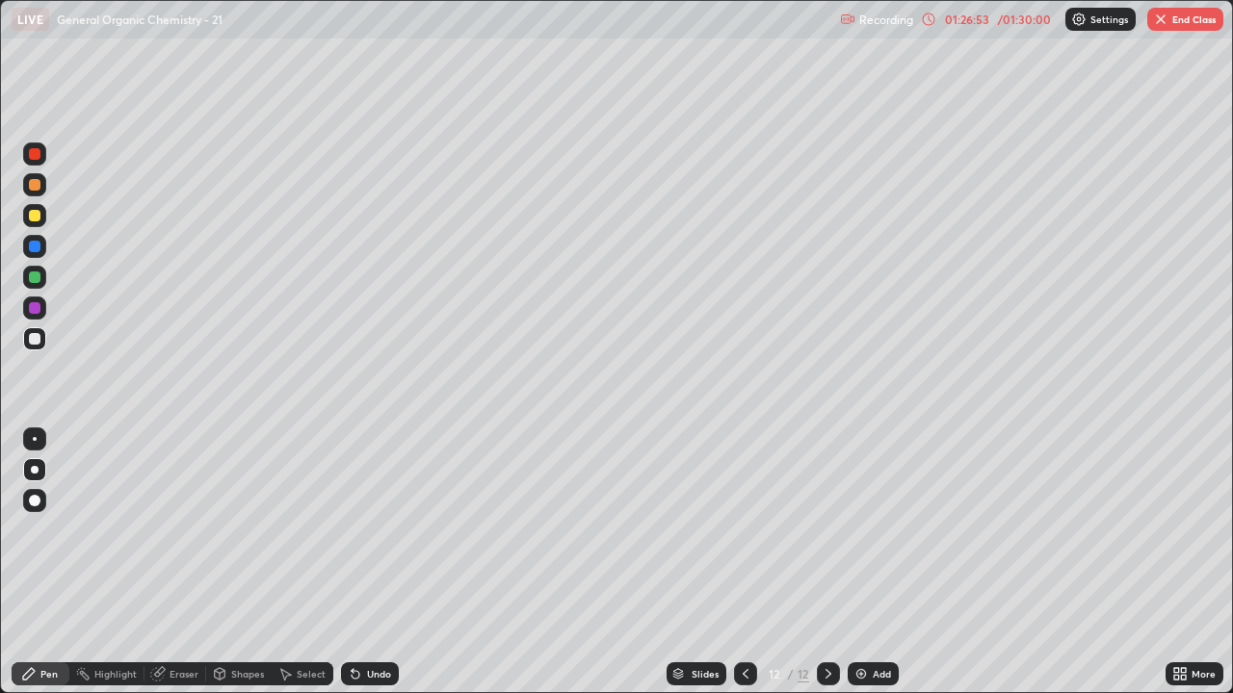
click at [173, 562] on div "Eraser" at bounding box center [175, 674] width 62 height 23
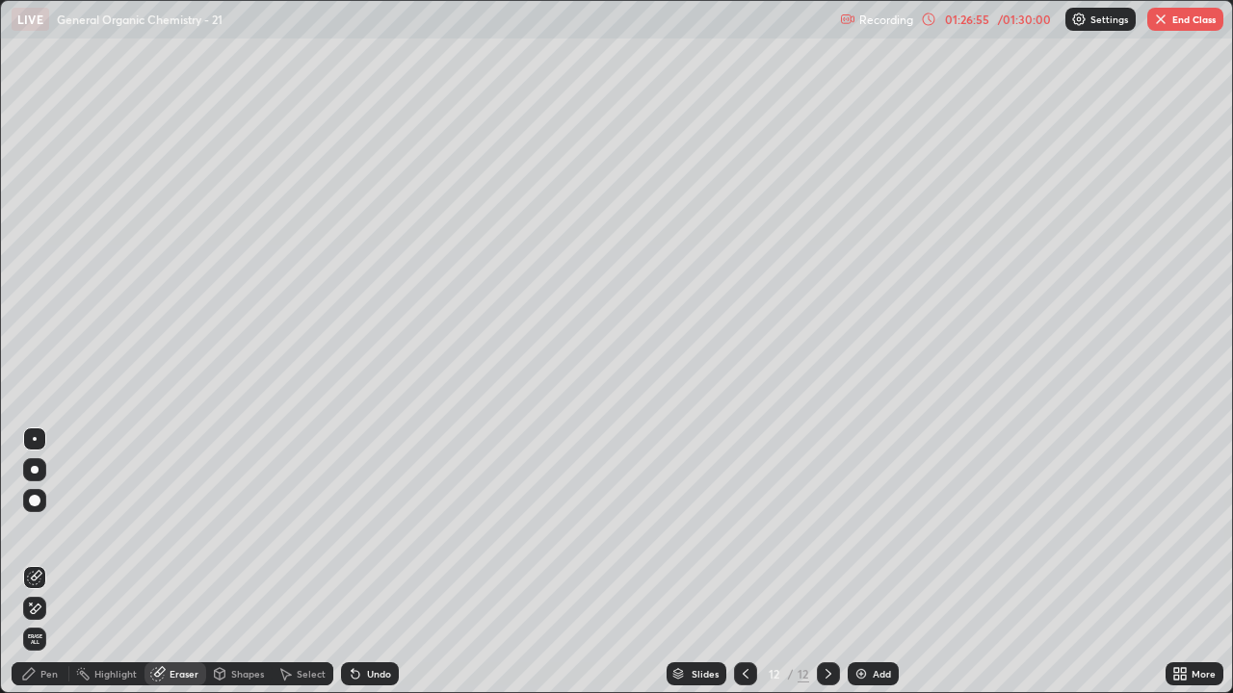
click at [46, 562] on div "Pen" at bounding box center [41, 674] width 58 height 23
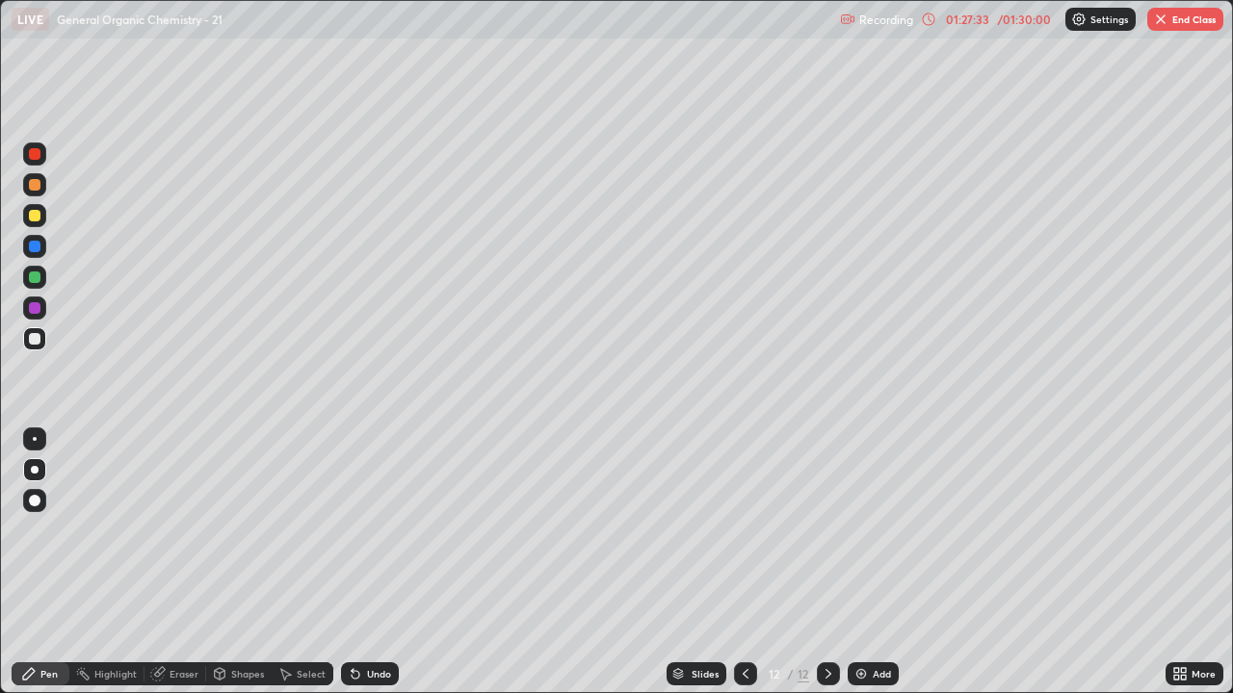
click at [35, 188] on div at bounding box center [35, 185] width 12 height 12
click at [39, 186] on div at bounding box center [35, 185] width 12 height 12
click at [31, 344] on div at bounding box center [35, 339] width 12 height 12
click at [33, 188] on div at bounding box center [35, 185] width 12 height 12
click at [37, 338] on div at bounding box center [35, 339] width 12 height 12
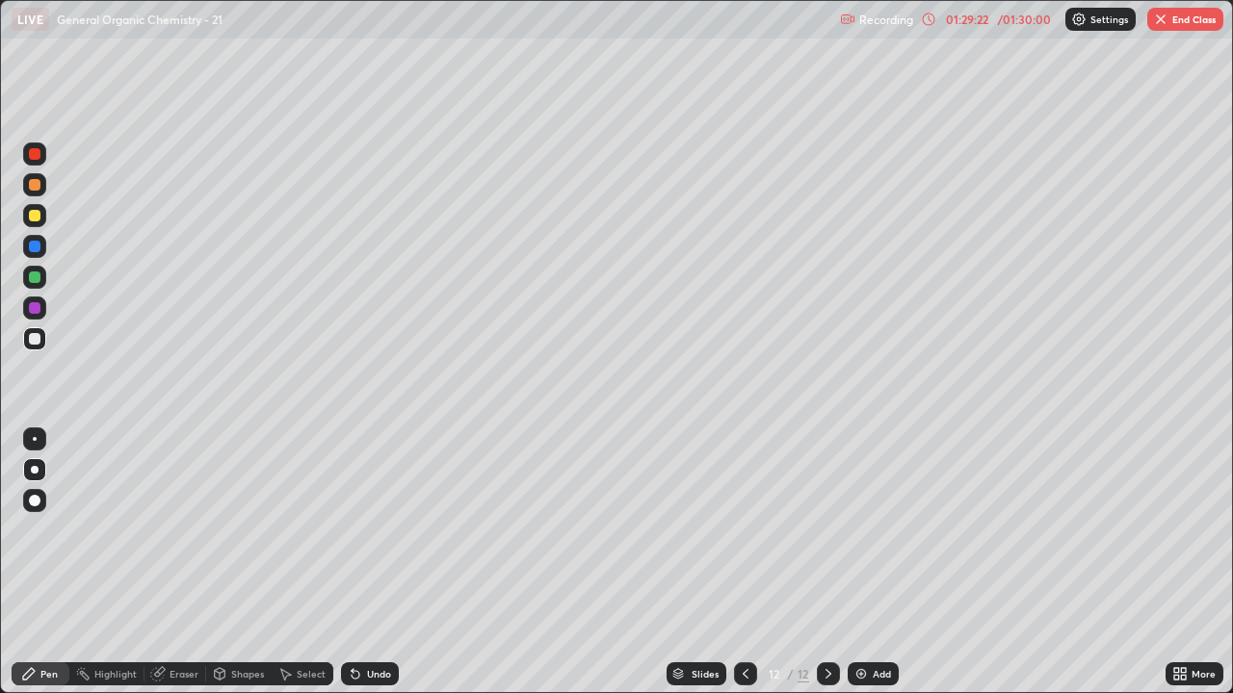
click at [34, 191] on div at bounding box center [34, 184] width 23 height 23
click at [44, 345] on div at bounding box center [34, 338] width 23 height 23
click at [178, 562] on div "Eraser" at bounding box center [175, 674] width 62 height 23
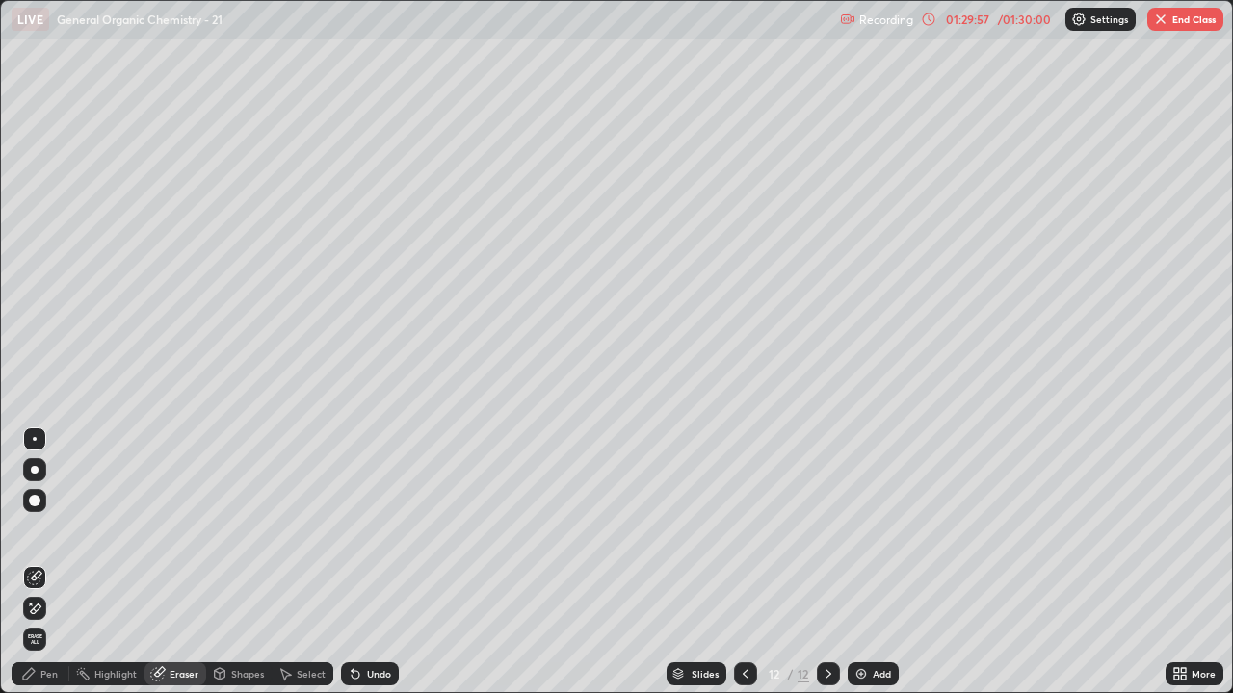
click at [43, 562] on div "Pen" at bounding box center [48, 674] width 17 height 10
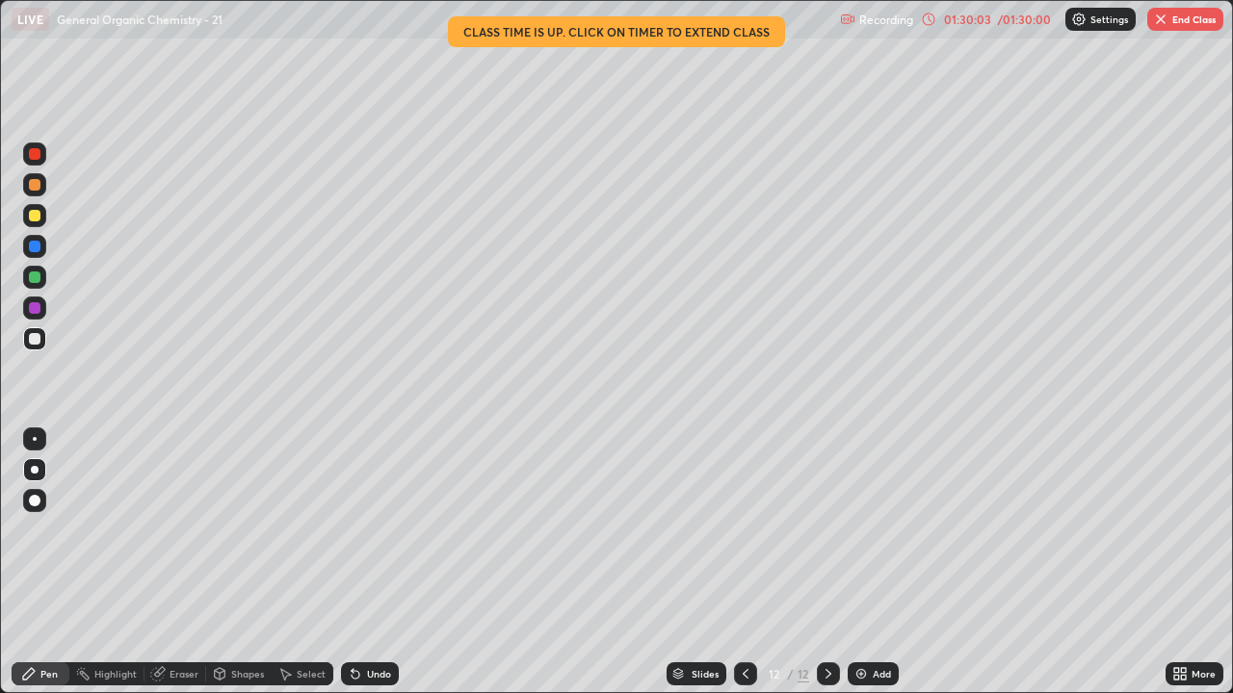
click at [169, 562] on div "Eraser" at bounding box center [183, 674] width 29 height 10
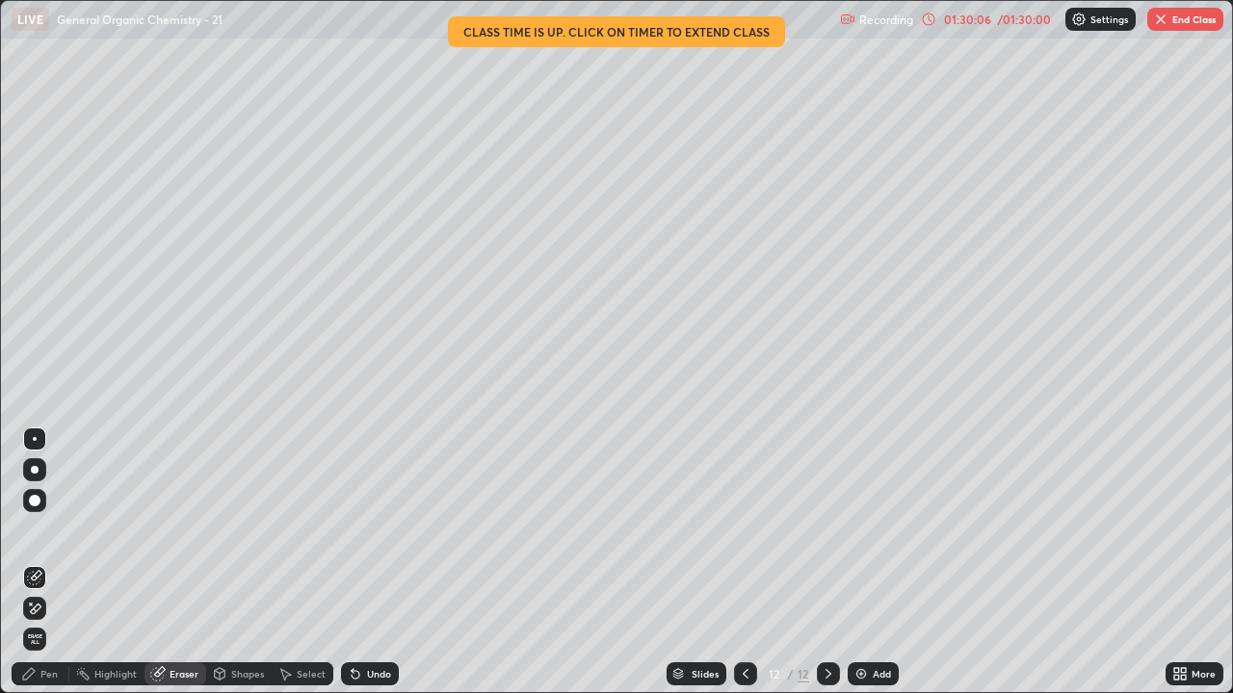
click at [49, 562] on div "Pen" at bounding box center [48, 674] width 17 height 10
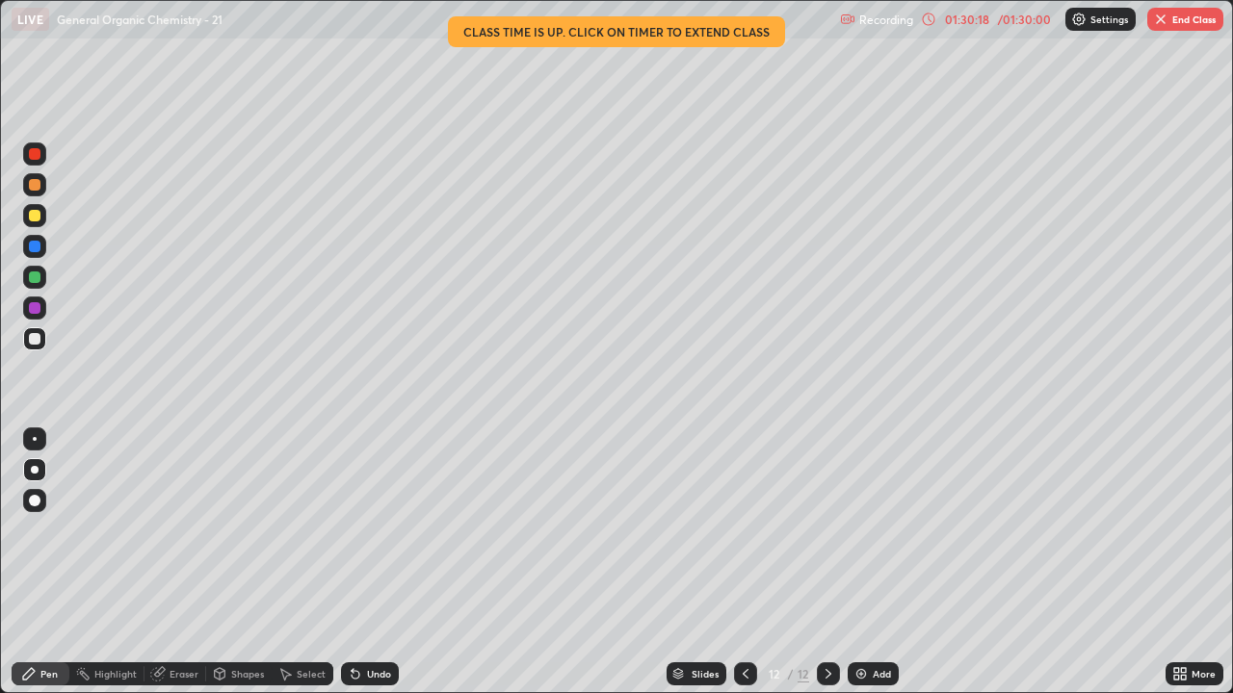
click at [36, 185] on div at bounding box center [35, 185] width 12 height 12
click at [36, 337] on div at bounding box center [35, 339] width 12 height 12
click at [37, 190] on div at bounding box center [35, 185] width 12 height 12
click at [31, 343] on div at bounding box center [35, 339] width 12 height 12
click at [1179, 20] on button "End Class" at bounding box center [1185, 19] width 76 height 23
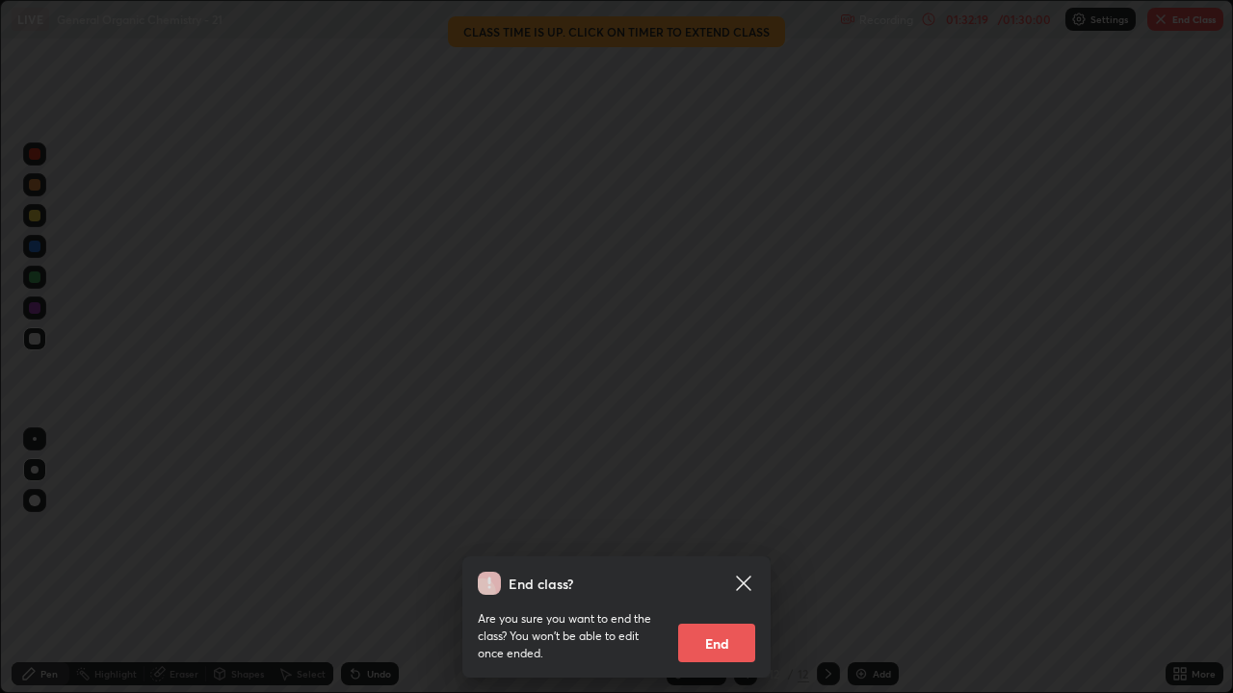
click at [717, 562] on button "End" at bounding box center [716, 643] width 77 height 39
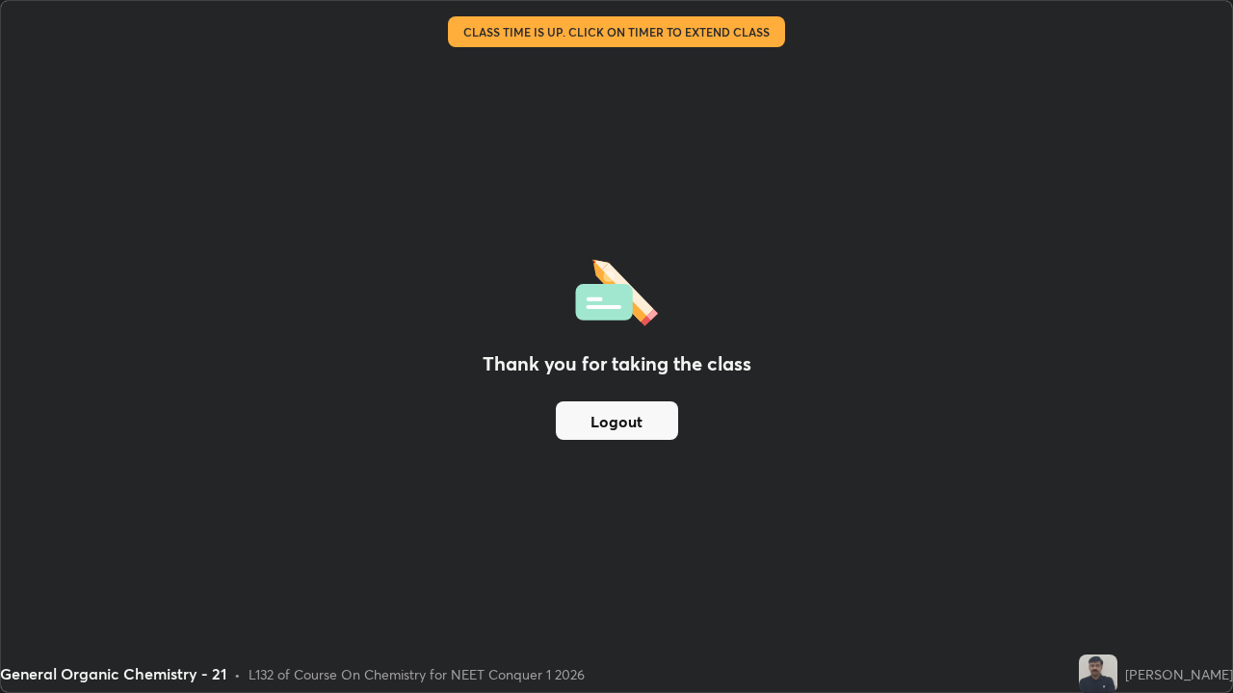
click at [595, 412] on button "Logout" at bounding box center [617, 421] width 122 height 39
